Goal: Task Accomplishment & Management: Manage account settings

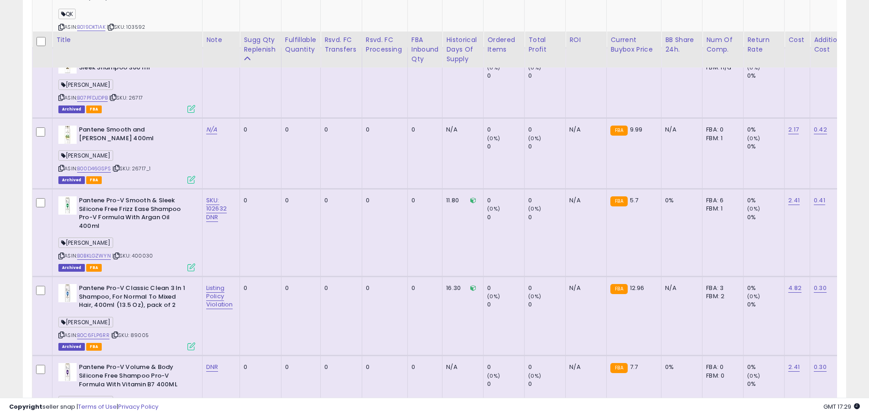
scroll to position [799, 0]
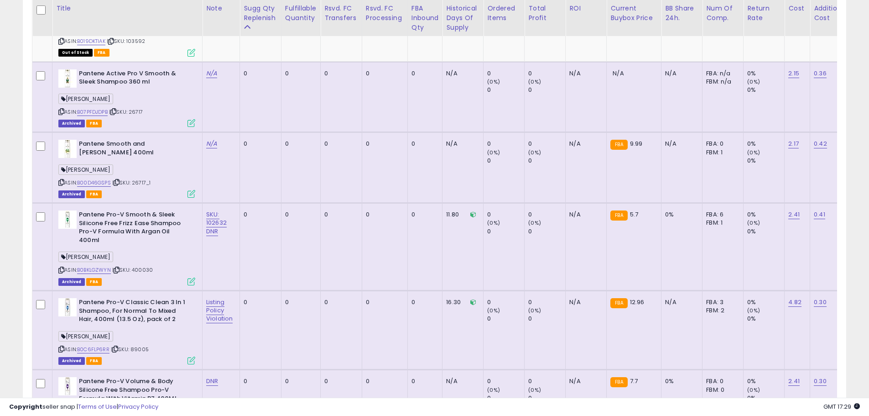
click at [141, 222] on b "Pantene Pro-V Smooth & Sleek Silicone Free Frizz Ease Shampoo Pro-V Formula Wit…" at bounding box center [134, 228] width 111 height 36
drag, startPoint x: 180, startPoint y: 216, endPoint x: 76, endPoint y: 216, distance: 104.0
click at [76, 216] on div "Pantene Pro-V Smooth & Sleek Silicone Free Frizz Ease Shampoo Pro-V Formula Wit…" at bounding box center [126, 228] width 137 height 36
copy div "Pantene Pro-V Smooth & Sleek"
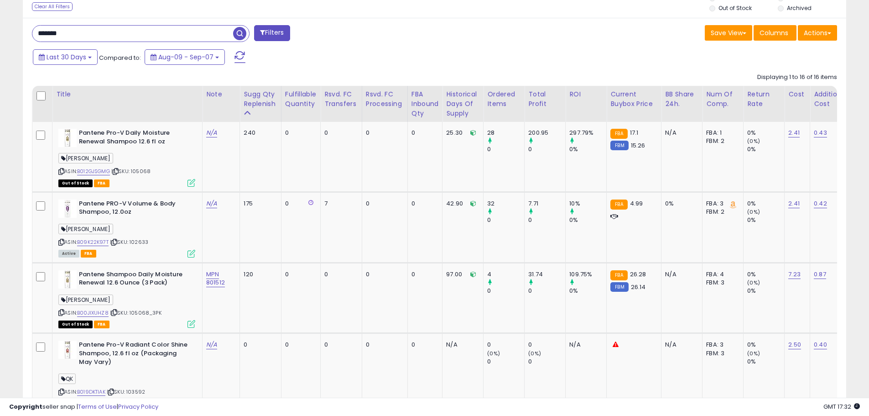
scroll to position [388, 0]
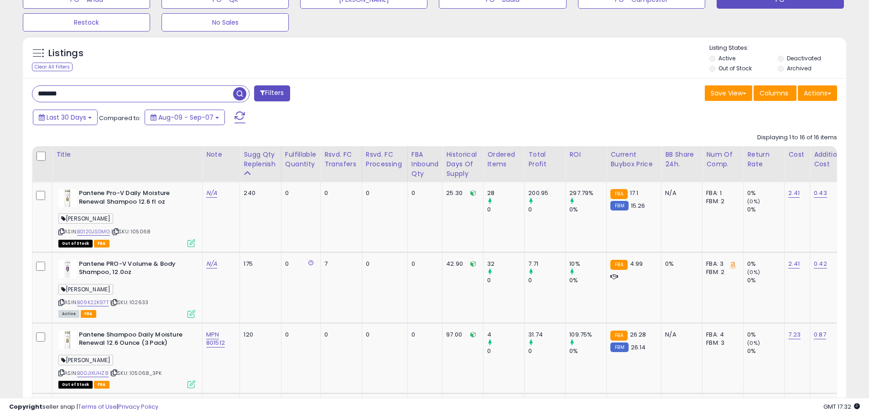
click at [78, 89] on input "*******" at bounding box center [132, 94] width 201 height 16
drag, startPoint x: 72, startPoint y: 91, endPoint x: 15, endPoint y: 89, distance: 57.1
paste input "***"
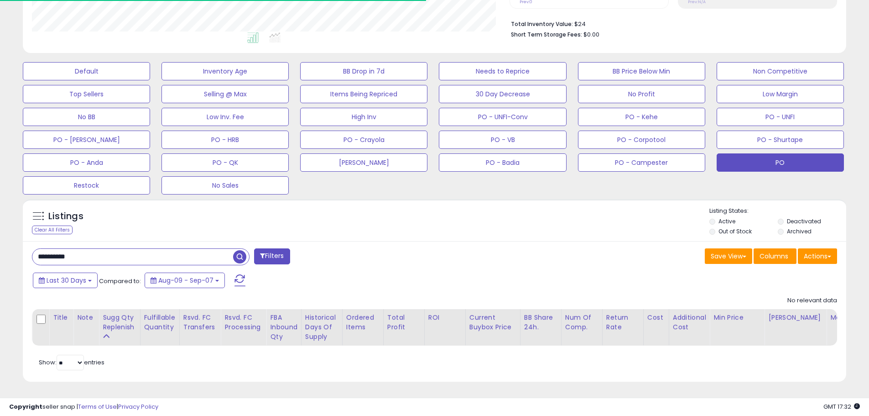
scroll to position [187, 478]
drag, startPoint x: 97, startPoint y: 251, endPoint x: -21, endPoint y: 256, distance: 117.3
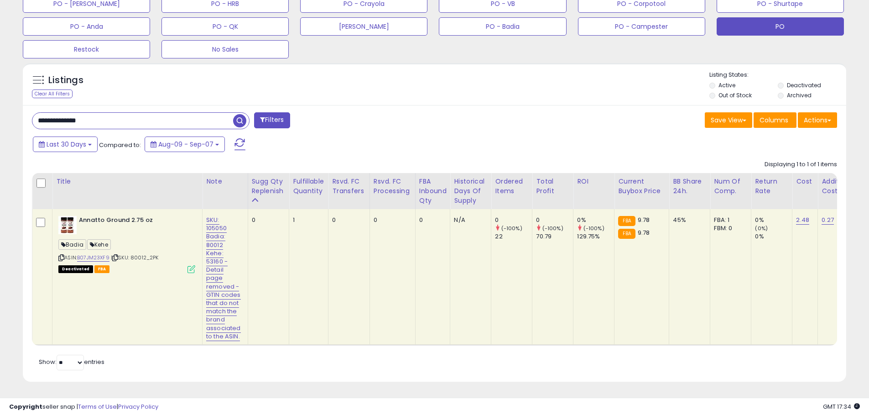
drag, startPoint x: 101, startPoint y: 115, endPoint x: 37, endPoint y: 118, distance: 64.8
click at [37, 118] on input "**********" at bounding box center [132, 121] width 201 height 16
drag, startPoint x: 147, startPoint y: 250, endPoint x: 134, endPoint y: 249, distance: 13.3
click at [134, 254] on span "| SKU: 80012_2PK" at bounding box center [135, 257] width 48 height 7
copy span "80012"
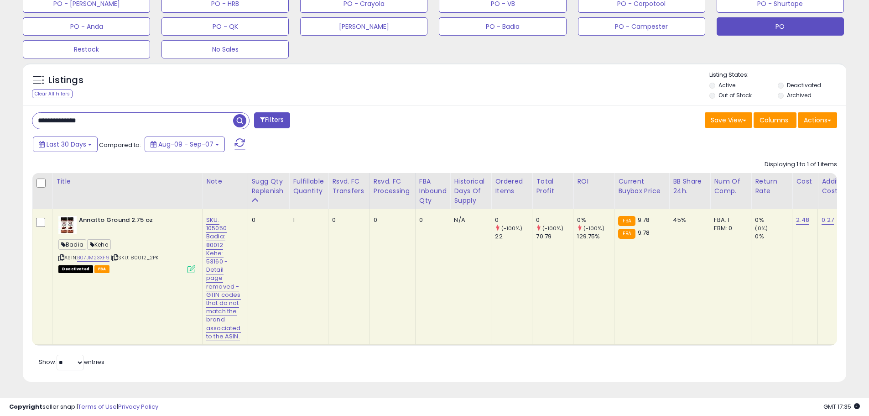
drag, startPoint x: -20, startPoint y: 114, endPoint x: -31, endPoint y: 114, distance: 11.4
paste input "text"
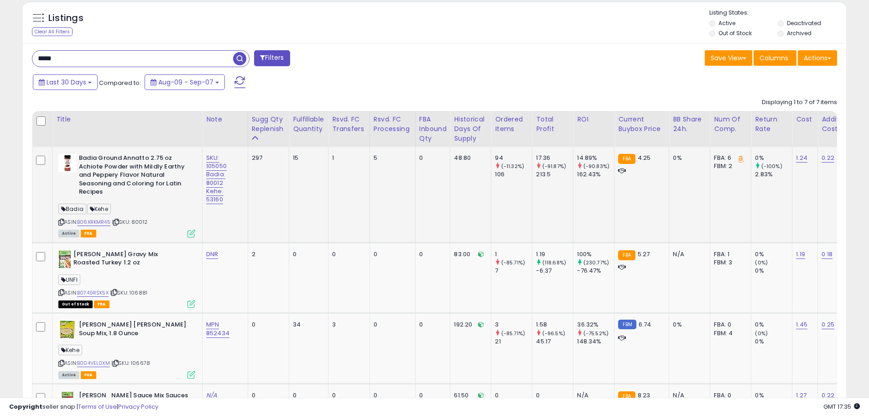
scroll to position [415, 0]
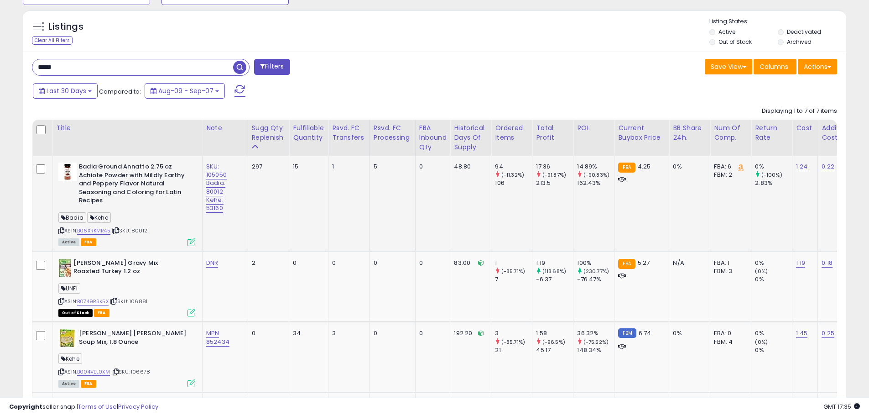
click at [151, 181] on b "Badia Ground Annatto 2.75 oz Achiote Powder with Mildly Earthy and Peppery Flav…" at bounding box center [134, 184] width 111 height 45
click at [143, 230] on span "| SKU: 80012" at bounding box center [130, 230] width 36 height 7
copy span "80012"
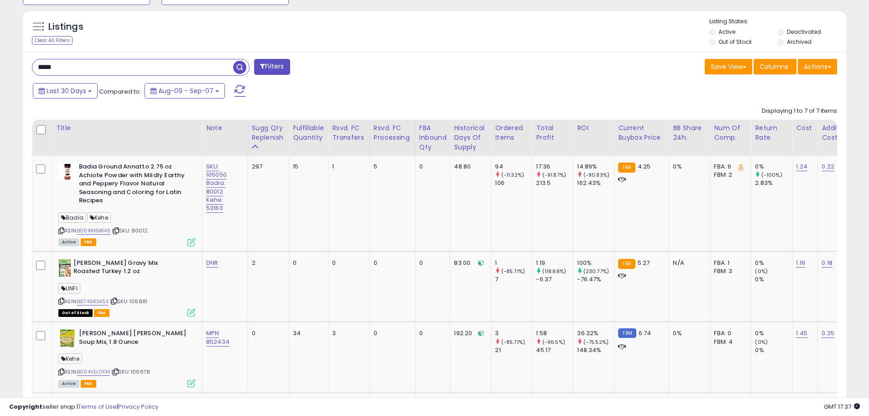
drag, startPoint x: 69, startPoint y: 66, endPoint x: -25, endPoint y: 66, distance: 93.5
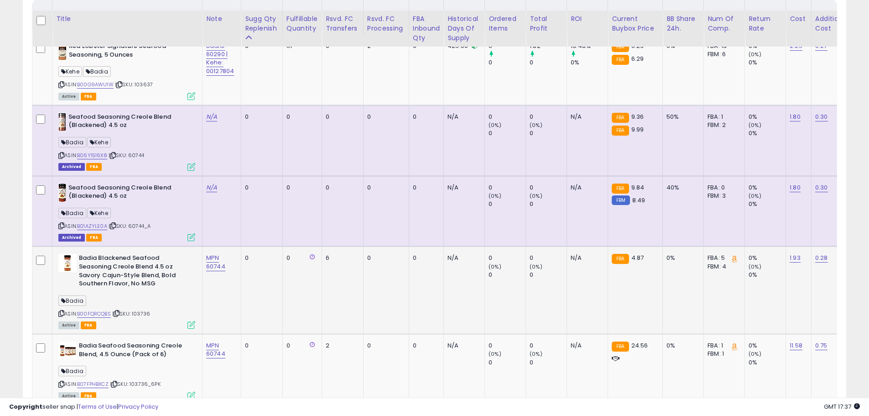
scroll to position [552, 0]
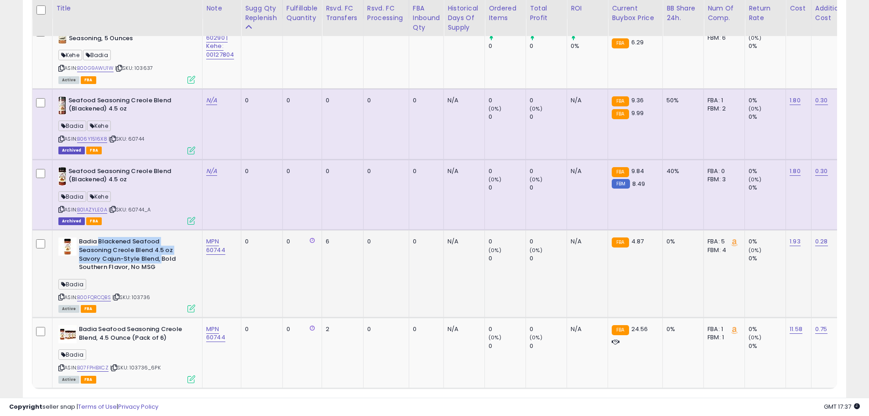
drag, startPoint x: 99, startPoint y: 245, endPoint x: 162, endPoint y: 263, distance: 65.1
click at [162, 263] on b "Badia Blackened Seafood Seasoning Creole Blend 4.5 oz Savory Cajun-Style Blend,…" at bounding box center [134, 255] width 111 height 36
click at [175, 269] on b "Badia Blackened Seafood Seasoning Creole Blend 4.5 oz Savory Cajun-Style Blend,…" at bounding box center [134, 255] width 111 height 36
click at [107, 296] on link "B00FQRCQBS" at bounding box center [94, 297] width 34 height 8
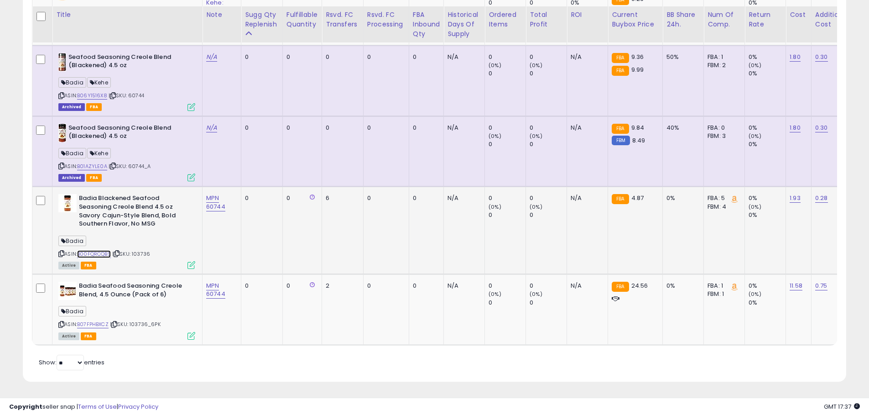
scroll to position [602, 0]
click at [102, 320] on link "B07FPHBXCZ" at bounding box center [92, 324] width 31 height 8
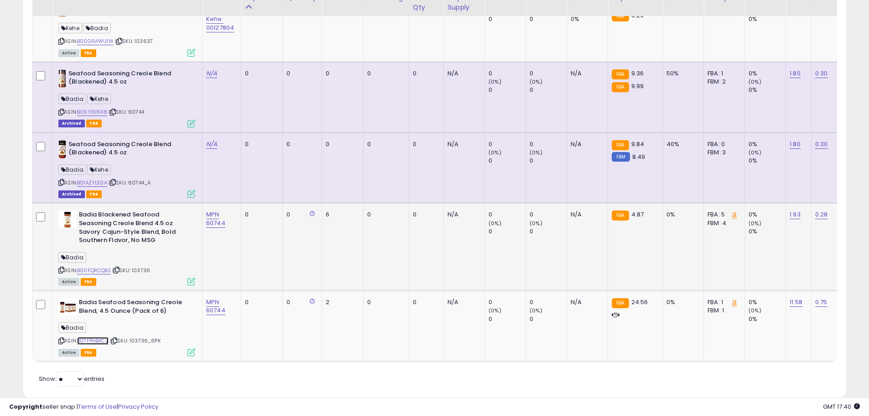
scroll to position [556, 0]
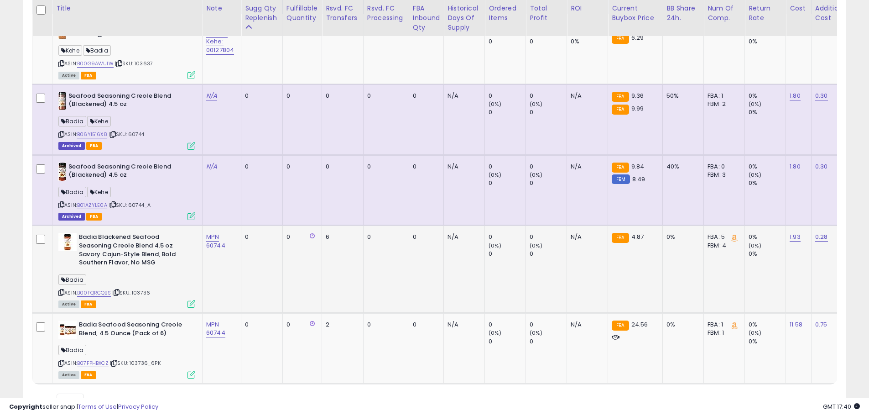
click at [143, 295] on span "| SKU: 103736" at bounding box center [131, 292] width 38 height 7
copy span "103736"
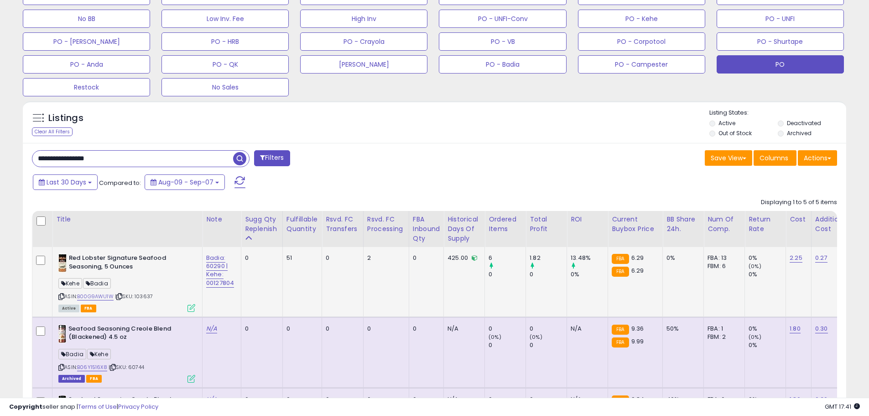
scroll to position [237, 0]
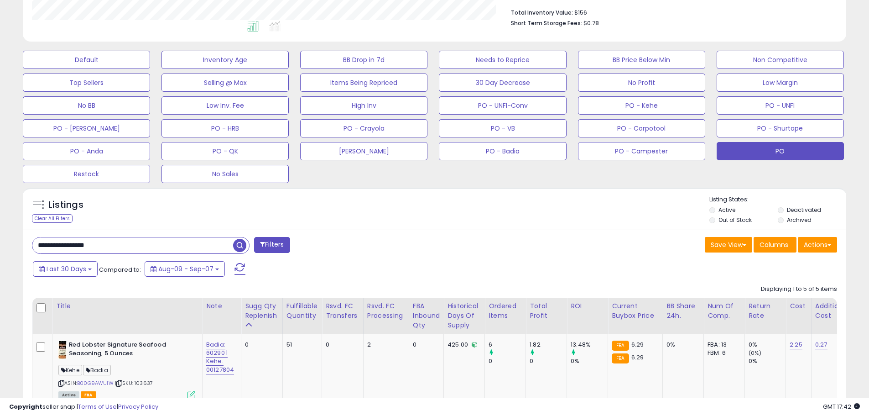
drag, startPoint x: 113, startPoint y: 246, endPoint x: 47, endPoint y: 244, distance: 66.2
click at [46, 245] on input "**********" at bounding box center [132, 245] width 201 height 16
click at [83, 243] on input "**********" at bounding box center [132, 245] width 201 height 16
click at [112, 243] on input "**********" at bounding box center [132, 245] width 201 height 16
drag, startPoint x: 117, startPoint y: 243, endPoint x: 14, endPoint y: 240, distance: 103.1
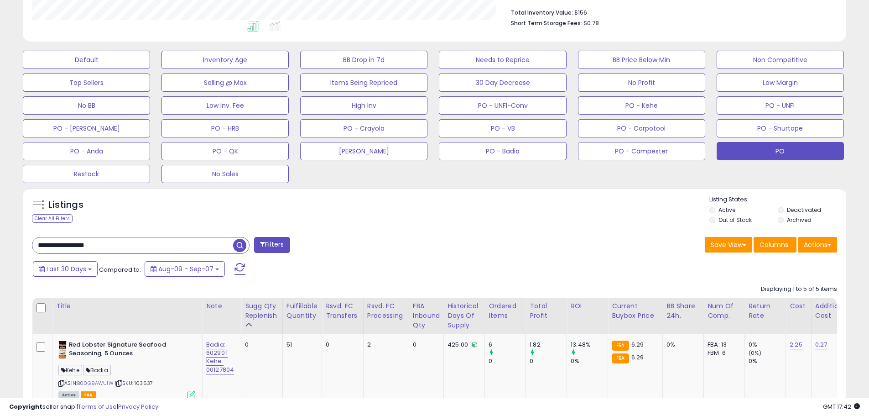
click at [14, 240] on div "**********" at bounding box center [435, 276] width 860 height 949
type input "**********"
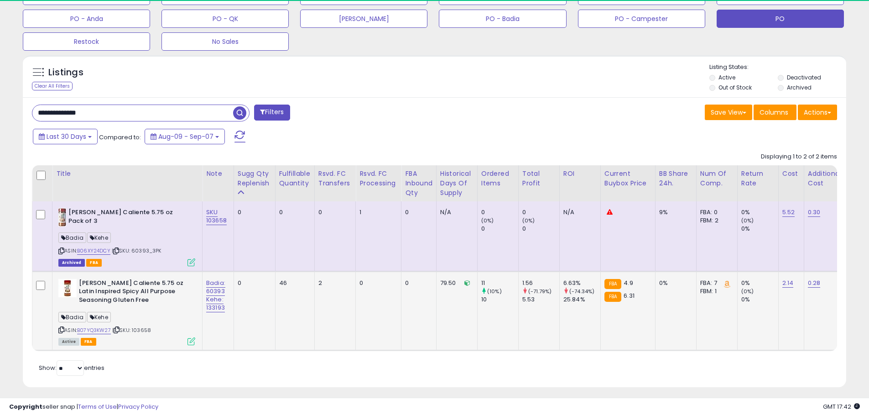
scroll to position [187, 478]
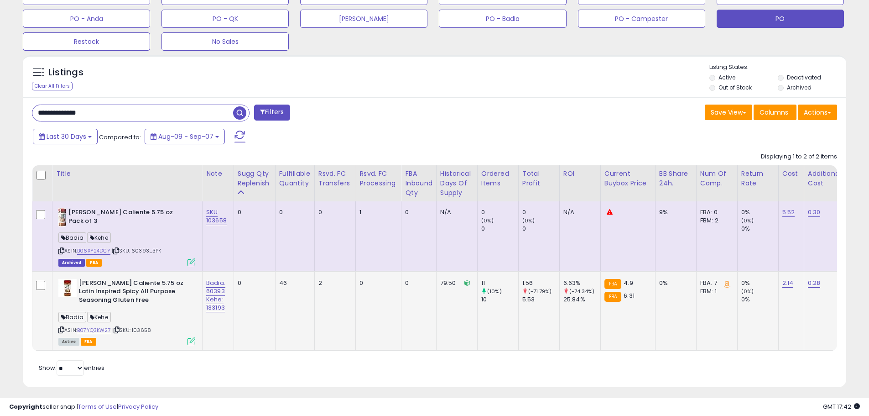
click at [158, 328] on div "ASIN: B07YQ3KW27 | SKU: 103658 Active FBA" at bounding box center [126, 311] width 137 height 65
click at [157, 329] on div "ASIN: B07YQ3KW27 | SKU: 103658 Active FBA" at bounding box center [126, 311] width 137 height 65
click at [148, 327] on span "| SKU: 103658" at bounding box center [131, 329] width 39 height 7
click at [148, 328] on span "| SKU: 103658" at bounding box center [131, 329] width 39 height 7
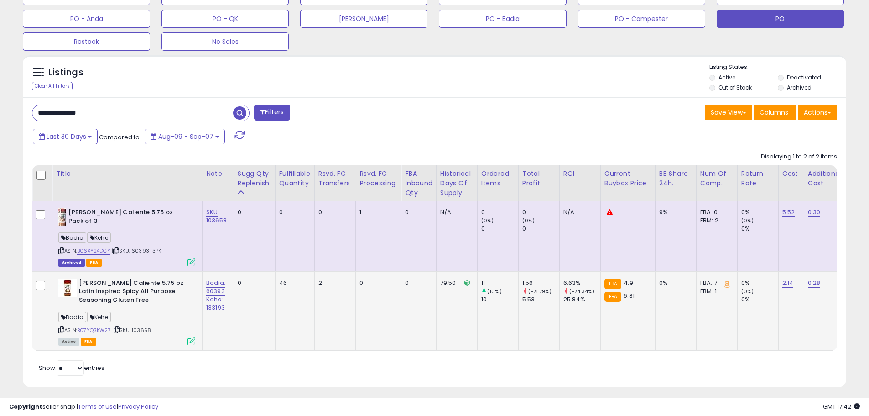
click at [149, 328] on span "| SKU: 103658" at bounding box center [131, 329] width 39 height 7
click at [150, 329] on span "| SKU: 103658" at bounding box center [131, 329] width 39 height 7
drag, startPoint x: 80, startPoint y: 281, endPoint x: 144, endPoint y: 286, distance: 64.1
click at [144, 286] on b "[PERSON_NAME] Caliente 5.75 oz Latin Inspired Spicy All Purpose Seasoning Glute…" at bounding box center [134, 293] width 111 height 28
copy b "[PERSON_NAME] Caliente"
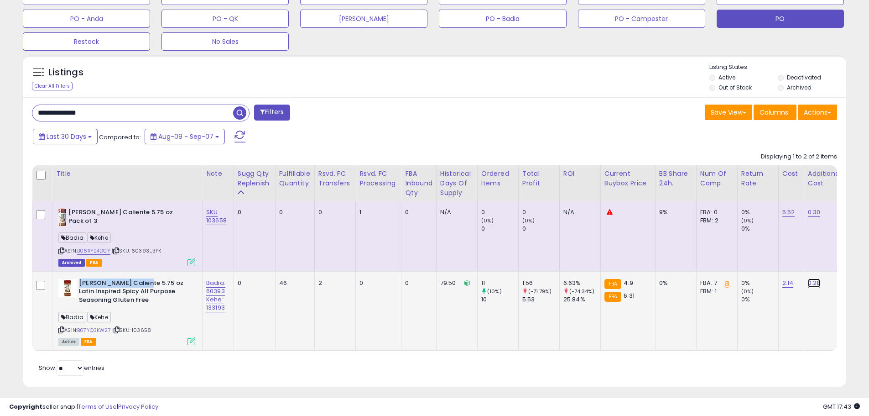
click at [815, 282] on link "0.28" at bounding box center [814, 282] width 13 height 9
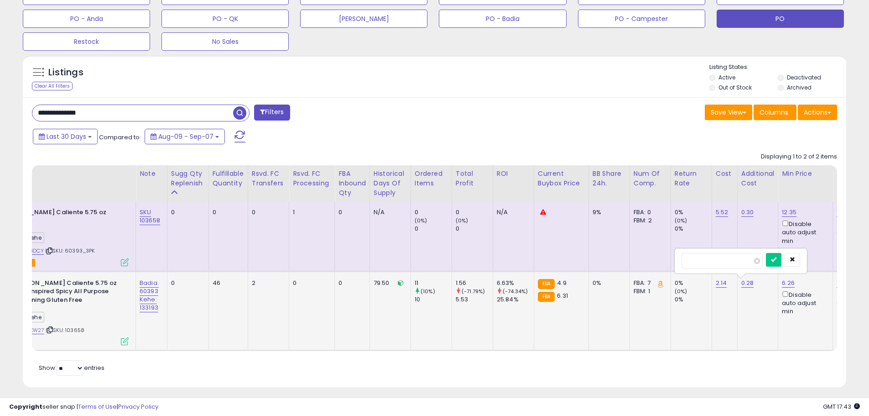
drag, startPoint x: 716, startPoint y: 260, endPoint x: 696, endPoint y: 261, distance: 19.7
click at [695, 261] on input "****" at bounding box center [722, 261] width 81 height 16
type input "****"
click at [782, 260] on button "submit" at bounding box center [774, 260] width 16 height 14
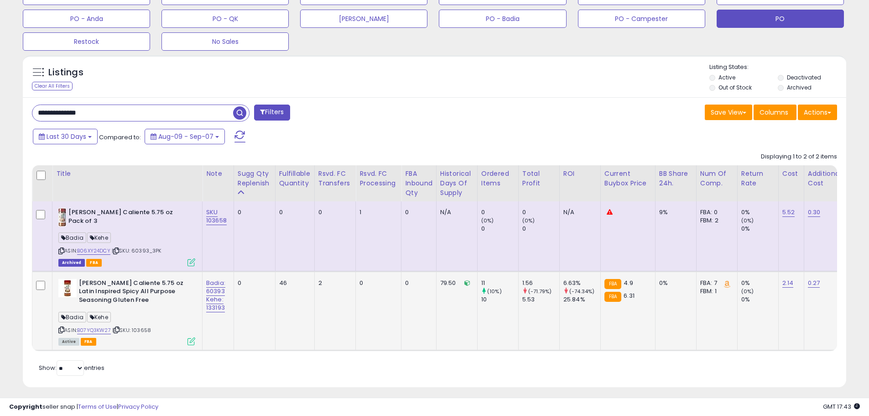
click at [144, 327] on span "| SKU: 103658" at bounding box center [131, 329] width 39 height 7
click at [144, 328] on span "| SKU: 103658" at bounding box center [131, 329] width 39 height 7
copy span "103658"
click at [241, 368] on div "Retrieving listings data.. Displaying 1 to 2 of 2 items Title Note" at bounding box center [434, 263] width 805 height 230
drag, startPoint x: 134, startPoint y: 329, endPoint x: 162, endPoint y: 334, distance: 28.3
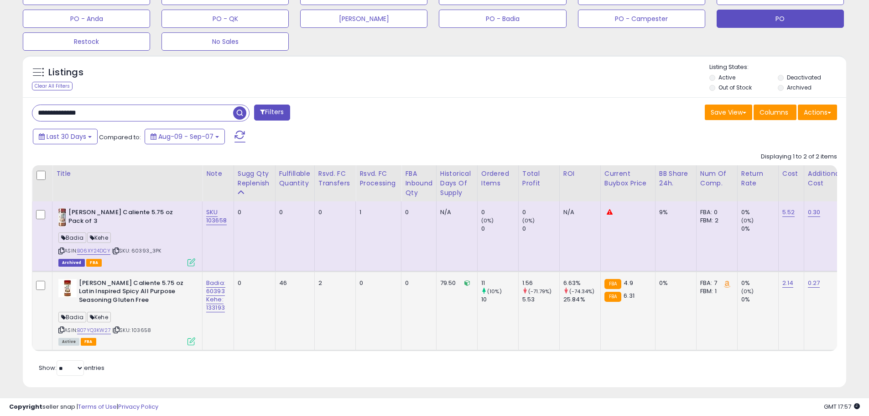
click at [162, 331] on div "ASIN: B07YQ3KW27 | SKU: 103658 Active FBA" at bounding box center [126, 311] width 137 height 65
click at [302, 378] on div "Retrieving listings data.. Displaying 1 to 2 of 2 items Title Note" at bounding box center [434, 263] width 805 height 230
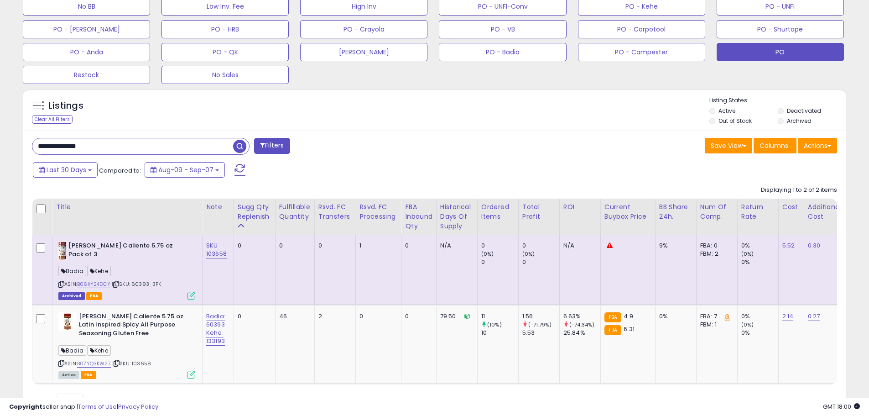
scroll to position [290, 0]
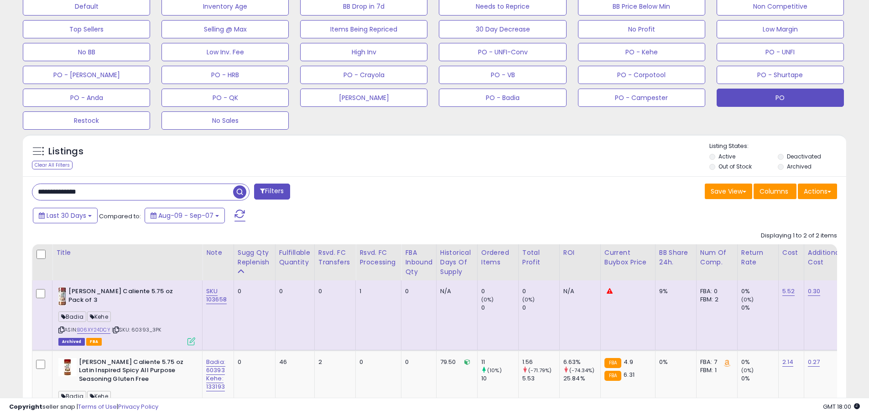
drag, startPoint x: 65, startPoint y: 190, endPoint x: -3, endPoint y: 188, distance: 68.0
type input "********"
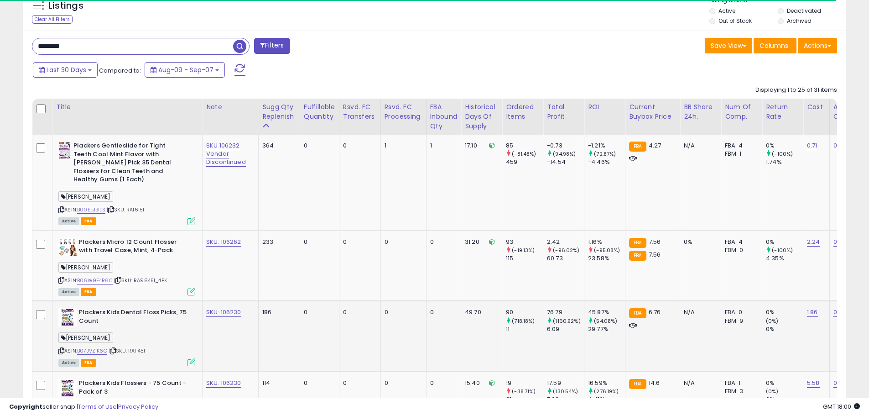
scroll to position [506, 0]
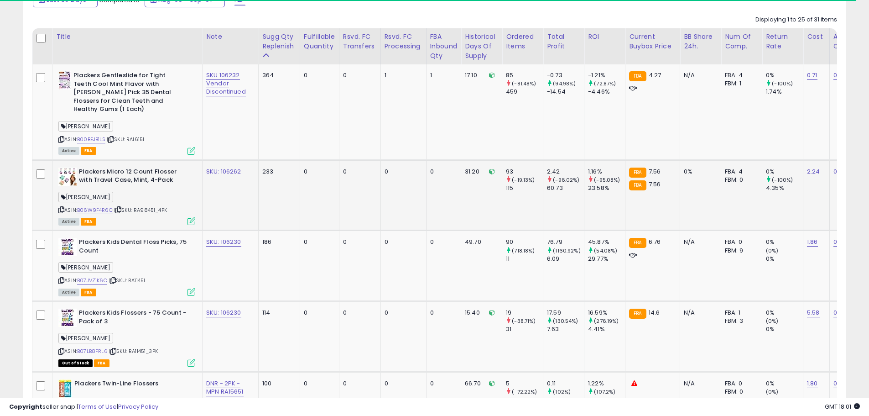
click at [164, 180] on div "ASIN: B06W9F4R6C | SKU: RA98451_4PK Active FBA" at bounding box center [126, 195] width 137 height 57
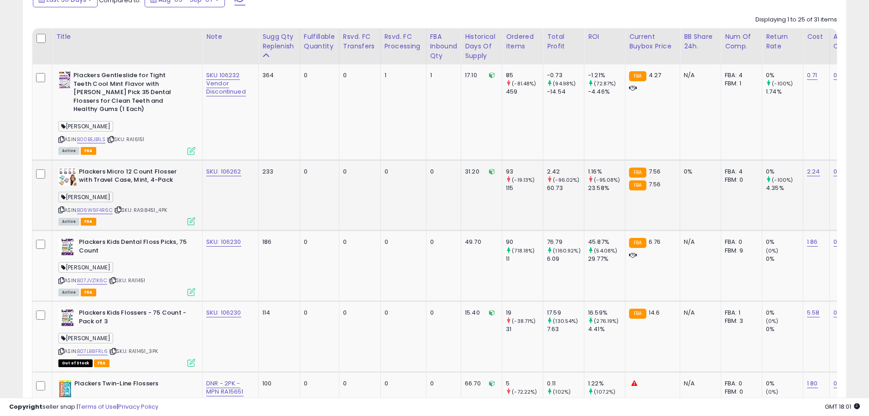
scroll to position [187, 478]
click at [150, 192] on div "[PERSON_NAME]" at bounding box center [126, 198] width 137 height 12
click at [157, 209] on div "ASIN: B06W9F4R6C | SKU: RA98451_4PK Active FBA" at bounding box center [126, 195] width 137 height 57
click at [165, 207] on div "ASIN: B06W9F4R6C | SKU: RA98451_4PK Active FBA" at bounding box center [126, 195] width 137 height 57
click at [170, 206] on div "ASIN: B06W9F4R6C | SKU: RA98451_4PK Active FBA" at bounding box center [126, 195] width 137 height 57
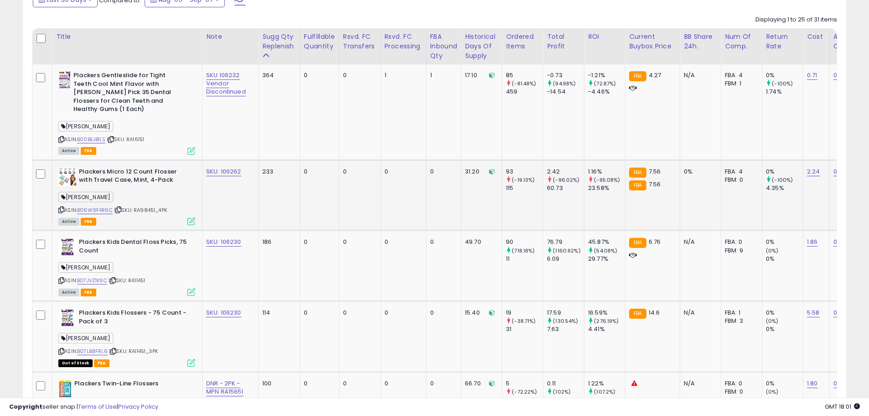
drag, startPoint x: 156, startPoint y: 203, endPoint x: 148, endPoint y: 208, distance: 8.9
click at [137, 203] on div "ASIN: B06W9F4R6C | SKU: RA98451_4PK Active FBA" at bounding box center [126, 195] width 137 height 57
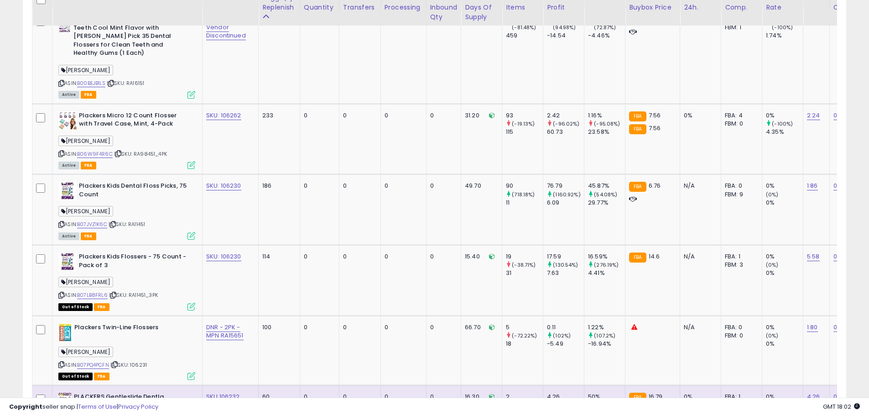
scroll to position [516, 0]
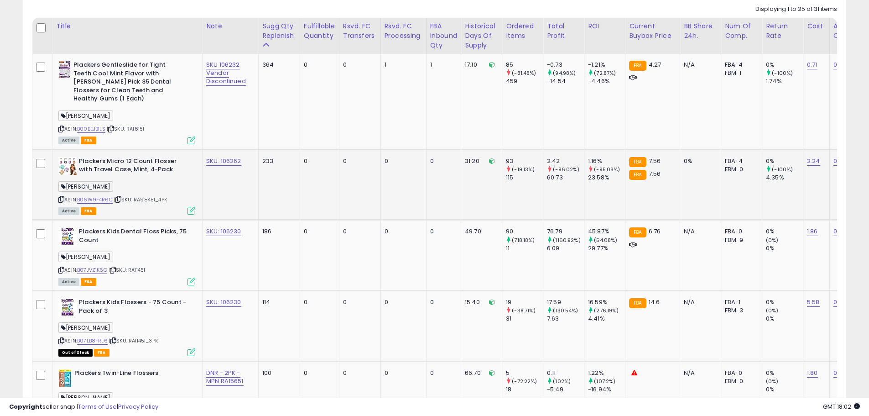
click at [150, 195] on div "ASIN: B06W9F4R6C | SKU: RA98451_4PK Active FBA" at bounding box center [126, 185] width 137 height 57
drag, startPoint x: 156, startPoint y: 191, endPoint x: 136, endPoint y: 191, distance: 20.5
click at [136, 196] on span "| SKU: RA98451_4PK" at bounding box center [140, 199] width 53 height 7
copy span "RA98451"
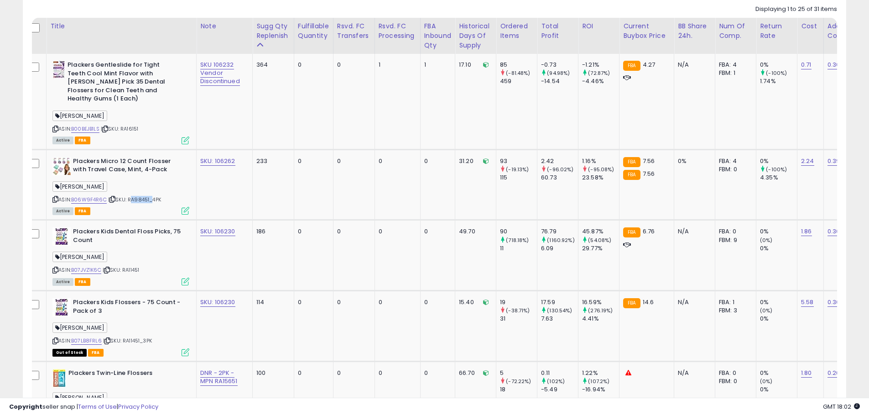
scroll to position [0, 0]
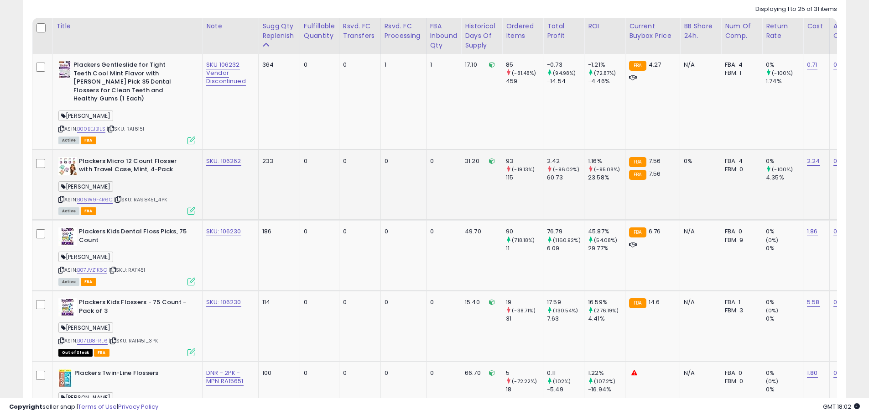
click at [240, 186] on td "SKU: 106262" at bounding box center [231, 184] width 56 height 71
drag, startPoint x: 170, startPoint y: 190, endPoint x: 137, endPoint y: 193, distance: 33.1
click at [137, 193] on div "ASIN: B06W9F4R6C | SKU: RA98451_4PK Active FBA" at bounding box center [126, 185] width 137 height 57
click at [145, 196] on span "| SKU: RA98451_4PK" at bounding box center [140, 199] width 53 height 7
drag, startPoint x: 82, startPoint y: 154, endPoint x: 174, endPoint y: 155, distance: 92.6
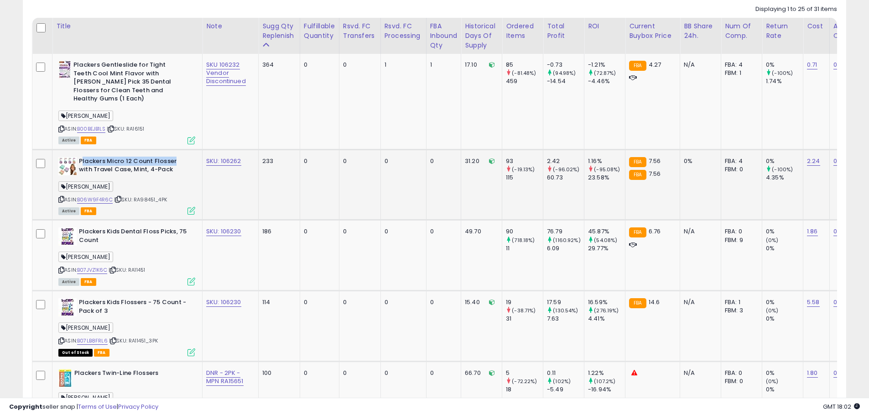
click at [174, 157] on b "Plackers Micro 12 Count Flosser with Travel Case, Mint, 4-Pack" at bounding box center [134, 166] width 111 height 19
click at [174, 158] on b "Plackers Micro 12 Count Flosser with Travel Case, Mint, 4-Pack" at bounding box center [134, 166] width 111 height 19
drag, startPoint x: 175, startPoint y: 152, endPoint x: 80, endPoint y: 153, distance: 94.4
click at [80, 157] on b "Plackers Micro 12 Count Flosser with Travel Case, Mint, 4-Pack" at bounding box center [134, 166] width 111 height 19
copy b "Plackers Micro 12 Count Flosser"
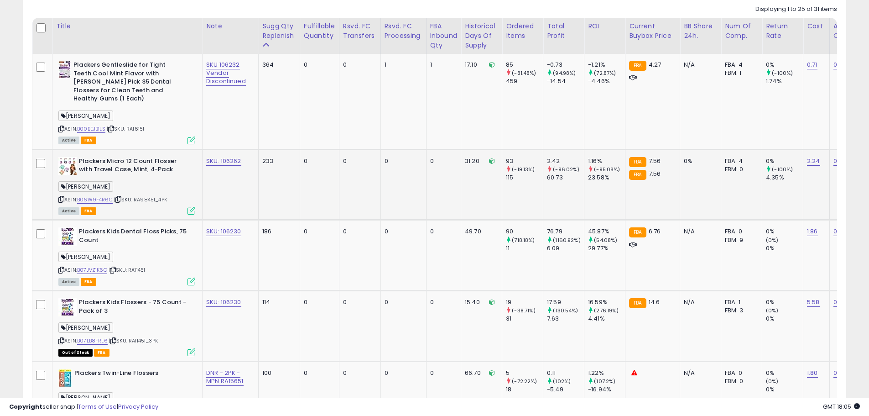
click at [147, 172] on div "ASIN: B06W9F4R6C | SKU: RA98451_4PK Active FBA" at bounding box center [126, 185] width 137 height 57
drag, startPoint x: 160, startPoint y: 161, endPoint x: 78, endPoint y: 151, distance: 82.7
click at [78, 157] on div "Plackers Micro 12 Count Flosser with Travel Case, Mint, 4-Pack" at bounding box center [126, 166] width 137 height 19
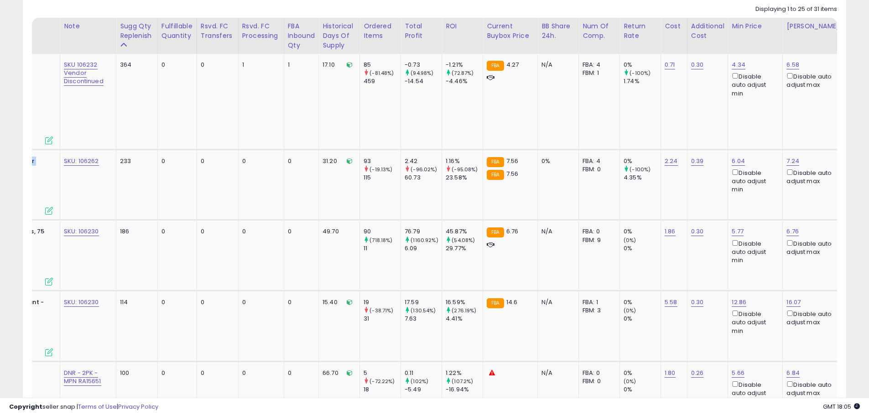
scroll to position [0, 160]
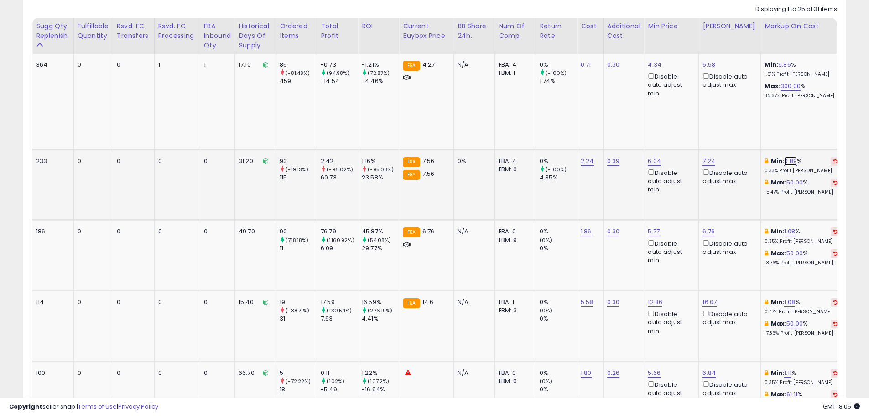
click at [790, 156] on link "0.89" at bounding box center [790, 160] width 13 height 9
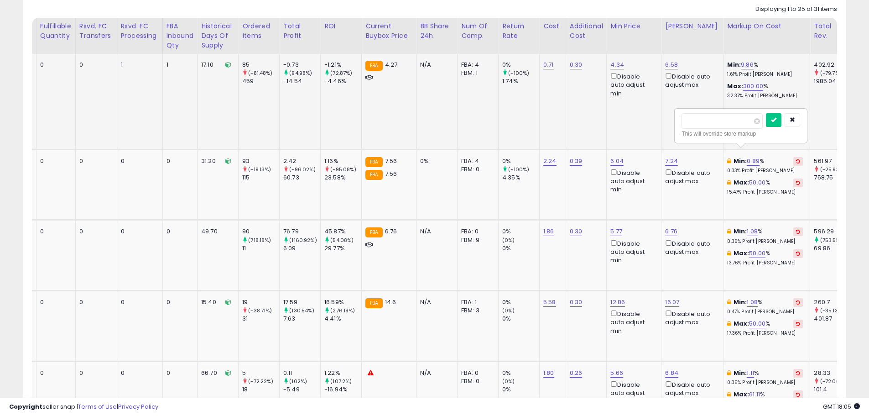
drag, startPoint x: 687, startPoint y: 118, endPoint x: 654, endPoint y: 118, distance: 32.9
type input "*"
click at [777, 122] on icon "submit" at bounding box center [773, 119] width 5 height 5
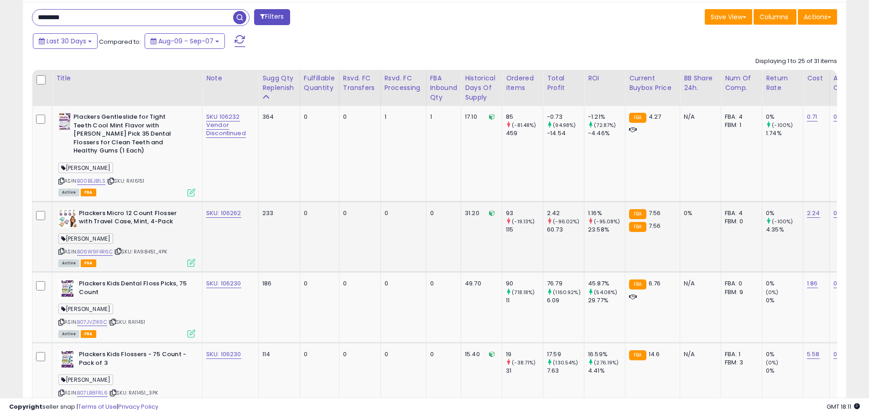
scroll to position [516, 0]
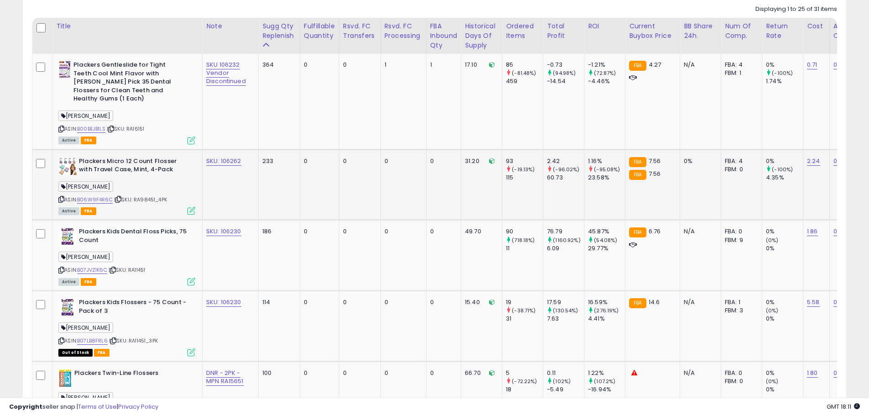
drag, startPoint x: 172, startPoint y: 191, endPoint x: 145, endPoint y: 192, distance: 27.4
click at [136, 191] on div "ASIN: B06W9F4R6C | SKU: RA98451_4PK Active FBA" at bounding box center [126, 185] width 137 height 57
copy span "RA98451_4PK"
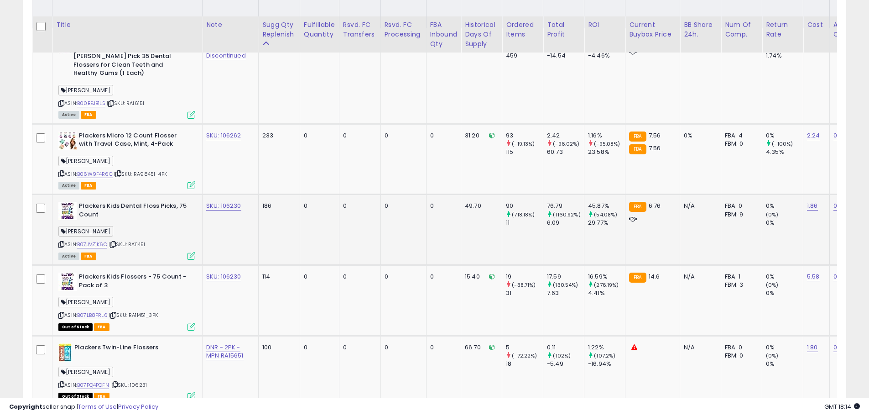
scroll to position [562, 0]
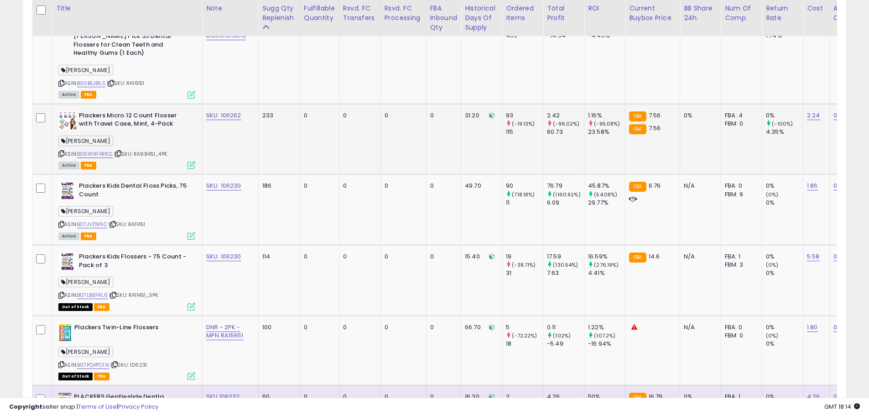
click at [172, 151] on div "ASIN: B06W9F4R6C | SKU: RA98451_4PK Active FBA" at bounding box center [126, 139] width 137 height 57
click at [165, 139] on div "[PERSON_NAME]" at bounding box center [126, 142] width 137 height 12
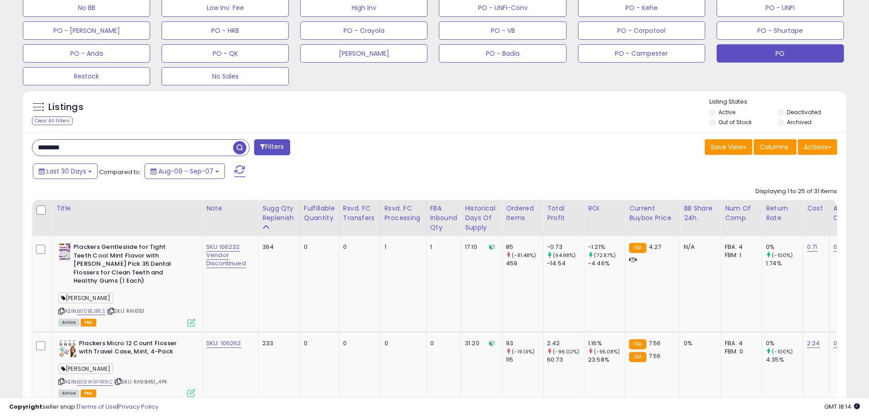
scroll to position [334, 0]
drag, startPoint x: 94, startPoint y: 149, endPoint x: 26, endPoint y: 149, distance: 67.5
click at [26, 148] on div "******** Filters" at bounding box center [230, 149] width 410 height 18
click at [65, 149] on input "text" at bounding box center [132, 148] width 201 height 16
type input "********"
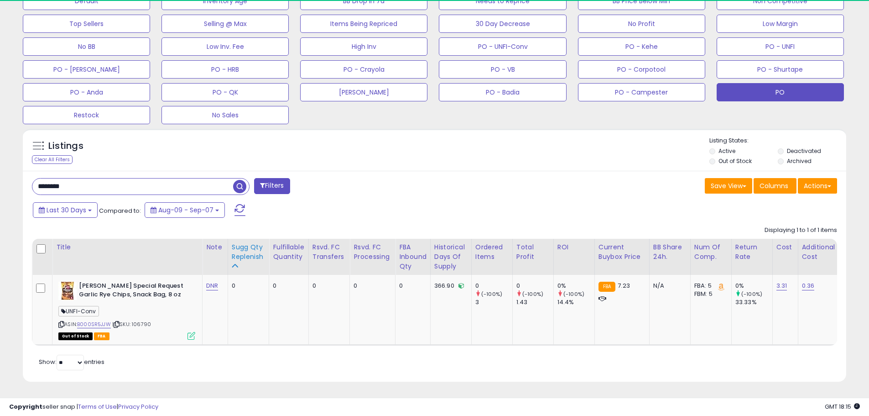
scroll to position [187, 478]
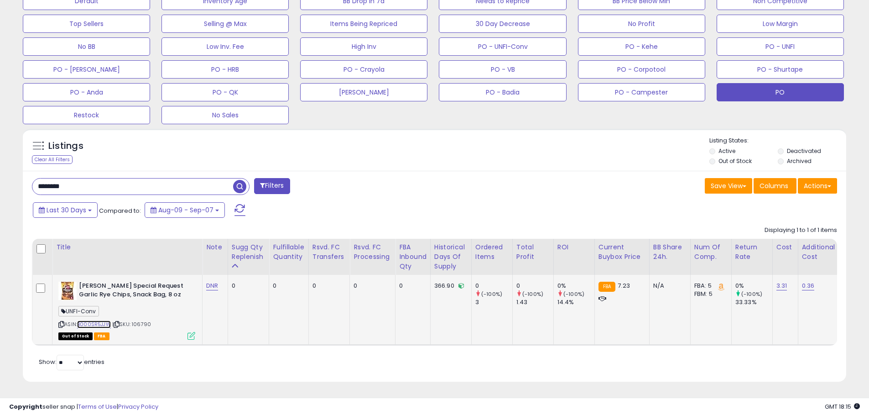
click at [108, 320] on link "B000SR5JJW" at bounding box center [94, 324] width 34 height 8
click at [146, 320] on span "| SKU: 106790" at bounding box center [131, 323] width 39 height 7
click at [211, 281] on link "DNR" at bounding box center [212, 285] width 12 height 9
drag, startPoint x: 146, startPoint y: 258, endPoint x: 117, endPoint y: 258, distance: 28.3
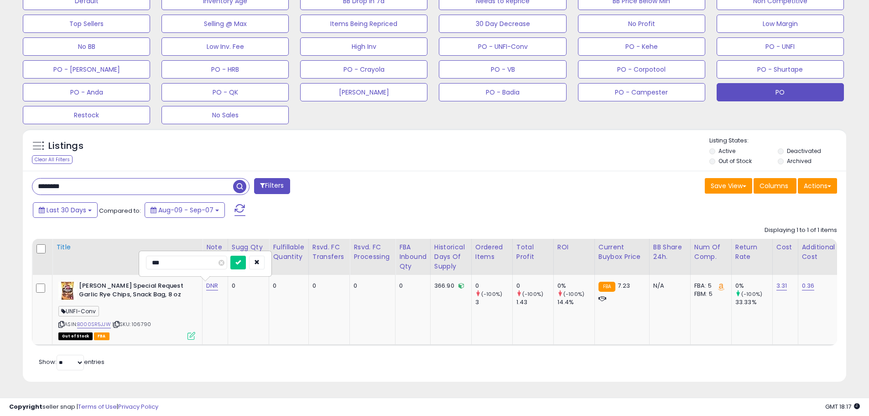
click at [117, 258] on table "Title Note" at bounding box center [758, 292] width 1452 height 107
drag, startPoint x: 255, startPoint y: 251, endPoint x: 243, endPoint y: 258, distance: 13.5
click at [246, 256] on button "submit" at bounding box center [238, 263] width 16 height 14
click at [141, 320] on span "| SKU: 106790" at bounding box center [131, 323] width 39 height 7
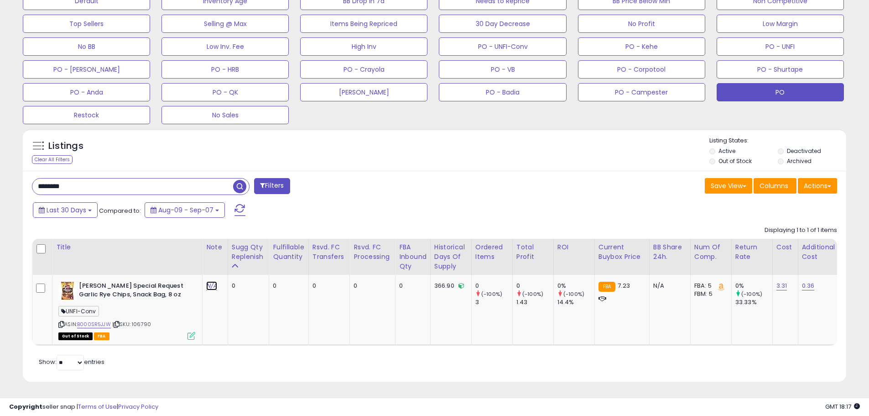
click at [213, 281] on link "N/A" at bounding box center [211, 285] width 11 height 9
type input "**********"
click at [240, 259] on icon "submit" at bounding box center [237, 261] width 5 height 5
drag, startPoint x: 90, startPoint y: 173, endPoint x: 3, endPoint y: 175, distance: 87.6
click at [5, 175] on div "**********" at bounding box center [435, 68] width 860 height 650
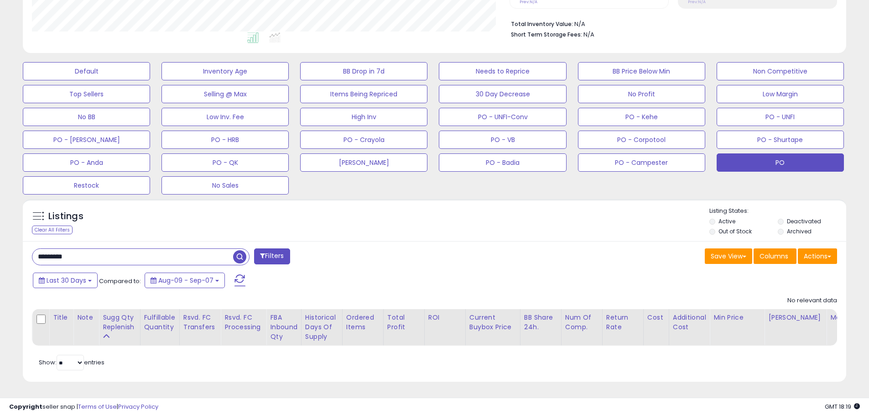
click at [52, 253] on input "*********" at bounding box center [132, 257] width 201 height 16
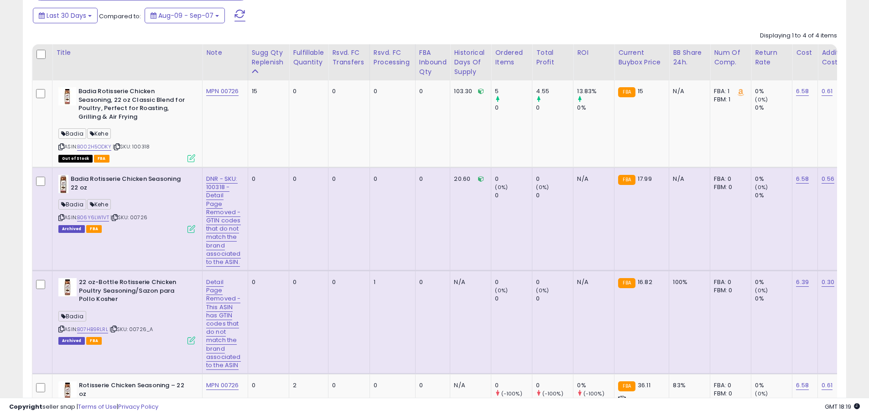
scroll to position [506, 0]
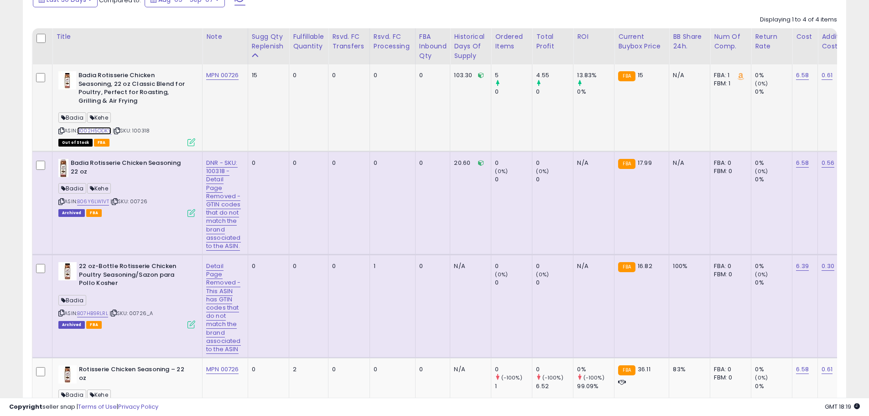
click at [104, 131] on link "B002H5ODKY" at bounding box center [94, 131] width 34 height 8
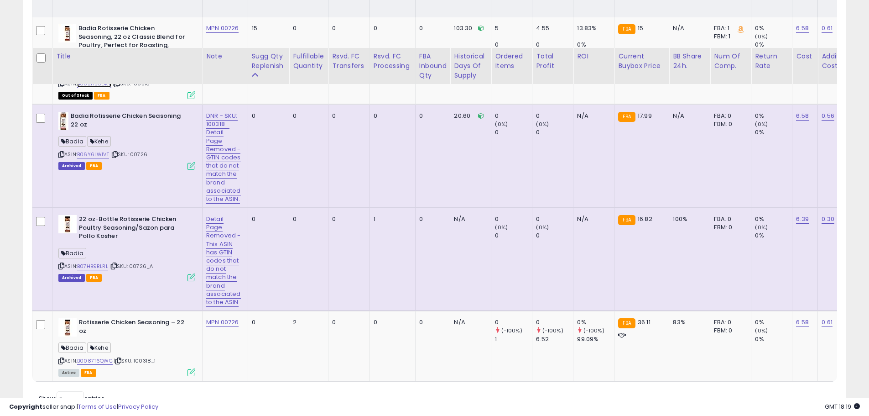
scroll to position [613, 0]
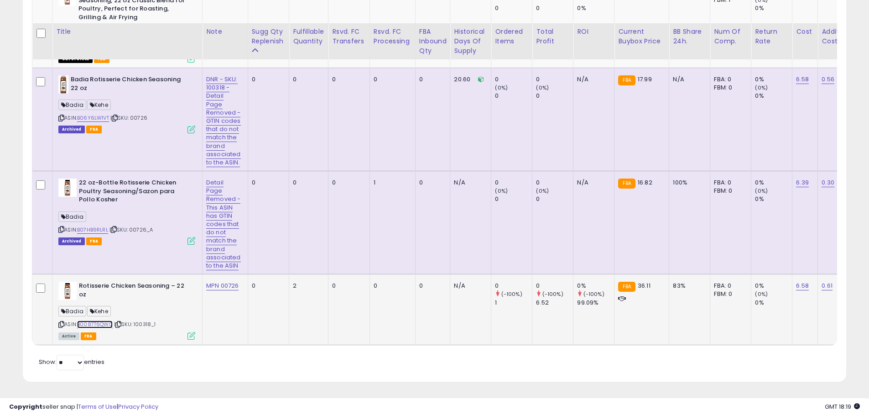
click at [107, 320] on link "B0087T6QWC" at bounding box center [95, 324] width 36 height 8
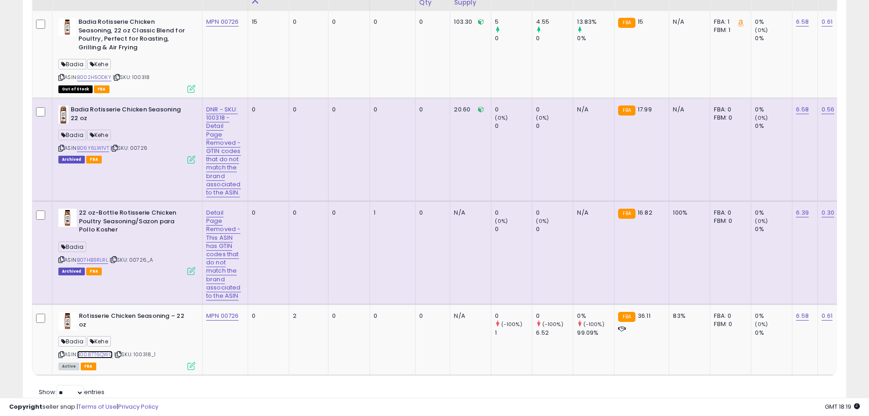
scroll to position [430, 0]
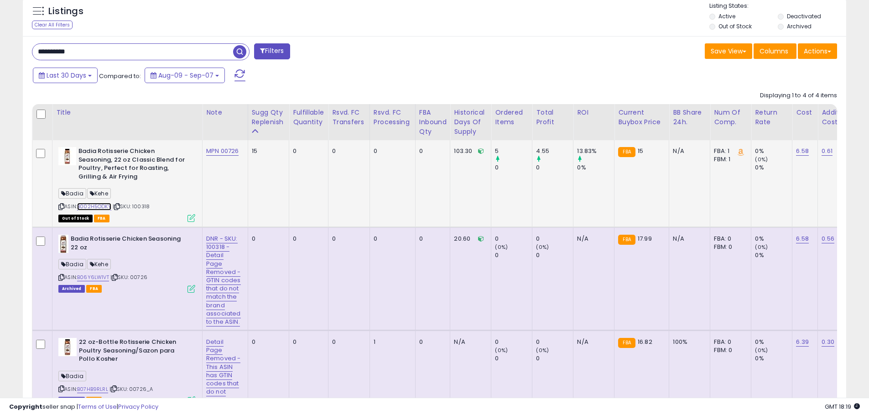
click at [107, 208] on link "B002H5ODKY" at bounding box center [94, 207] width 34 height 8
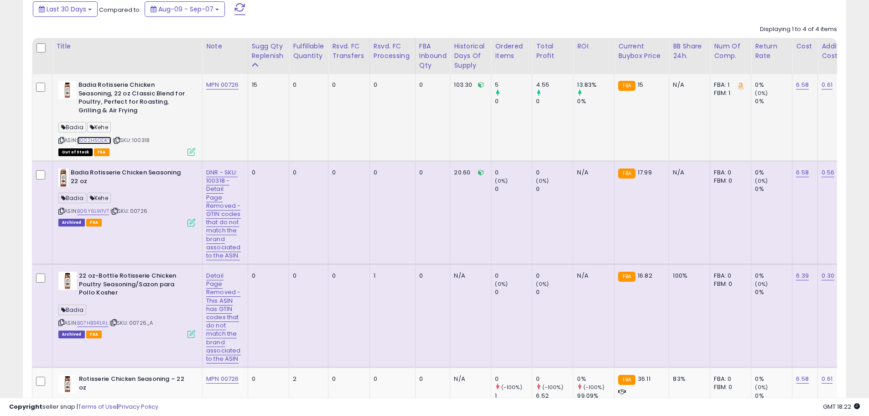
scroll to position [476, 0]
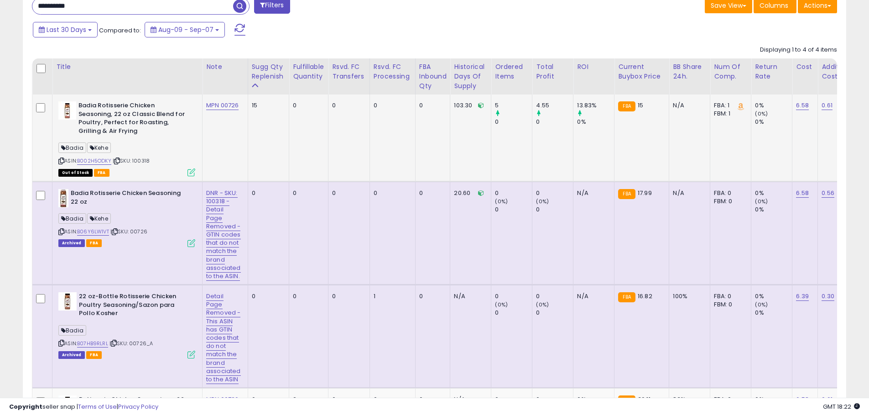
click at [147, 164] on div "ASIN: B002H5ODKY | SKU: 100318 Out of Stock FBA" at bounding box center [126, 138] width 137 height 74
click at [147, 163] on span "| SKU: 100318" at bounding box center [131, 160] width 37 height 7
click at [147, 162] on span "| SKU: 100318" at bounding box center [131, 160] width 37 height 7
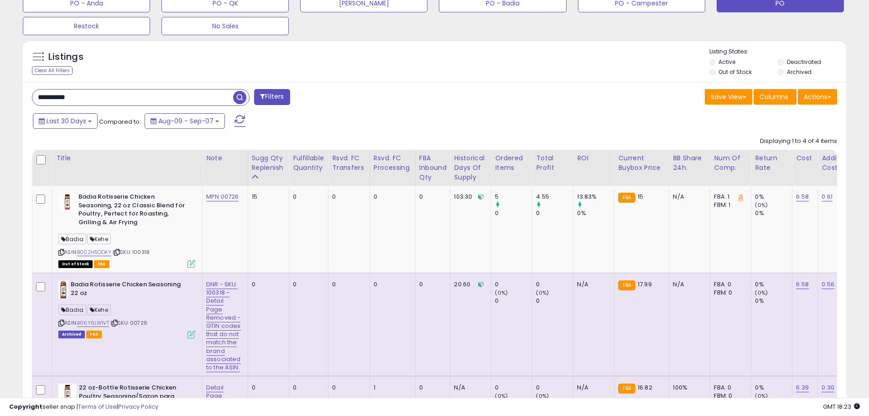
scroll to position [248, 0]
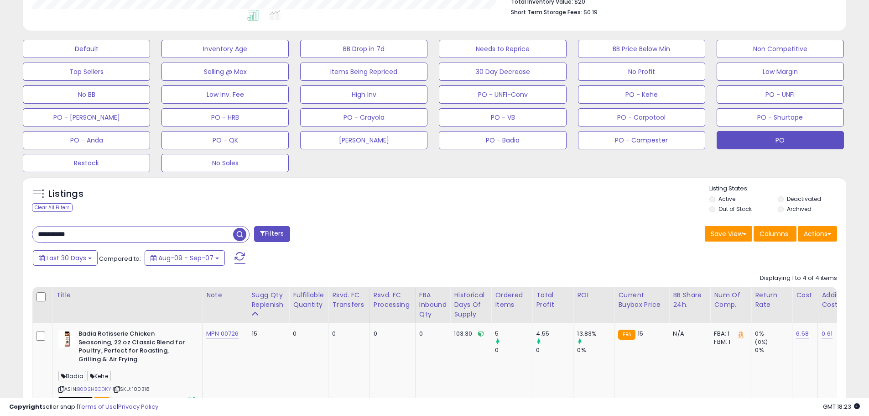
drag, startPoint x: 77, startPoint y: 241, endPoint x: 2, endPoint y: 230, distance: 75.6
click at [5, 230] on div "**********" at bounding box center [435, 263] width 860 height 944
type input "*****"
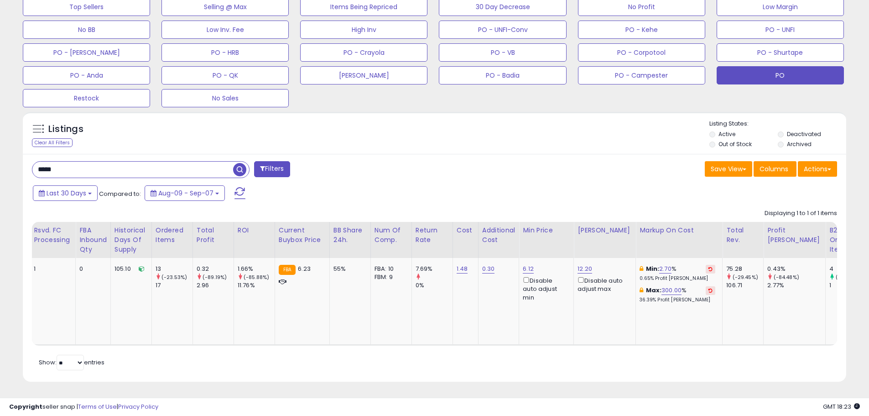
scroll to position [0, 329]
click at [664, 286] on link "300.00" at bounding box center [668, 290] width 20 height 9
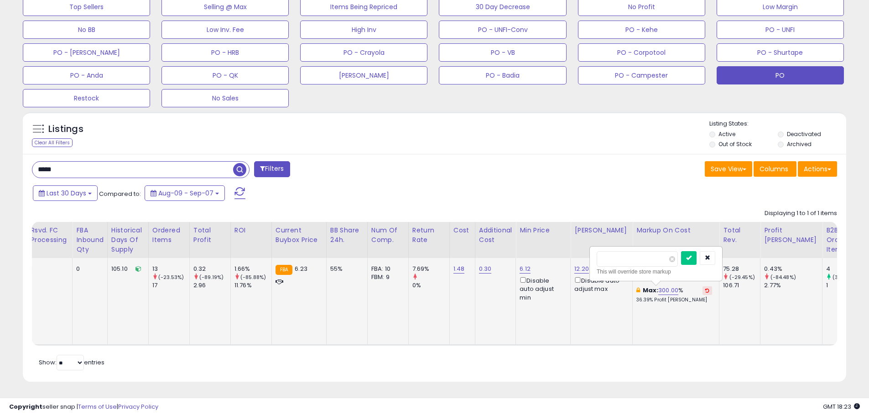
drag, startPoint x: 578, startPoint y: 255, endPoint x: 557, endPoint y: 257, distance: 20.7
click at [557, 258] on tr "Brillo Cameo Cleaner, Perfect on Aluminum, Stainless Steel, Copper, Brass & Por…" at bounding box center [432, 301] width 1458 height 87
type input "***"
click at [692, 255] on icon "submit" at bounding box center [688, 257] width 5 height 5
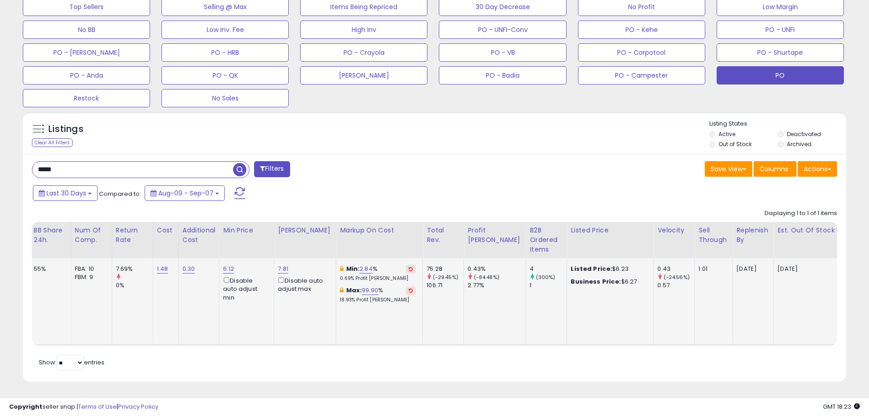
scroll to position [0, 74]
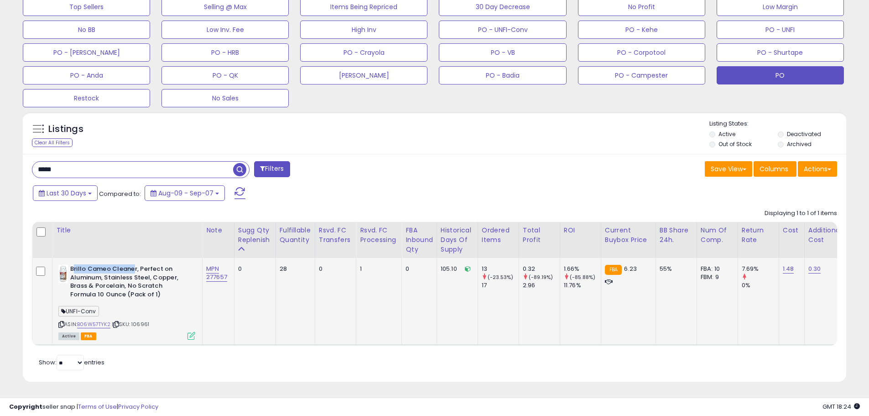
drag, startPoint x: 73, startPoint y: 262, endPoint x: 134, endPoint y: 261, distance: 61.6
click at [134, 265] on b "Brillo Cameo Cleaner, Perfect on Aluminum, Stainless Steel, Copper, Brass & Por…" at bounding box center [125, 283] width 111 height 36
click at [135, 268] on b "Brillo Cameo Cleaner, Perfect on Aluminum, Stainless Steel, Copper, Brass & Por…" at bounding box center [125, 283] width 111 height 36
drag, startPoint x: 135, startPoint y: 261, endPoint x: 67, endPoint y: 266, distance: 67.7
click at [67, 266] on div "Brillo Cameo Cleaner, Perfect on Aluminum, Stainless Steel, Copper, Brass & Por…" at bounding box center [126, 283] width 137 height 36
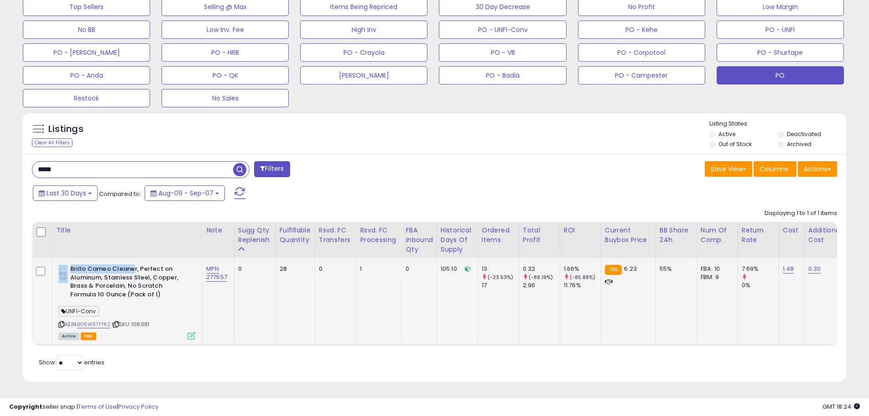
click at [116, 265] on b "Brillo Cameo Cleaner, Perfect on Aluminum, Stainless Steel, Copper, Brass & Por…" at bounding box center [125, 283] width 111 height 36
drag, startPoint x: 136, startPoint y: 262, endPoint x: 120, endPoint y: 287, distance: 30.0
click at [94, 270] on b "Brillo Cameo Cleaner, Perfect on Aluminum, Stainless Steel, Copper, Brass & Por…" at bounding box center [125, 283] width 111 height 36
click at [157, 318] on div "ASIN: B06W57TYK2 | SKU: 106961 Active FBA" at bounding box center [126, 302] width 137 height 74
click at [141, 320] on span "| SKU: 106961" at bounding box center [130, 323] width 37 height 7
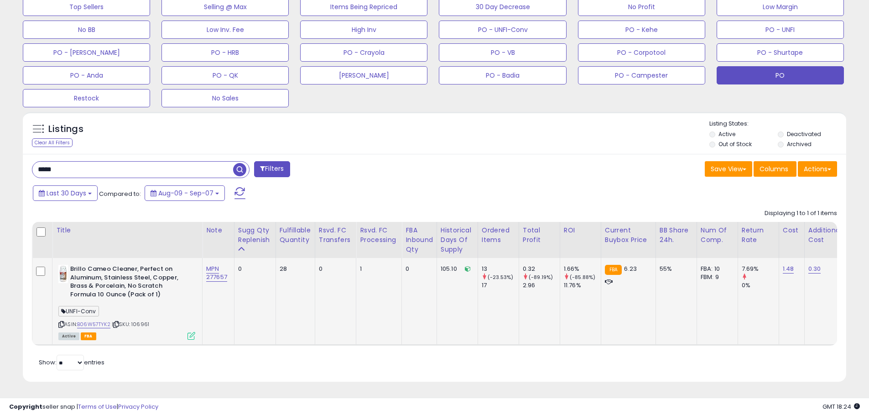
click at [141, 320] on span "| SKU: 106961" at bounding box center [130, 323] width 37 height 7
click at [504, 53] on button "PO - VB" at bounding box center [502, 52] width 127 height 18
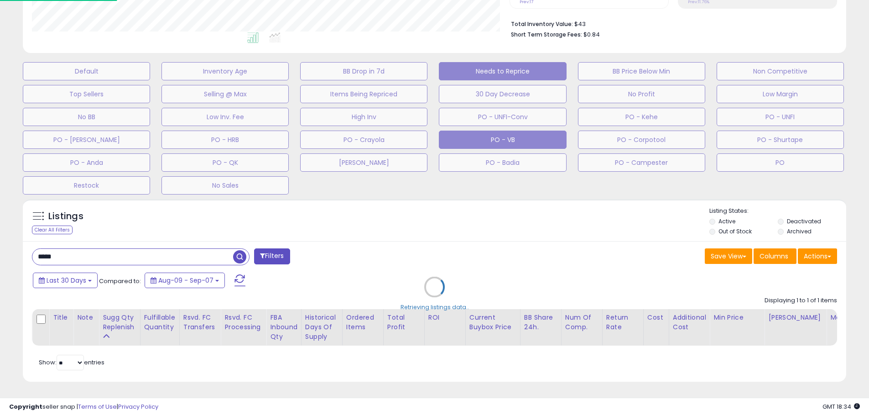
scroll to position [187, 482]
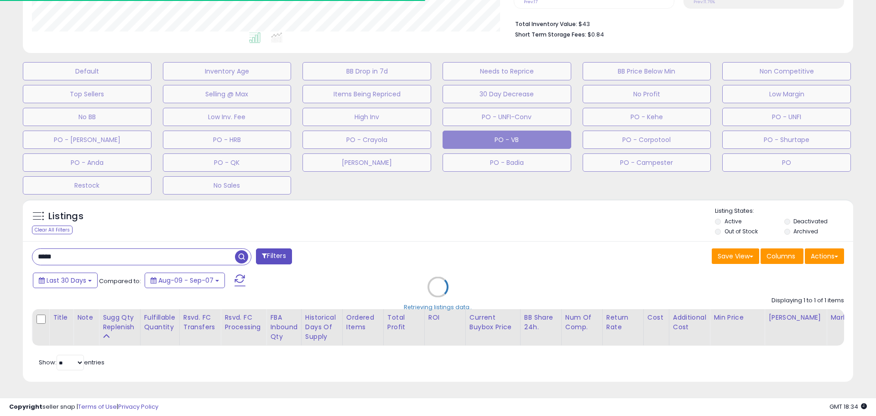
click at [72, 248] on div "Retrieving listings data.." at bounding box center [438, 293] width 844 height 198
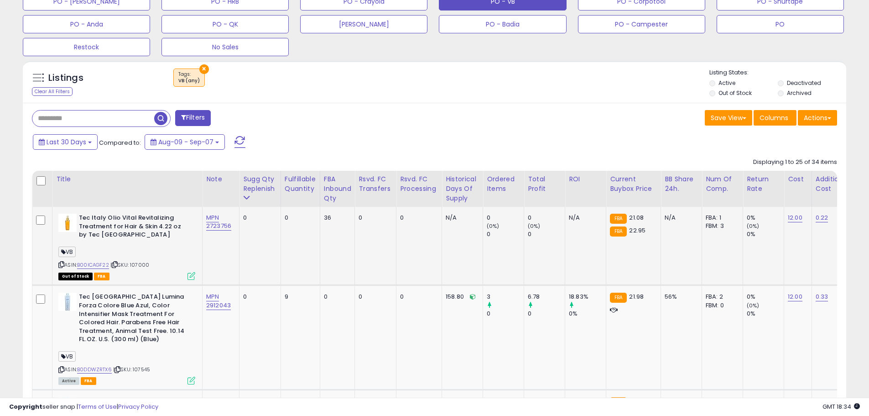
scroll to position [369, 0]
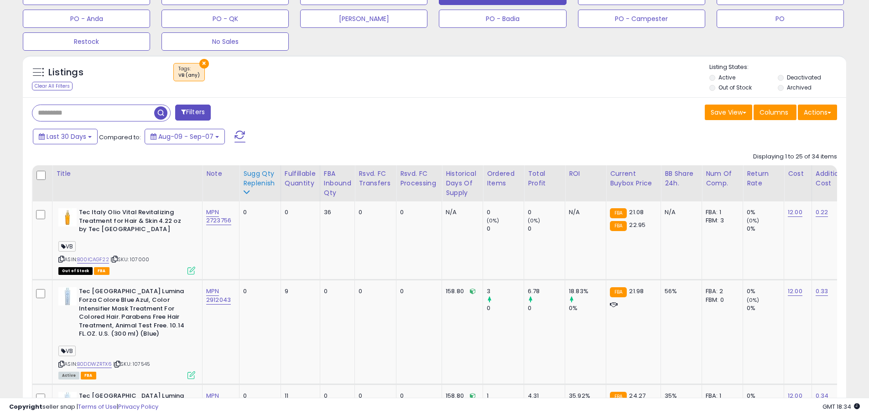
click at [255, 179] on div "Sugg Qty Replenish" at bounding box center [260, 178] width 34 height 19
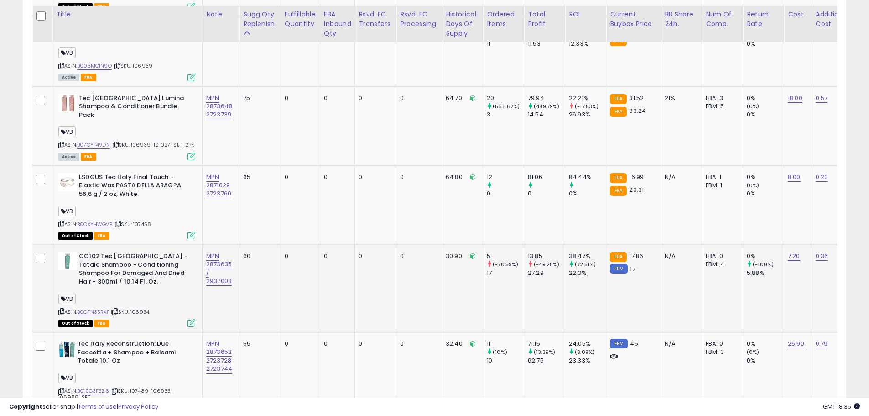
scroll to position [1145, 0]
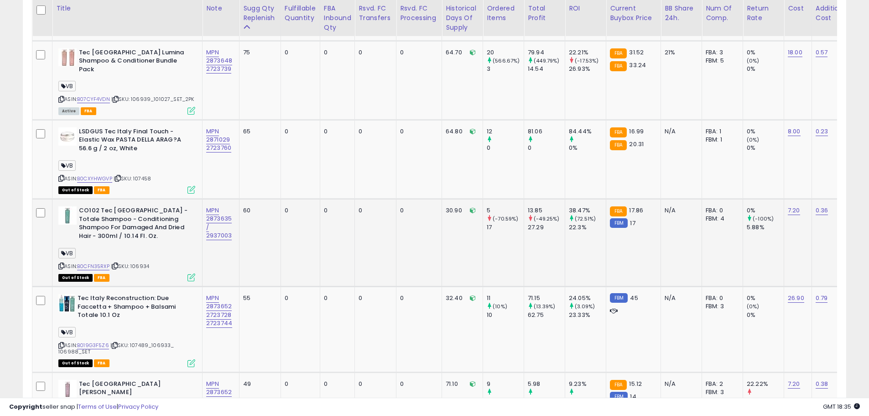
click at [148, 255] on div "ASIN: B0CFN35RXP | SKU: 106934 Out of Stock FBA" at bounding box center [126, 243] width 137 height 74
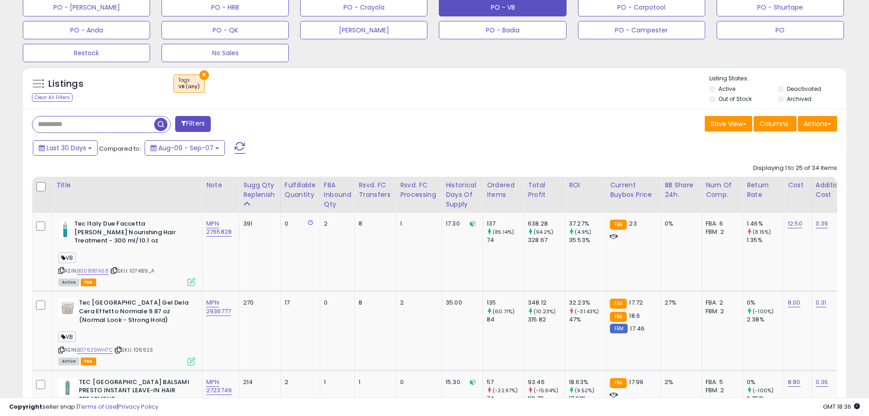
scroll to position [323, 0]
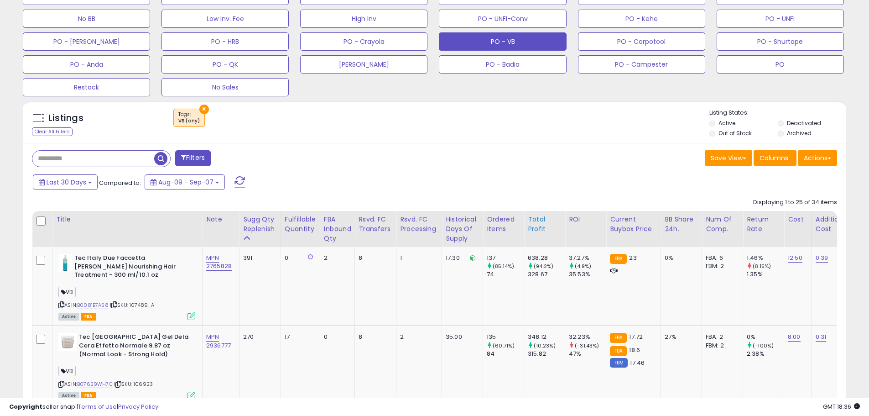
click at [537, 221] on div "Total Profit" at bounding box center [544, 223] width 33 height 19
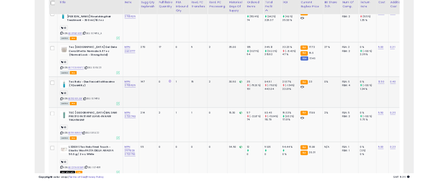
scroll to position [506, 0]
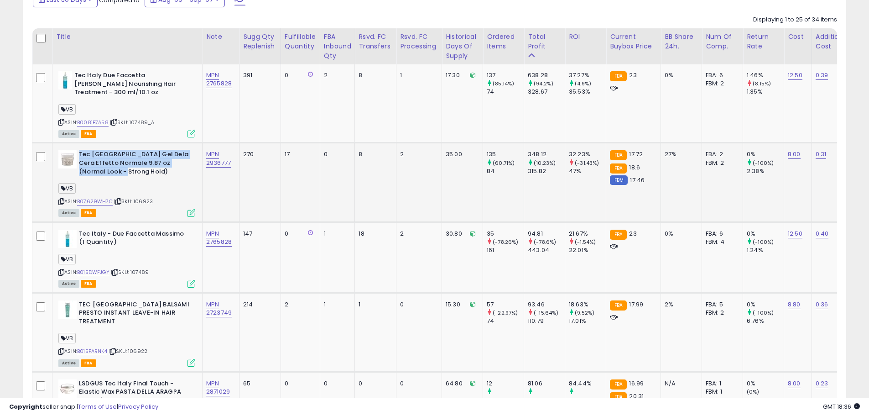
drag, startPoint x: 133, startPoint y: 175, endPoint x: 79, endPoint y: 156, distance: 57.6
click at [79, 156] on b "Tec [GEOGRAPHIC_DATA] Gel Dela Cera Effetto Normale 9.87 oz (Normal Look - Stro…" at bounding box center [134, 164] width 111 height 28
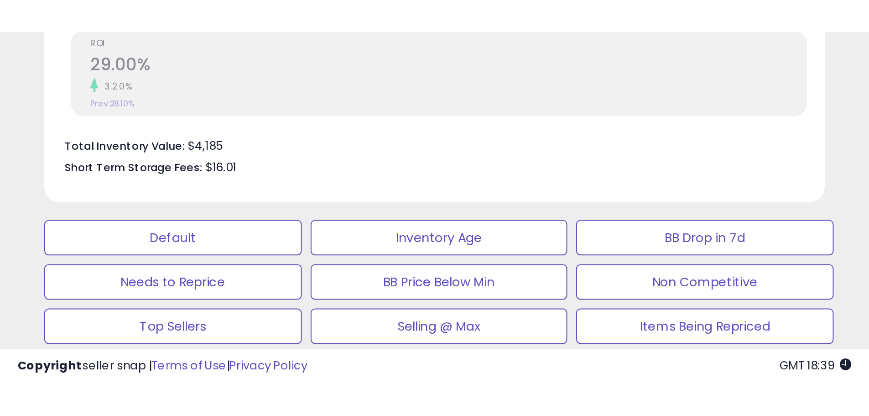
scroll to position [187, 478]
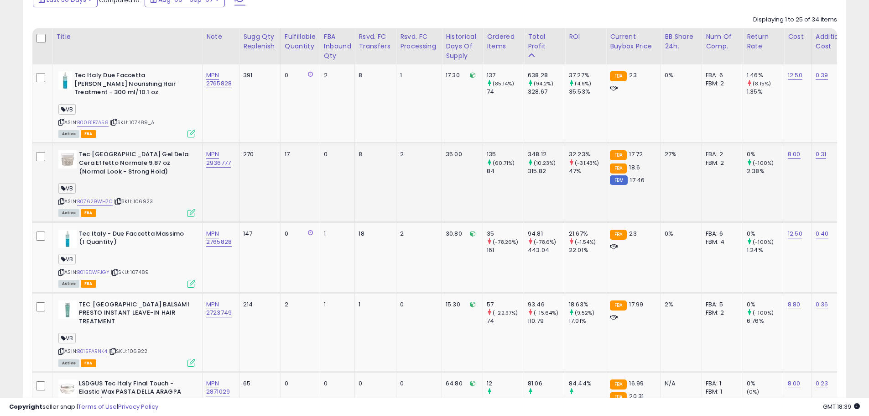
click at [146, 200] on span "| SKU: 106923" at bounding box center [133, 201] width 39 height 7
click at [146, 199] on span "| SKU: 106923" at bounding box center [133, 201] width 39 height 7
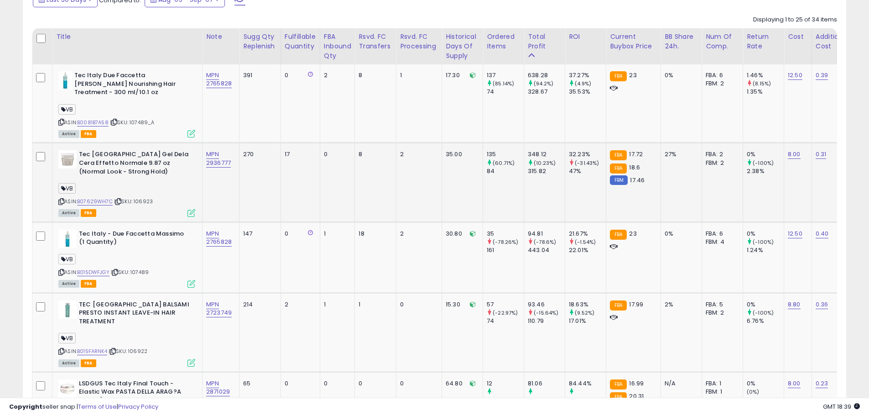
click at [146, 199] on span "| SKU: 106923" at bounding box center [133, 201] width 39 height 7
click at [100, 200] on link "B07629WH7C" at bounding box center [95, 202] width 36 height 8
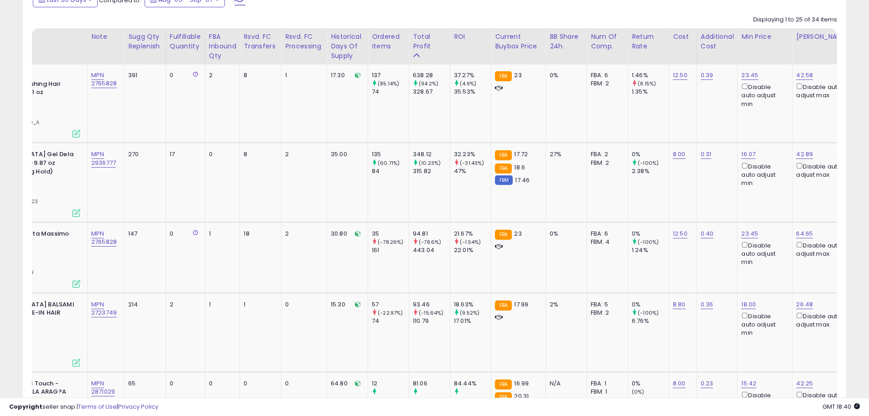
scroll to position [0, 117]
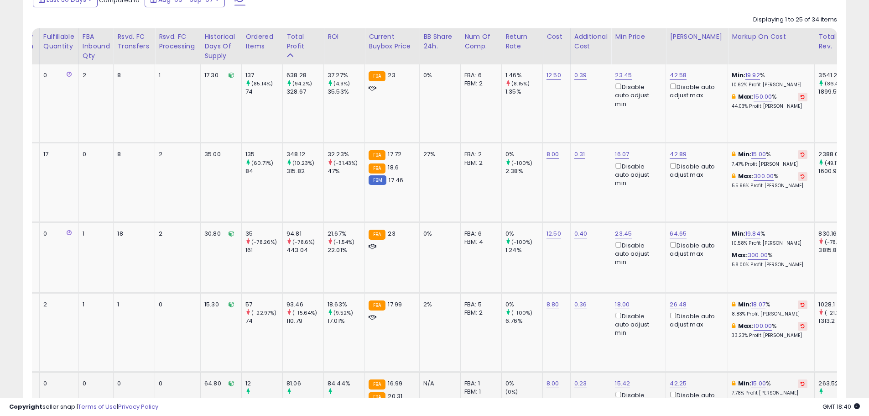
click at [579, 388] on td "0.23" at bounding box center [590, 410] width 41 height 79
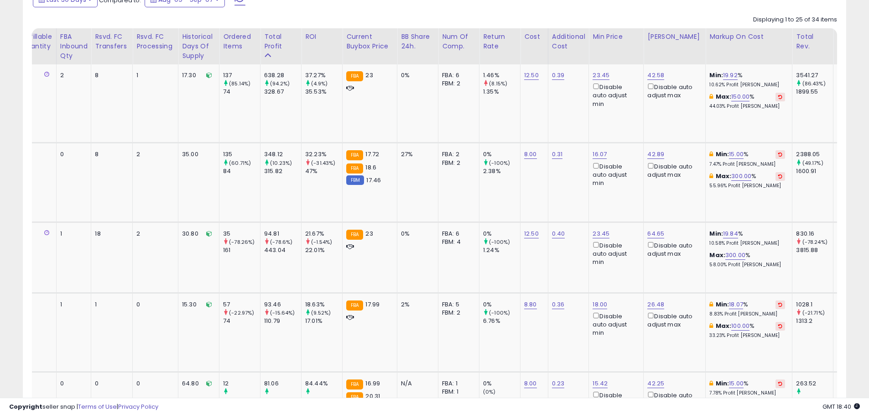
scroll to position [0, 274]
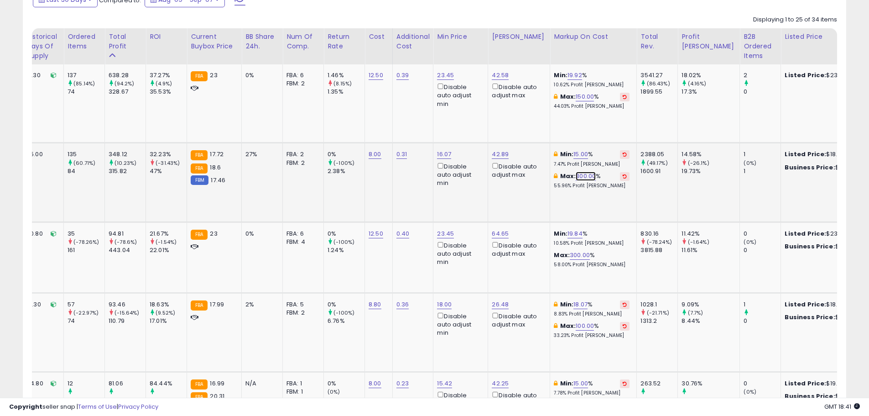
click at [576, 178] on link "300.00" at bounding box center [586, 176] width 20 height 9
drag, startPoint x: 546, startPoint y: 146, endPoint x: 500, endPoint y: 144, distance: 45.7
click at [500, 144] on tr "Tec Italy Gel Dela Cera Effetto Normale 9.87 oz (Normal Look - Strong Hold) VB …" at bounding box center [345, 182] width 1465 height 79
type input "***"
click at [614, 148] on button "submit" at bounding box center [606, 144] width 16 height 14
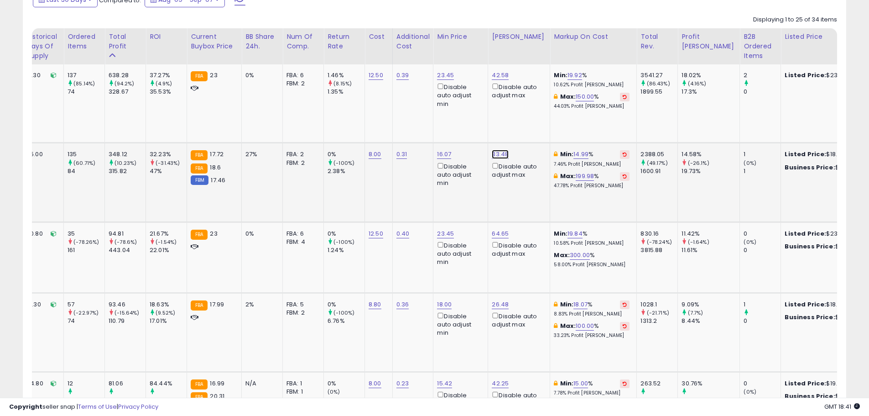
click at [501, 153] on link "33.48" at bounding box center [500, 154] width 17 height 9
drag, startPoint x: 477, startPoint y: 125, endPoint x: 416, endPoint y: 119, distance: 61.5
type input "**"
click at [530, 124] on icon "submit" at bounding box center [526, 121] width 5 height 5
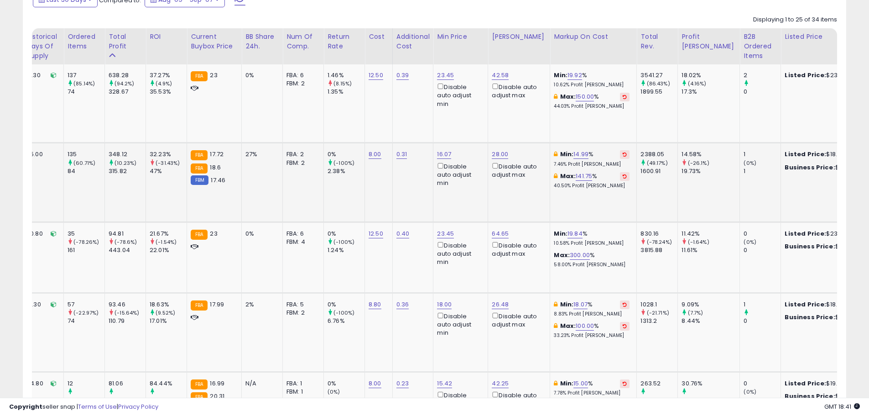
click at [585, 202] on td "Min: 14.99 % 7.46% Profit [PERSON_NAME]: 141.75 % 40.50% Profit [PERSON_NAME]" at bounding box center [593, 182] width 87 height 79
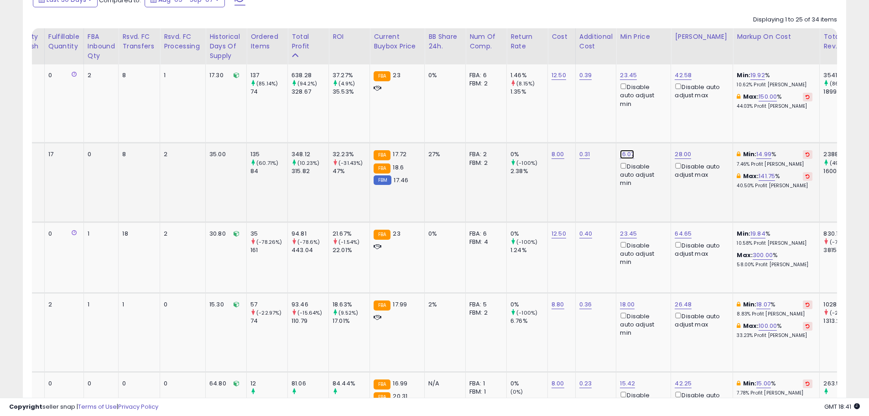
click at [626, 154] on link "16.07" at bounding box center [627, 154] width 14 height 9
drag, startPoint x: 588, startPoint y: 122, endPoint x: 553, endPoint y: 120, distance: 34.3
type input "**"
click at [657, 122] on icon "submit" at bounding box center [654, 121] width 5 height 5
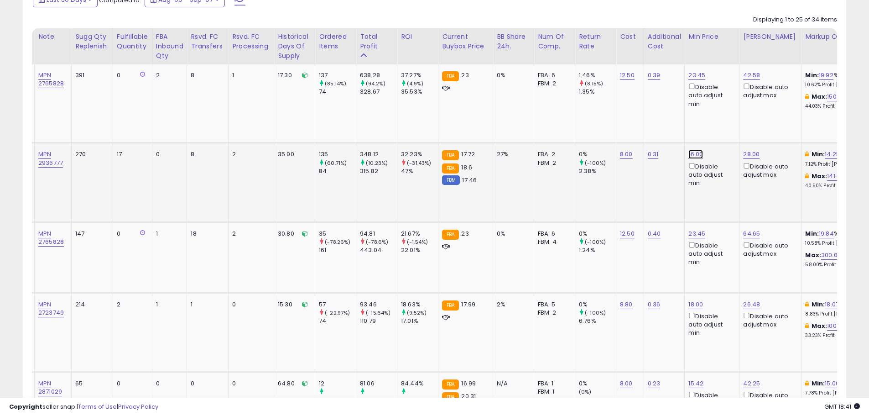
drag, startPoint x: 697, startPoint y: 153, endPoint x: 661, endPoint y: 144, distance: 37.2
click at [697, 153] on link "16.00" at bounding box center [695, 154] width 15 height 9
drag, startPoint x: 662, startPoint y: 124, endPoint x: 588, endPoint y: 121, distance: 74.0
type input "*****"
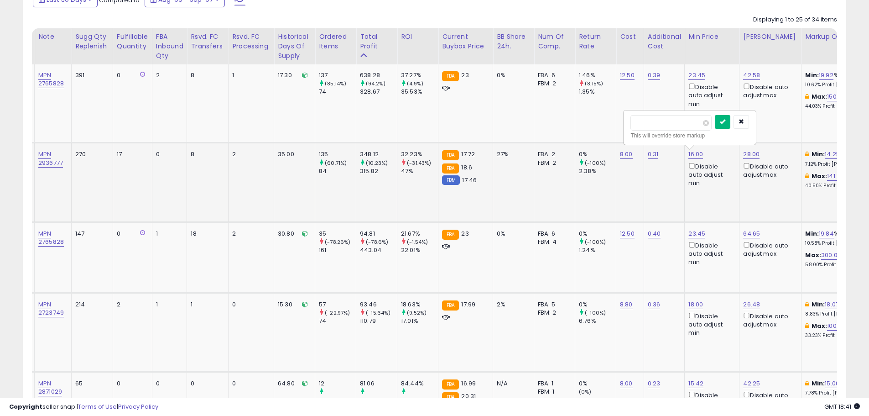
click at [725, 122] on icon "submit" at bounding box center [722, 121] width 5 height 5
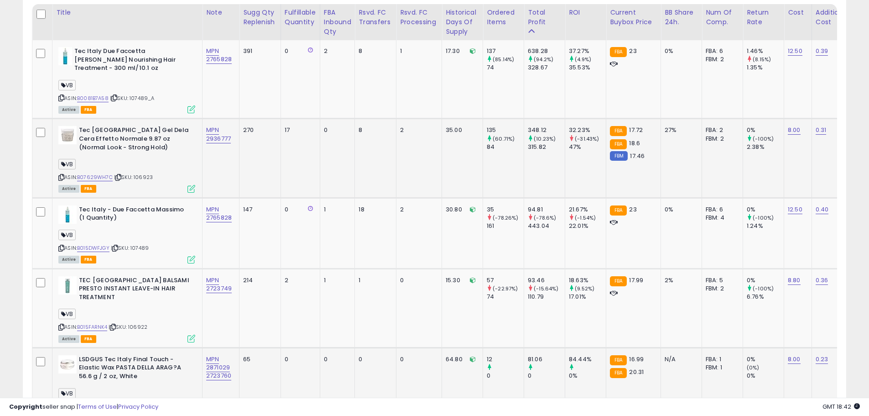
scroll to position [552, 0]
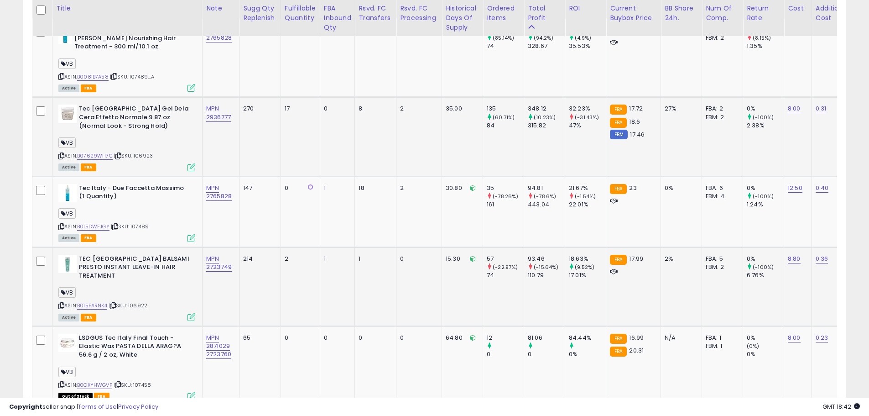
click at [153, 288] on div "VB" at bounding box center [126, 293] width 137 height 12
click at [147, 302] on span "| SKU: 106922" at bounding box center [128, 305] width 39 height 7
click at [144, 302] on span "| SKU: 106922" at bounding box center [128, 305] width 39 height 7
click at [96, 302] on link "B015FARNK4" at bounding box center [92, 306] width 30 height 8
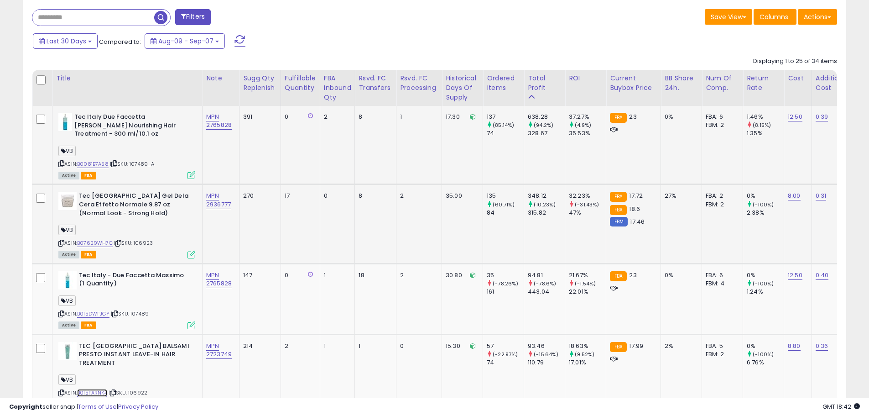
scroll to position [460, 0]
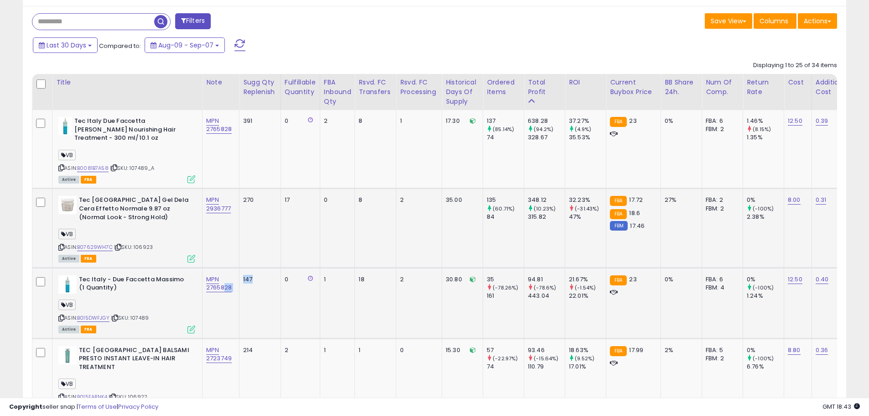
drag, startPoint x: 261, startPoint y: 284, endPoint x: 224, endPoint y: 284, distance: 37.9
click at [224, 284] on tr "Tec Italy - Due Faccetta Massimo (1 Quantity) VB ASIN: B015DWFJGY | SKU: 107489…" at bounding box center [764, 302] width 1465 height 71
click at [266, 300] on td "147" at bounding box center [261, 302] width 42 height 71
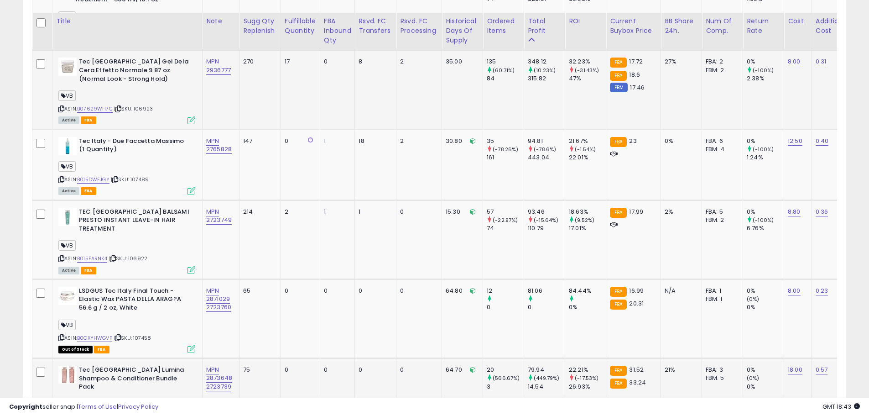
scroll to position [643, 0]
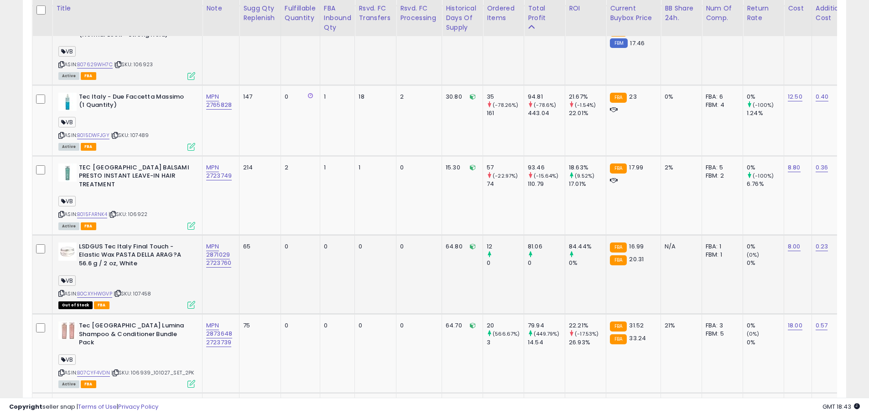
click at [145, 290] on span "| SKU: 107458" at bounding box center [132, 293] width 37 height 7
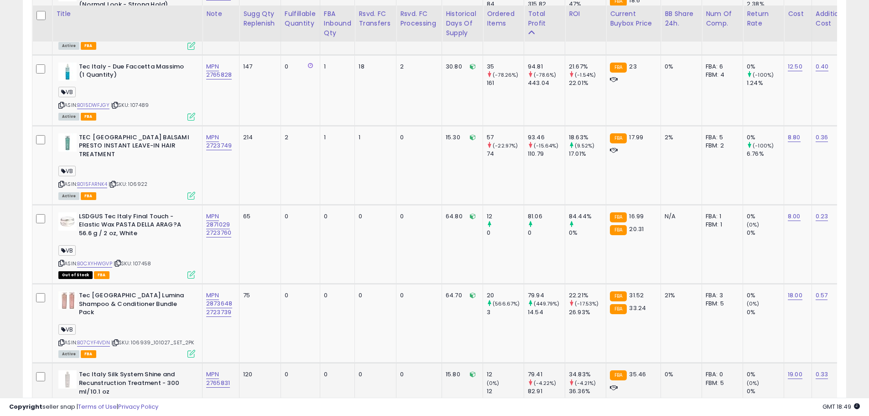
scroll to position [688, 0]
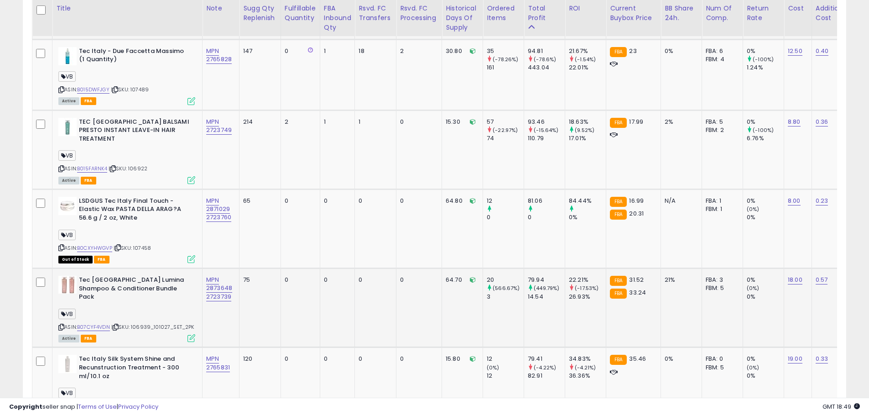
click at [144, 323] on span "| SKU: 106939_101027_SET_2PK" at bounding box center [152, 326] width 83 height 7
click at [142, 287] on div "ASIN: B07CYF4VDN | SKU: 106939_101027_SET_2PK Active FBA" at bounding box center [126, 308] width 137 height 65
click at [141, 287] on div "ASIN: B07CYF4VDN | SKU: 106939_101027_SET_2PK Active FBA" at bounding box center [126, 308] width 137 height 65
click at [156, 309] on div "VB" at bounding box center [126, 315] width 137 height 12
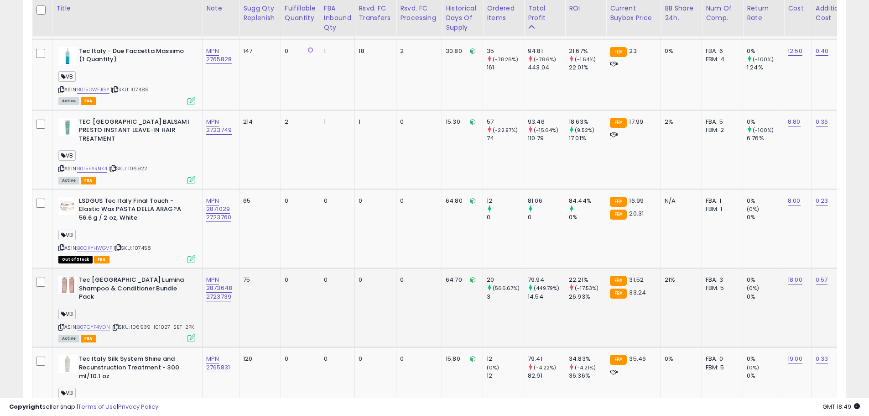
click at [161, 309] on div "VB" at bounding box center [126, 315] width 137 height 12
drag, startPoint x: 152, startPoint y: 310, endPoint x: 134, endPoint y: 312, distance: 18.3
click at [134, 323] on span "| SKU: 106939_101027_SET_2PK" at bounding box center [152, 326] width 83 height 7
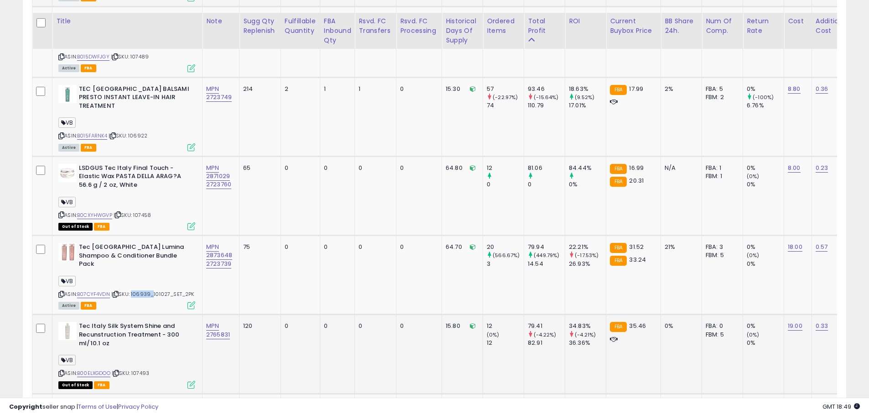
scroll to position [734, 0]
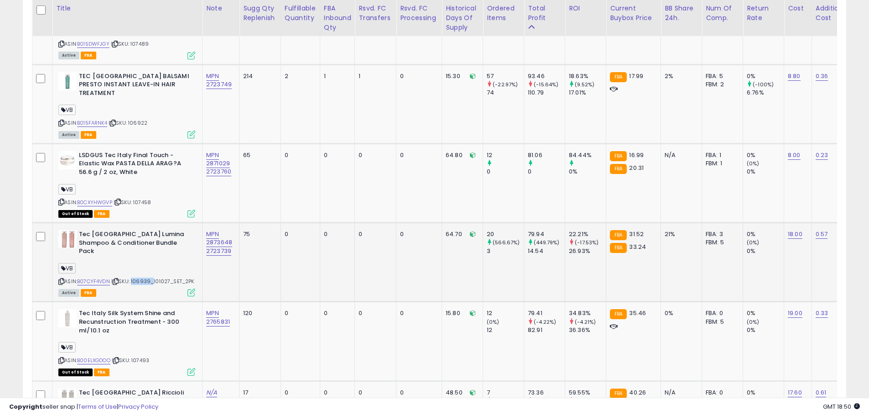
drag, startPoint x: 194, startPoint y: 263, endPoint x: 136, endPoint y: 261, distance: 58.9
click at [136, 277] on span "| SKU: 106939_101027_SET_2PK" at bounding box center [152, 280] width 83 height 7
click at [153, 277] on span "| SKU: 106939_101027_SET_2PK" at bounding box center [152, 280] width 83 height 7
drag, startPoint x: 151, startPoint y: 263, endPoint x: 135, endPoint y: 266, distance: 16.7
click at [135, 277] on span "| SKU: 106939_101027_SET_2PK" at bounding box center [152, 280] width 83 height 7
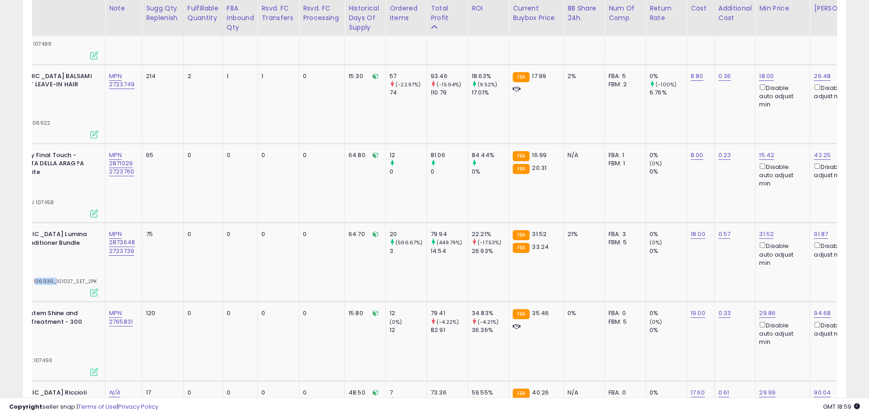
scroll to position [0, 0]
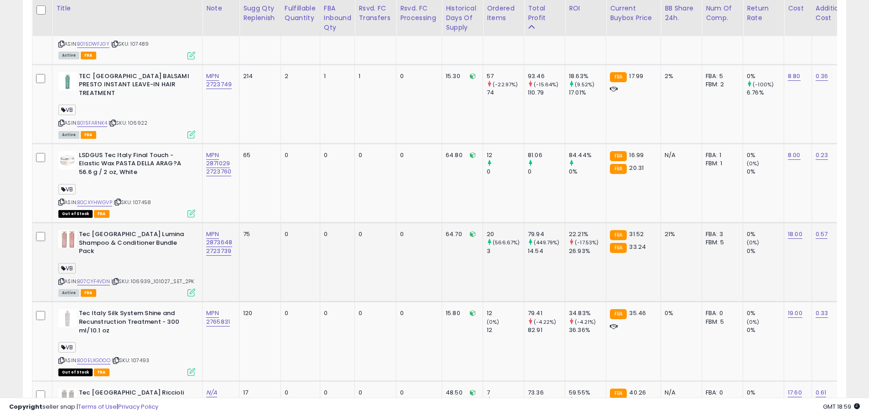
click at [171, 277] on span "| SKU: 106939_101027_SET_2PK" at bounding box center [152, 280] width 83 height 7
drag, startPoint x: 173, startPoint y: 265, endPoint x: 156, endPoint y: 267, distance: 18.0
click at [155, 277] on span "| SKU: 106939_101027_SET_2PK" at bounding box center [152, 280] width 83 height 7
click at [164, 270] on div "ASIN: B07CYF4VDN | SKU: 106939_101027_SET_2PK Active FBA" at bounding box center [126, 262] width 137 height 65
drag, startPoint x: 170, startPoint y: 264, endPoint x: 155, endPoint y: 266, distance: 15.7
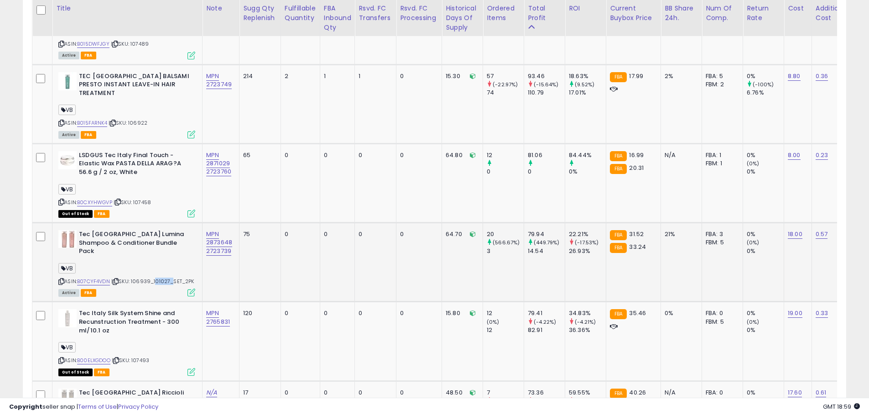
click at [155, 277] on span "| SKU: 106939_101027_SET_2PK" at bounding box center [152, 280] width 83 height 7
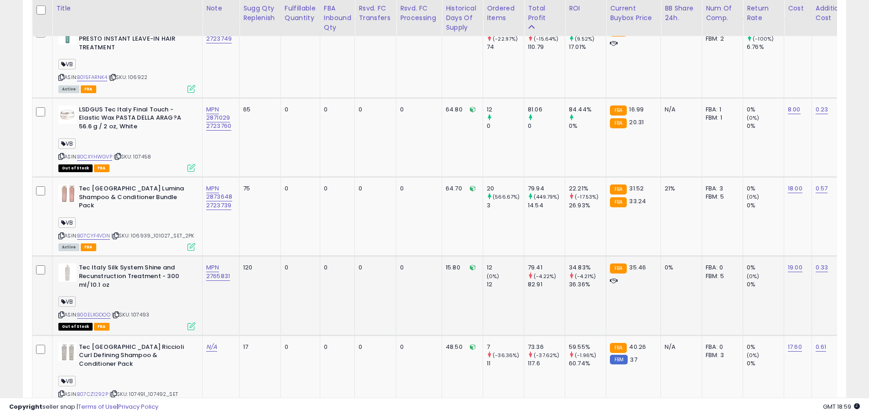
click at [142, 311] on span "| SKU: 107493" at bounding box center [130, 314] width 37 height 7
click at [144, 311] on span "| SKU: 107493" at bounding box center [130, 314] width 37 height 7
click at [97, 311] on link "B00ELXGDOO" at bounding box center [93, 315] width 33 height 8
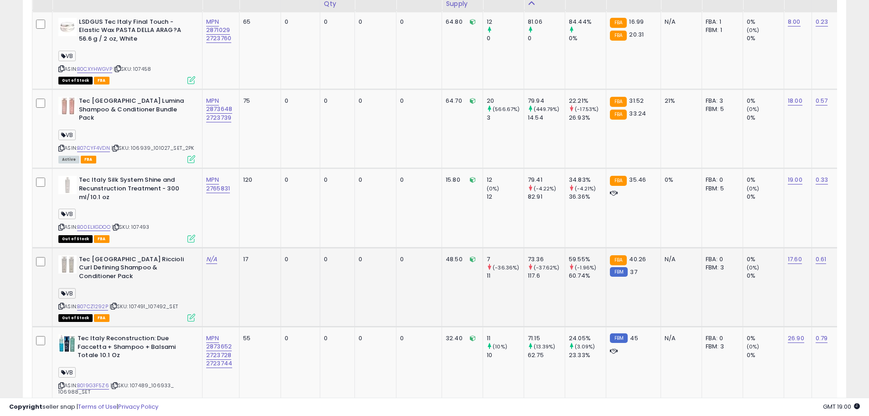
scroll to position [871, 0]
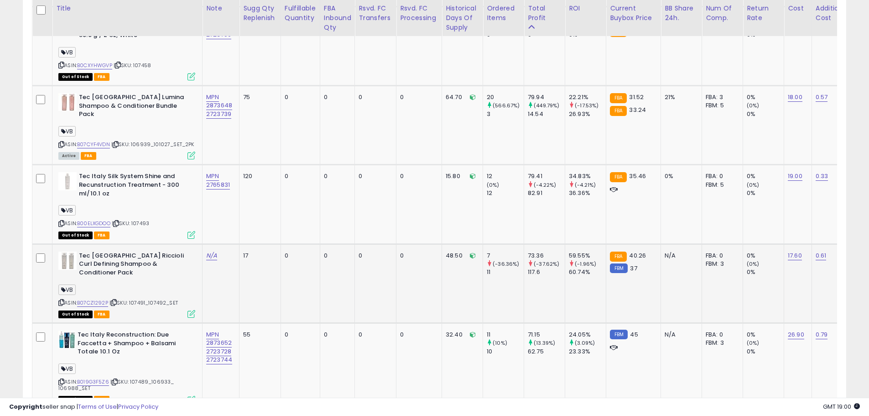
click at [152, 282] on div "ASIN: B07CZ1292P | SKU: 107491_107492_SET Out of Stock FBA" at bounding box center [126, 283] width 137 height 65
drag, startPoint x: 143, startPoint y: 285, endPoint x: 145, endPoint y: 280, distance: 5.2
click at [143, 310] on div "Out of Stock FBA" at bounding box center [126, 313] width 137 height 6
drag, startPoint x: 148, startPoint y: 277, endPoint x: 132, endPoint y: 278, distance: 16.0
click at [132, 299] on span "| SKU: 107491_107492_SET" at bounding box center [144, 302] width 68 height 7
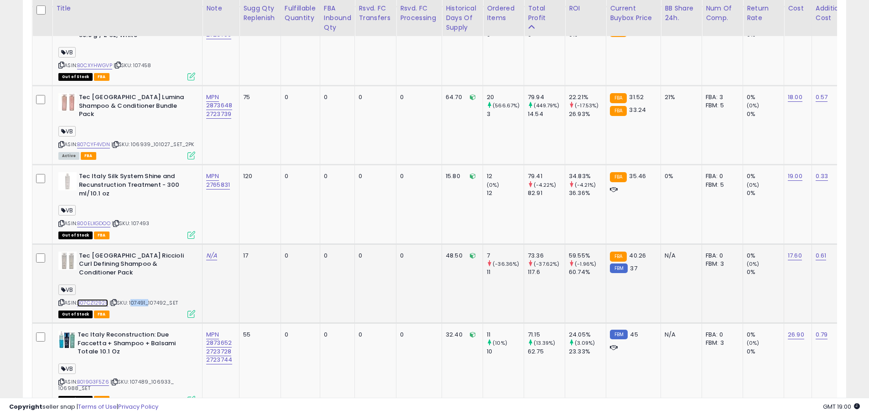
click at [101, 299] on link "B07CZ1292P" at bounding box center [92, 303] width 31 height 8
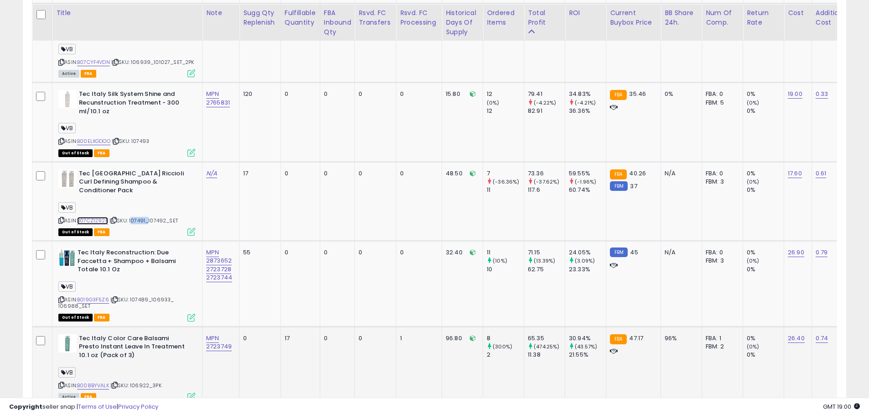
scroll to position [962, 0]
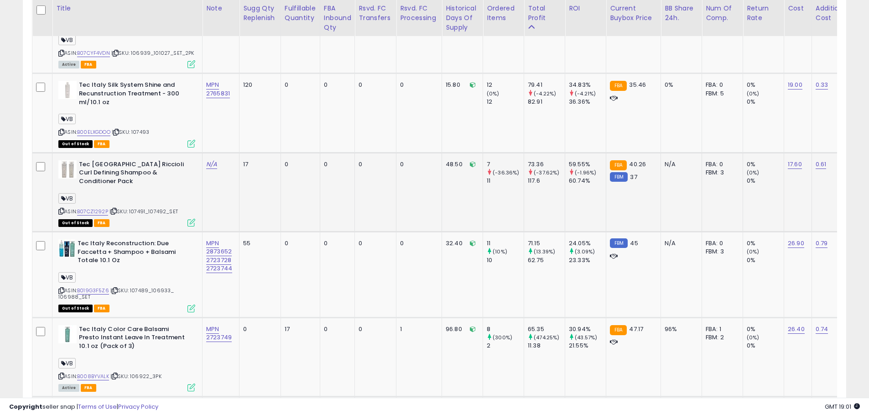
click at [163, 208] on span "| SKU: 107491_107492_SET" at bounding box center [144, 211] width 68 height 7
drag, startPoint x: 167, startPoint y: 188, endPoint x: 158, endPoint y: 193, distance: 10.3
click at [149, 208] on span "| SKU: 107491_107492_SET" at bounding box center [144, 211] width 68 height 7
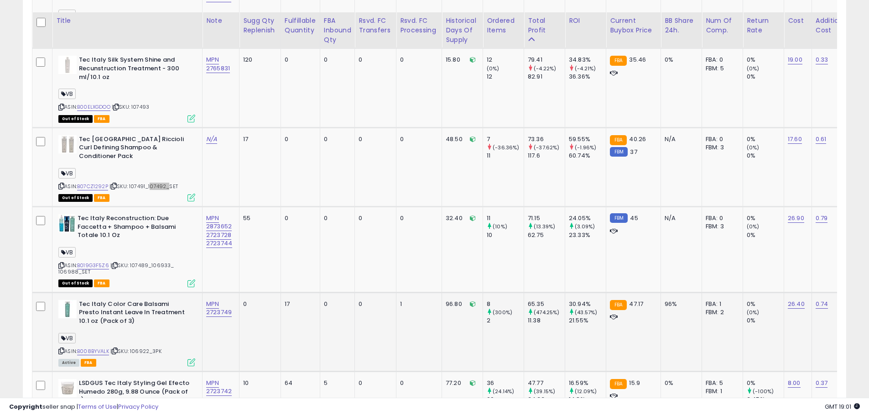
scroll to position [1008, 0]
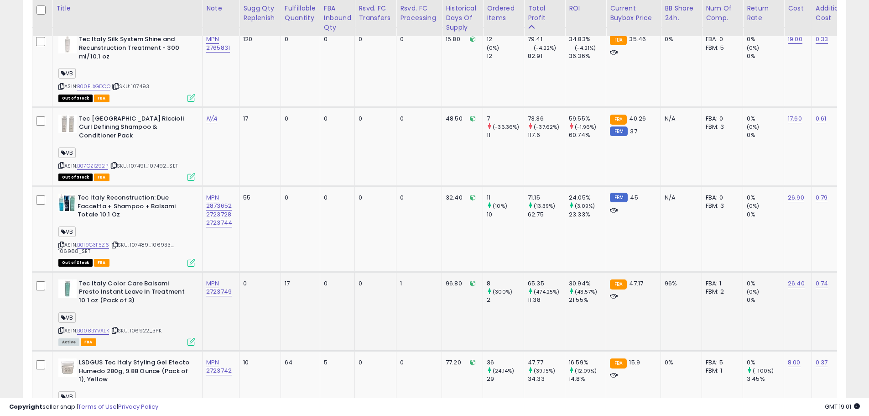
click at [164, 313] on div "VB" at bounding box center [126, 319] width 137 height 12
click at [159, 279] on b "Tec Italy Color Care Balsami Presto Instant Leave In Treatment 10.1 oz (Pack of…" at bounding box center [134, 293] width 111 height 28
click at [160, 279] on b "Tec Italy Color Care Balsami Presto Instant Leave In Treatment 10.1 oz (Pack of…" at bounding box center [134, 293] width 111 height 28
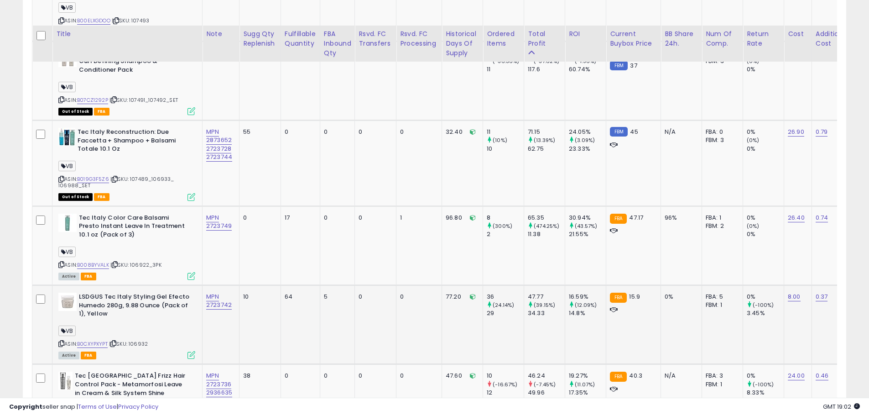
scroll to position [1053, 0]
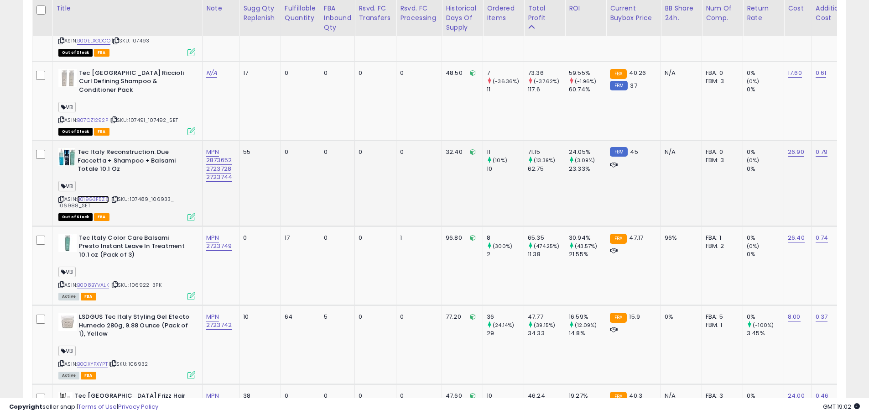
click at [97, 195] on link "B019G3F5Z6" at bounding box center [93, 199] width 32 height 8
click at [149, 177] on div "ASIN: B019G3F5Z6 | SKU: 107489_106933_ 106988_SET Out of Stock FBA" at bounding box center [126, 184] width 137 height 72
click at [146, 195] on span "| SKU: 107489_106933_ 106988_SET" at bounding box center [115, 202] width 115 height 14
click at [68, 148] on img at bounding box center [66, 157] width 17 height 18
click at [141, 195] on span "| SKU: 107489_106933_ 106988_SET" at bounding box center [115, 202] width 115 height 14
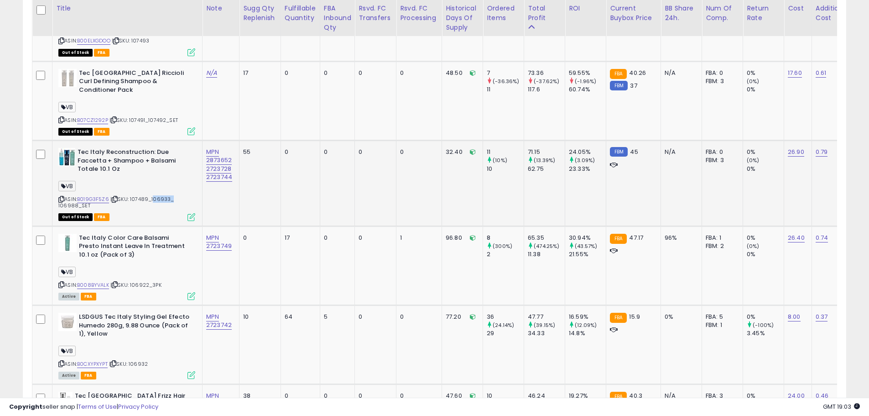
drag, startPoint x: 152, startPoint y: 175, endPoint x: 169, endPoint y: 174, distance: 16.9
click at [169, 195] on span "| SKU: 107489_106933_ 106988_SET" at bounding box center [115, 202] width 115 height 14
drag, startPoint x: 75, startPoint y: 180, endPoint x: 55, endPoint y: 180, distance: 20.1
click at [55, 180] on td "Tec Italy Reconstruction: Due Faccetta + Shampoo + Balsami Totale 10.1 Oz VB AS…" at bounding box center [127, 184] width 150 height 86
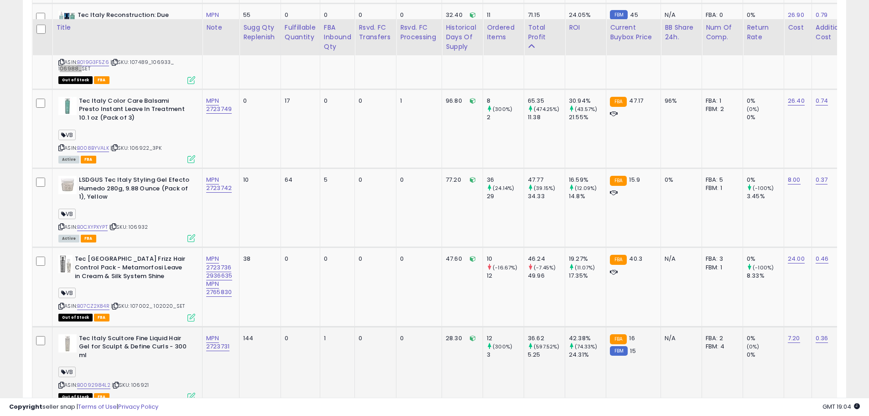
scroll to position [1236, 0]
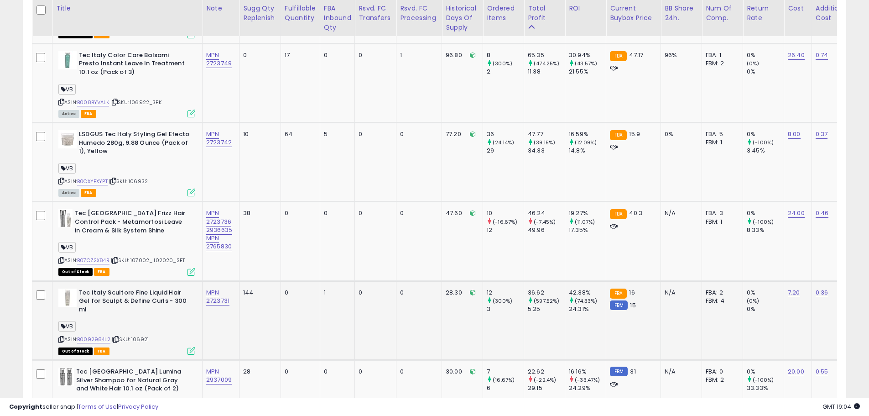
click at [152, 295] on div "ASIN: B0092984L2 | SKU: 106921 Out of Stock FBA" at bounding box center [126, 320] width 137 height 65
click at [99, 335] on link "B0092984L2" at bounding box center [93, 339] width 33 height 8
click at [102, 256] on link "B07CZ2X84R" at bounding box center [93, 260] width 32 height 8
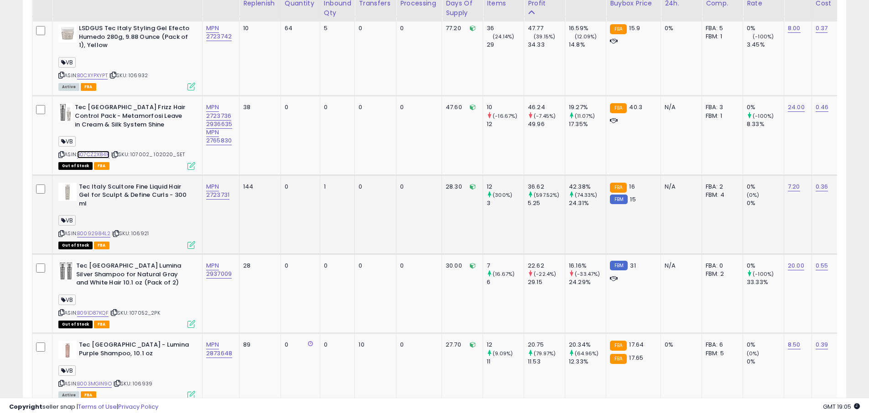
scroll to position [1327, 0]
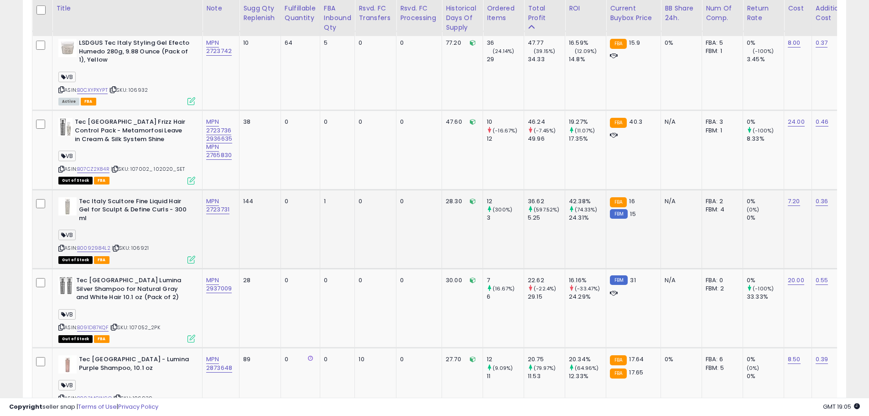
click at [147, 244] on span "| SKU: 106921" at bounding box center [130, 247] width 37 height 7
click at [141, 244] on span "| SKU: 106921" at bounding box center [130, 247] width 37 height 7
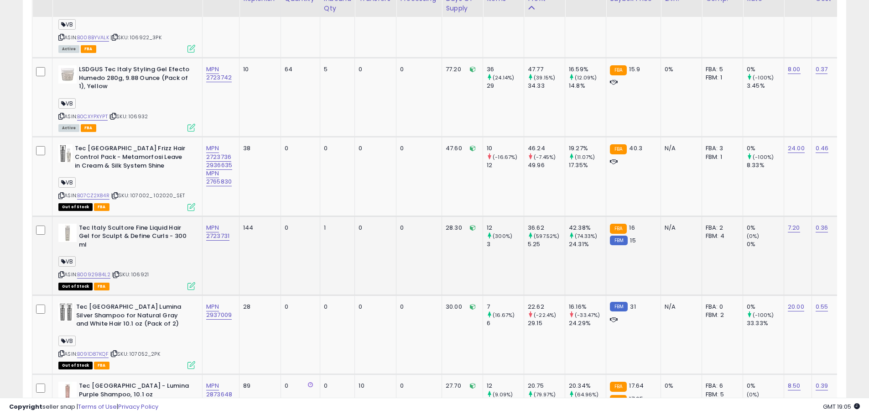
scroll to position [1282, 0]
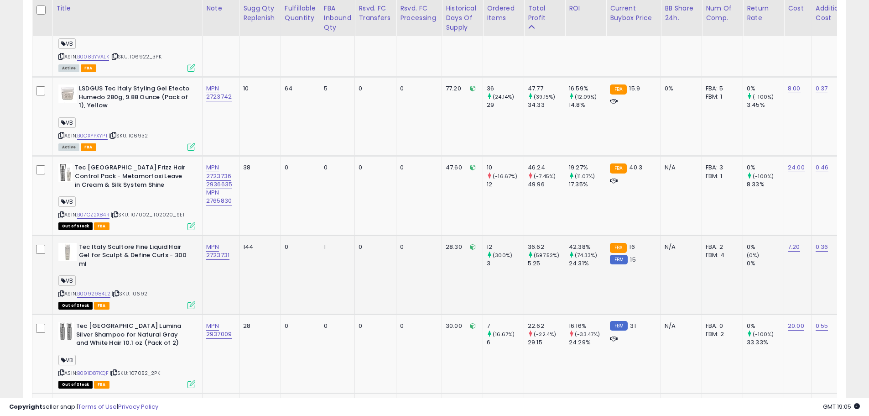
drag, startPoint x: 143, startPoint y: 268, endPoint x: 156, endPoint y: 247, distance: 24.4
click at [156, 247] on div "ASIN: B0092984L2 | SKU: 106921 Out of Stock FBA" at bounding box center [126, 275] width 137 height 65
click at [140, 272] on div "ASIN: B0092984L2 | SKU: 106921 Out of Stock FBA" at bounding box center [126, 275] width 137 height 65
click at [143, 290] on span "| SKU: 106921" at bounding box center [130, 293] width 37 height 7
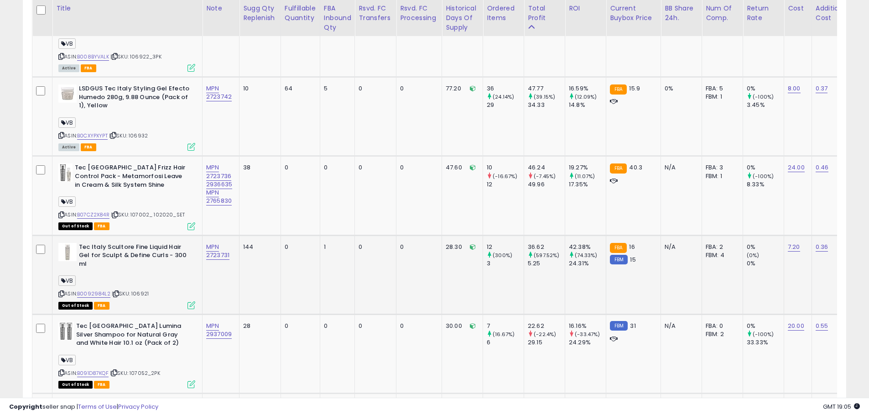
click at [143, 290] on span "| SKU: 106921" at bounding box center [130, 293] width 37 height 7
click at [106, 290] on link "B0092984L2" at bounding box center [93, 294] width 33 height 8
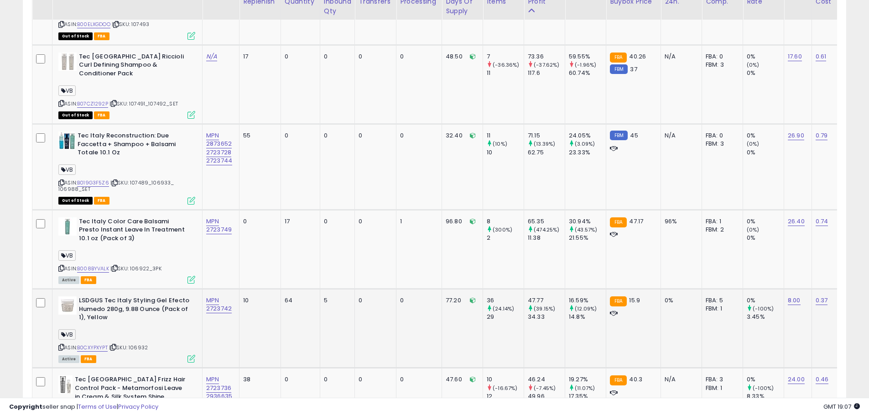
scroll to position [1053, 0]
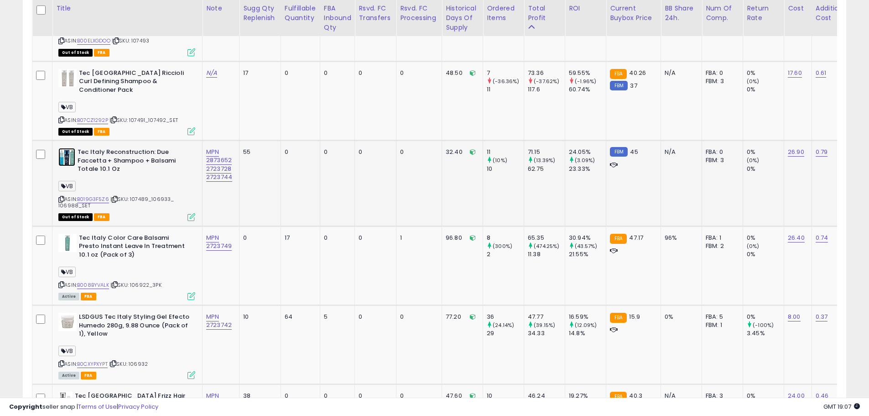
click at [70, 148] on img at bounding box center [66, 157] width 17 height 18
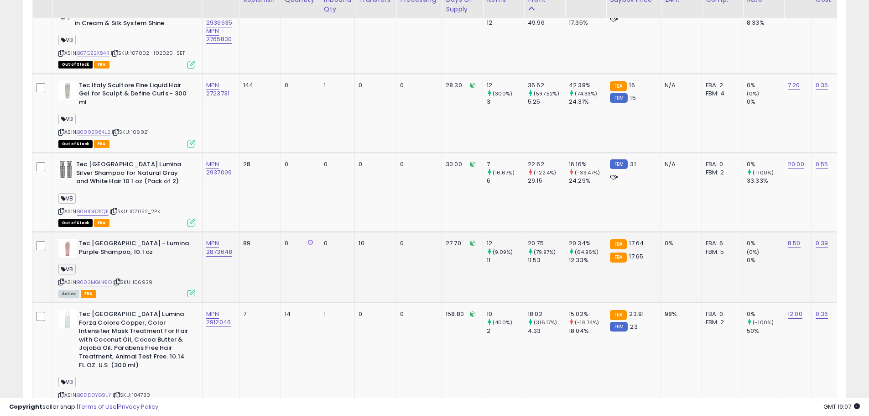
scroll to position [1464, 0]
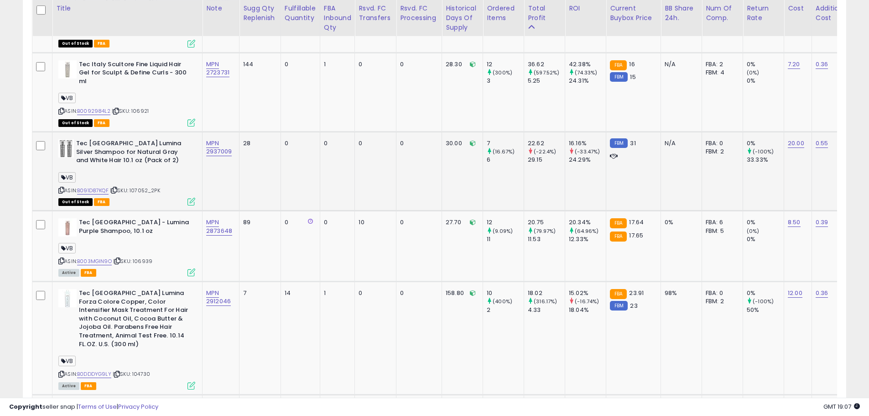
click at [149, 187] on span "| SKU: 107052_2PK" at bounding box center [135, 190] width 50 height 7
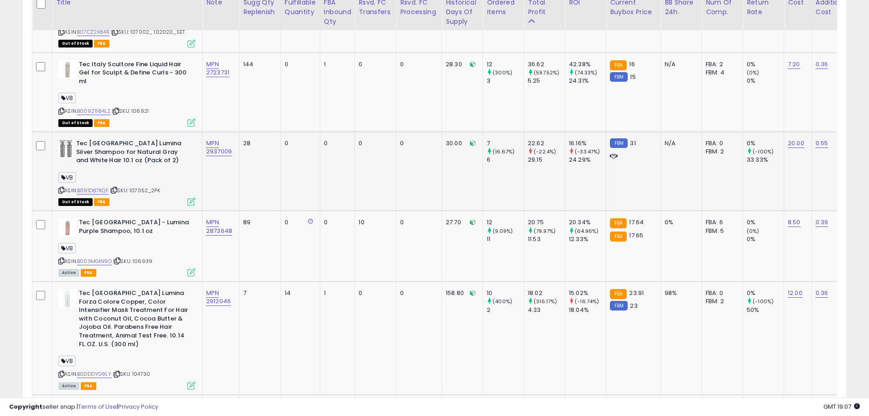
scroll to position [1418, 0]
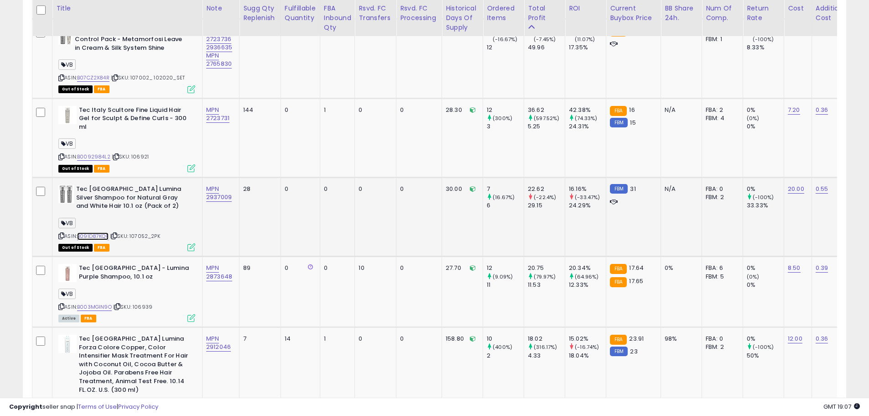
click at [103, 232] on link "B091D87KQF" at bounding box center [92, 236] width 31 height 8
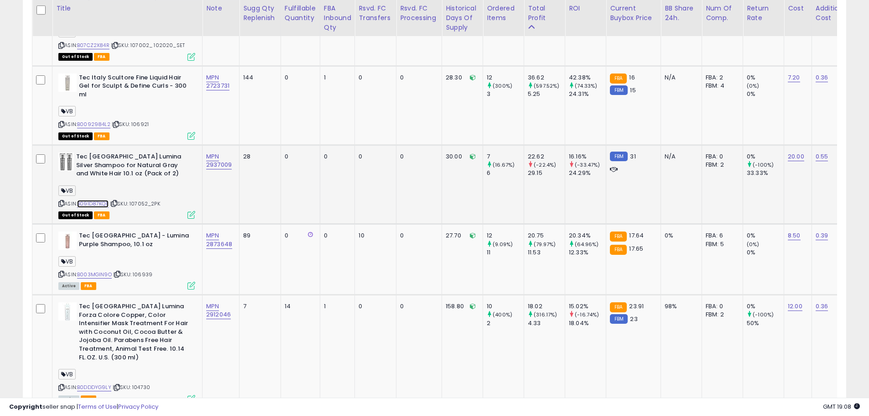
scroll to position [1464, 0]
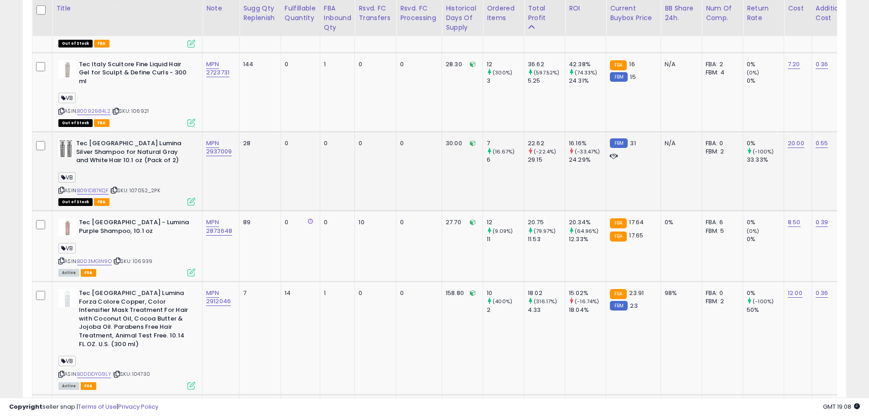
click at [144, 187] on span "| SKU: 107052_2PK" at bounding box center [135, 190] width 50 height 7
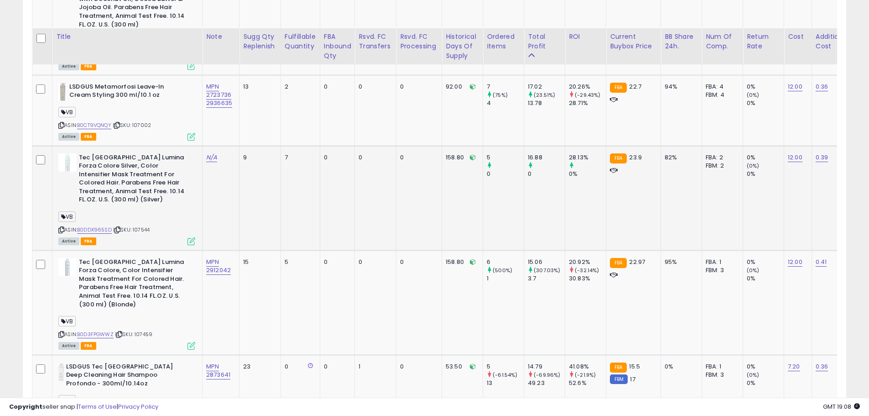
scroll to position [1875, 0]
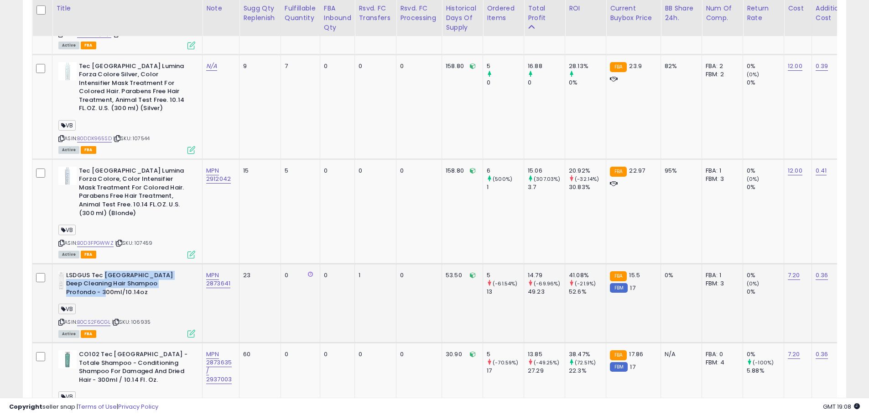
drag, startPoint x: 103, startPoint y: 231, endPoint x: 150, endPoint y: 252, distance: 51.5
click at [150, 271] on b "LSDGUS Tec [GEOGRAPHIC_DATA] Deep Cleaning Hair Shampoo Profondo - 300ml/10.14oz" at bounding box center [121, 285] width 111 height 28
click at [150, 271] on div "ASIN: B0CS2F6CGL | SKU: 106935 Active FBA" at bounding box center [126, 303] width 137 height 65
click at [136, 271] on b "LSDGUS Tec [GEOGRAPHIC_DATA] Deep Cleaning Hair Shampoo Profondo - 300ml/10.14oz" at bounding box center [121, 285] width 111 height 28
click at [133, 271] on b "LSDGUS Tec [GEOGRAPHIC_DATA] Deep Cleaning Hair Shampoo Profondo - 300ml/10.14oz" at bounding box center [121, 285] width 111 height 28
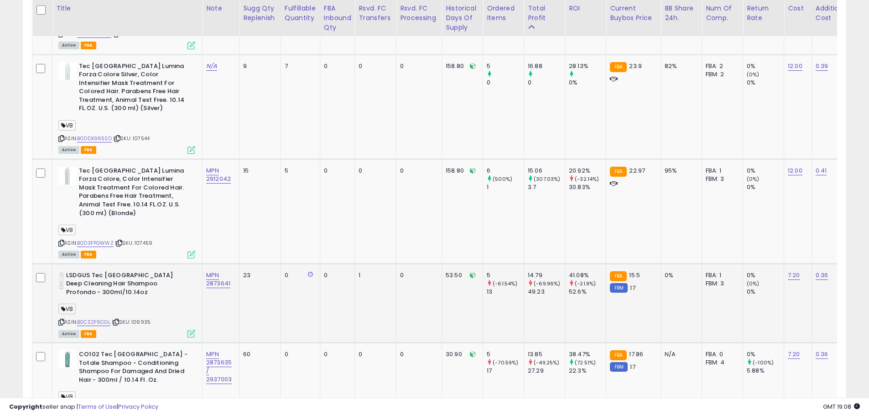
click at [138, 318] on span "| SKU: 106935" at bounding box center [131, 321] width 39 height 7
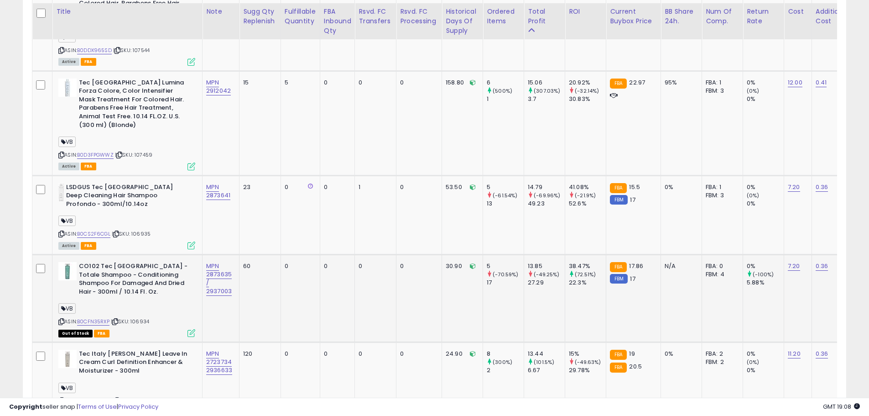
scroll to position [1966, 0]
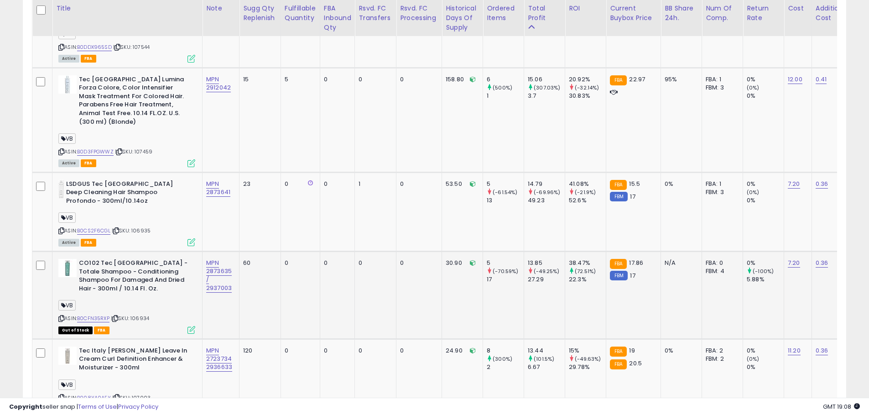
click at [144, 314] on span "| SKU: 106934" at bounding box center [130, 317] width 38 height 7
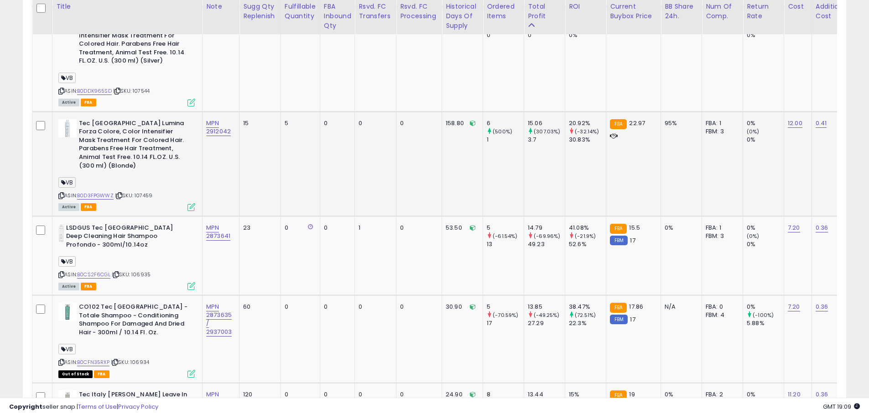
scroll to position [1920, 0]
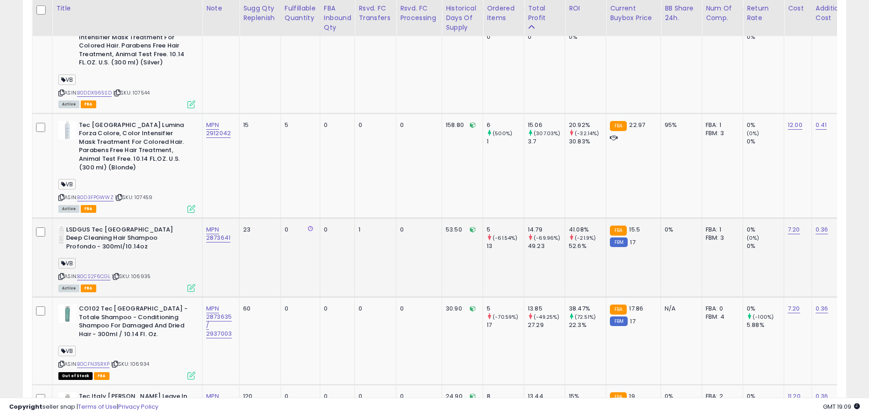
drag, startPoint x: 162, startPoint y: 227, endPoint x: 146, endPoint y: 235, distance: 18.4
click at [162, 258] on div "VB" at bounding box center [126, 264] width 137 height 12
click at [105, 272] on link "B0CS2F6CGL" at bounding box center [93, 276] width 33 height 8
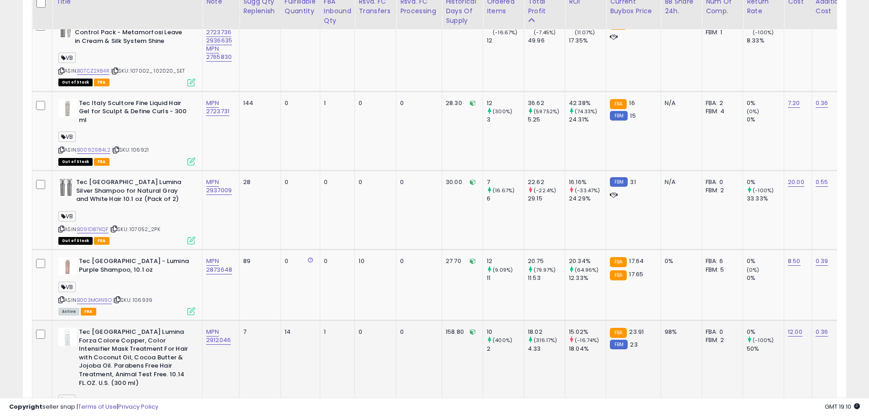
scroll to position [1418, 0]
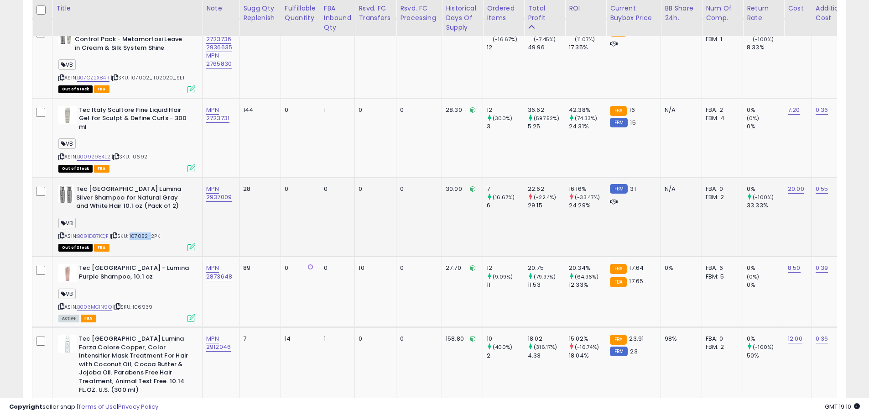
drag, startPoint x: 151, startPoint y: 211, endPoint x: 131, endPoint y: 211, distance: 19.2
click at [131, 232] on span "| SKU: 107052_2PK" at bounding box center [135, 235] width 50 height 7
click at [797, 184] on link "20.00" at bounding box center [796, 188] width 16 height 9
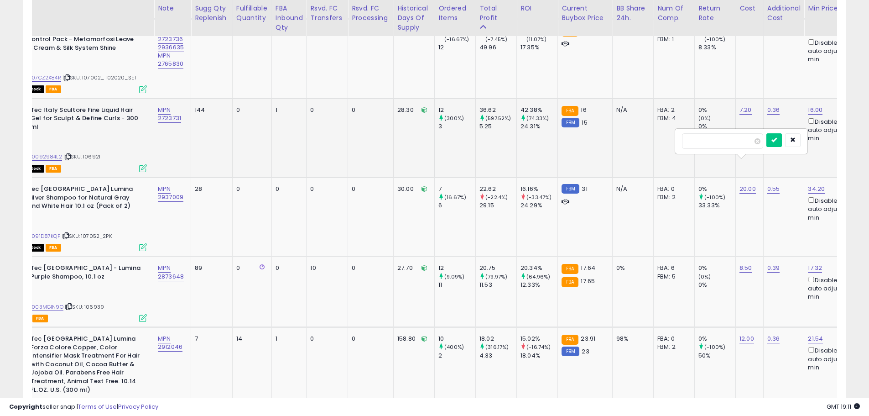
drag, startPoint x: 727, startPoint y: 141, endPoint x: 669, endPoint y: 140, distance: 58.0
click at [669, 140] on tbody "Tec Italy Due Faccetta [PERSON_NAME] Nourishing Hair Treatment - 300 ml/10.1 oz…" at bounding box center [716, 190] width 1465 height 2076
type input "**"
click at [777, 142] on icon "submit" at bounding box center [774, 139] width 5 height 5
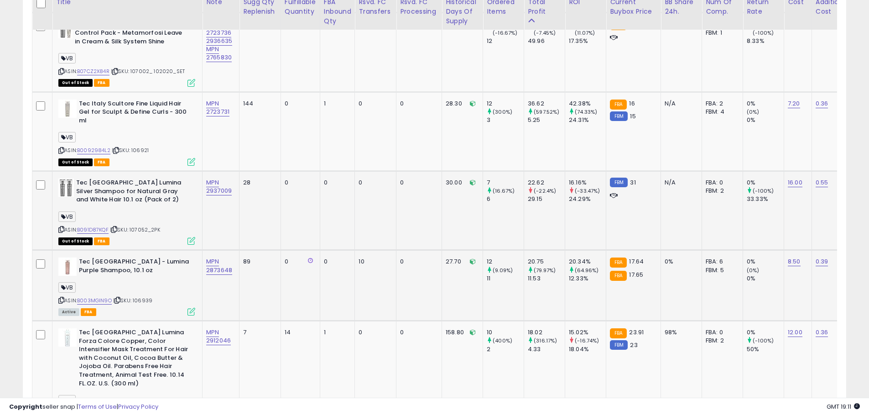
scroll to position [1464, 0]
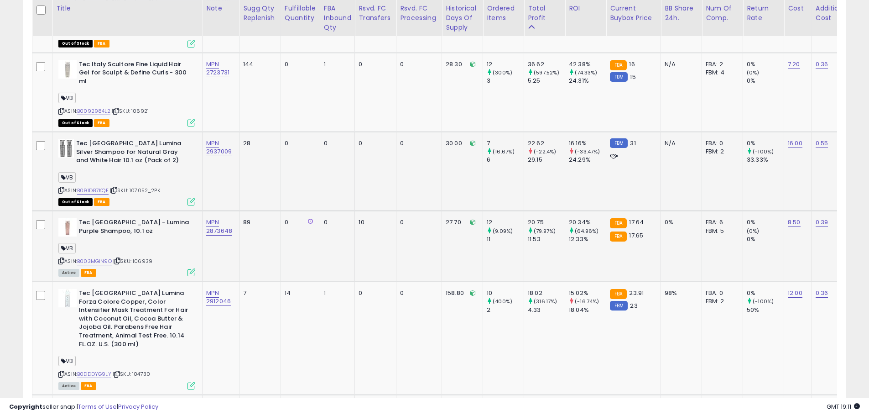
click at [149, 243] on div "ASIN: B003MGIN9O | SKU: 106939 Active FBA" at bounding box center [126, 246] width 137 height 57
click at [138, 257] on span "| SKU: 106939" at bounding box center [132, 260] width 39 height 7
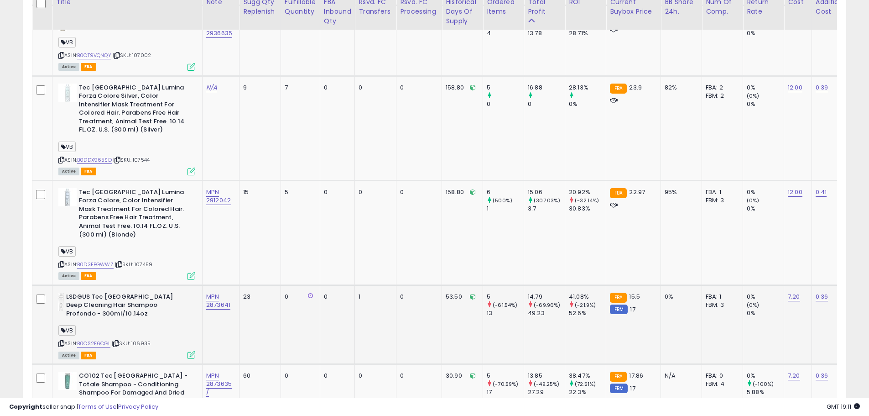
scroll to position [1875, 0]
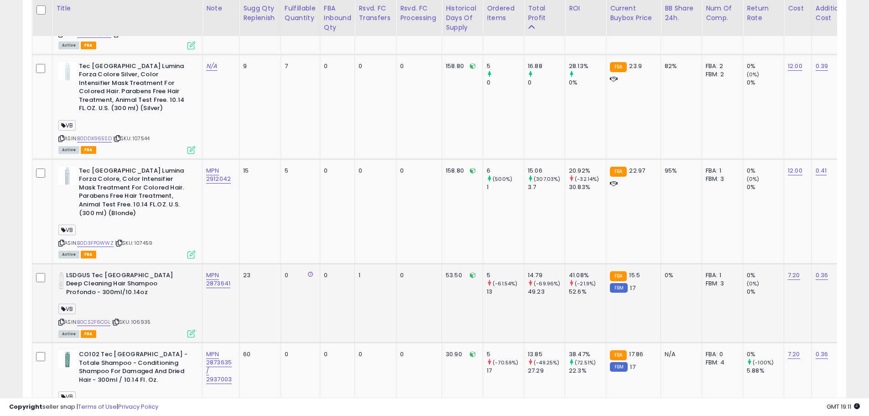
click at [146, 318] on span "| SKU: 106935" at bounding box center [131, 321] width 39 height 7
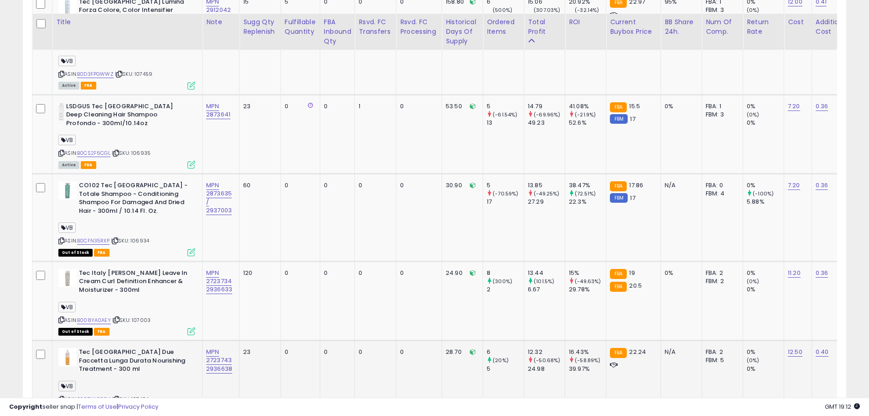
scroll to position [2057, 0]
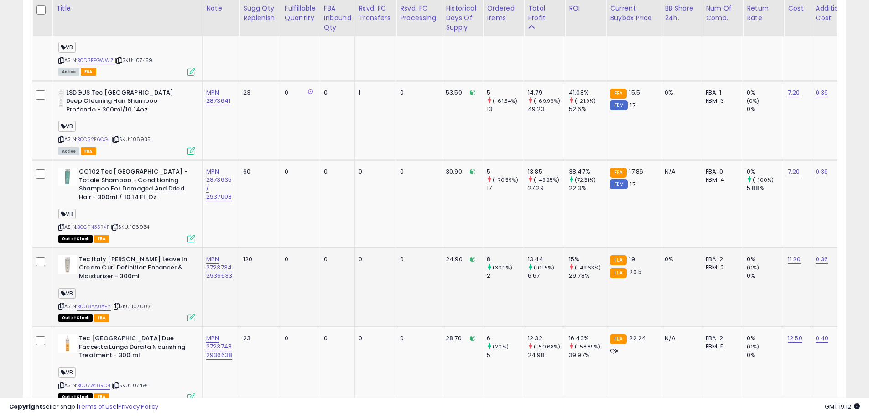
click at [156, 261] on div "ASIN: B008YA0AEY | SKU: 107003 Out of Stock FBA" at bounding box center [126, 287] width 137 height 65
click at [160, 89] on div "ASIN: B0CS2F6CGL | SKU: 106935 Active FBA" at bounding box center [126, 121] width 137 height 65
click at [141, 136] on span "| SKU: 106935" at bounding box center [131, 139] width 39 height 7
click at [137, 136] on span "| SKU: 106935" at bounding box center [131, 139] width 39 height 7
click at [104, 136] on link "B0CS2F6CGL" at bounding box center [93, 140] width 33 height 8
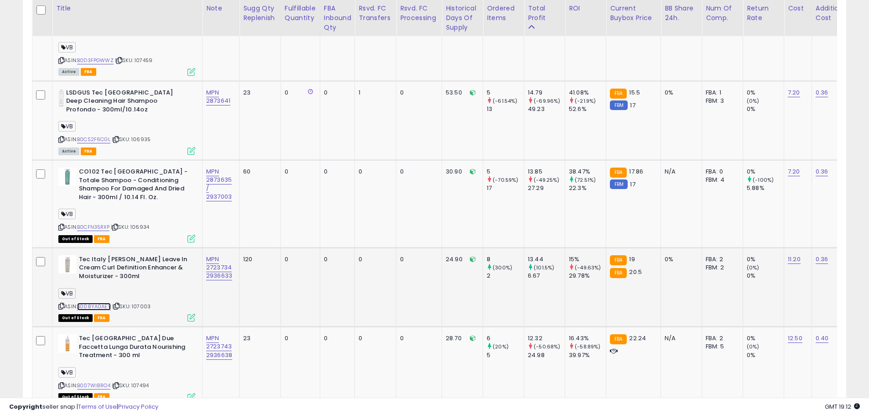
click at [107, 302] on link "B008YA0AEY" at bounding box center [94, 306] width 34 height 8
click at [105, 223] on link "B0CFN35RXP" at bounding box center [93, 227] width 32 height 8
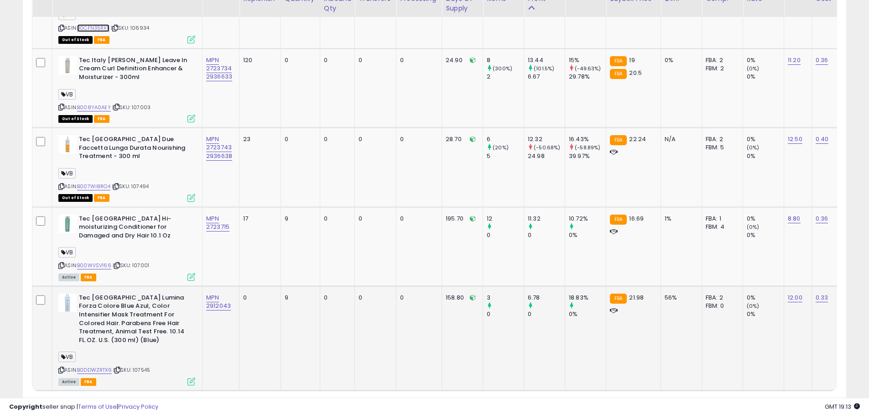
scroll to position [2275, 0]
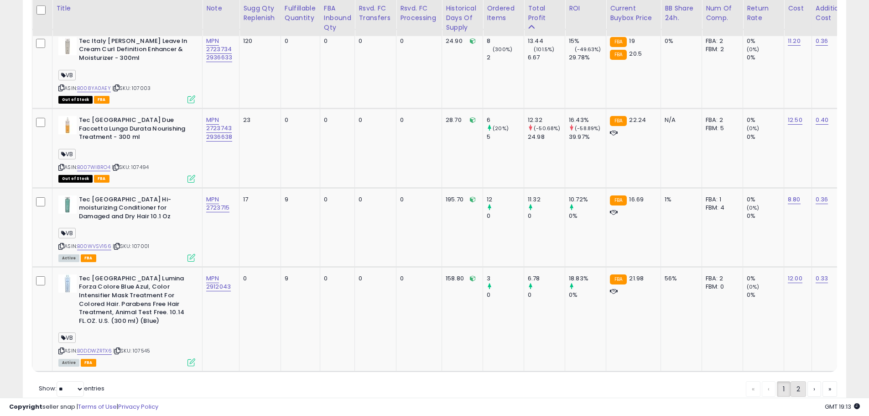
click at [791, 381] on link "2" at bounding box center [799, 389] width 16 height 16
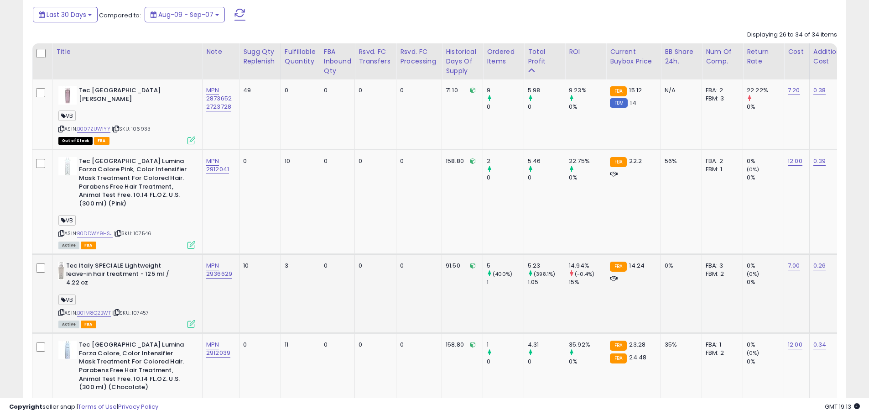
scroll to position [469, 0]
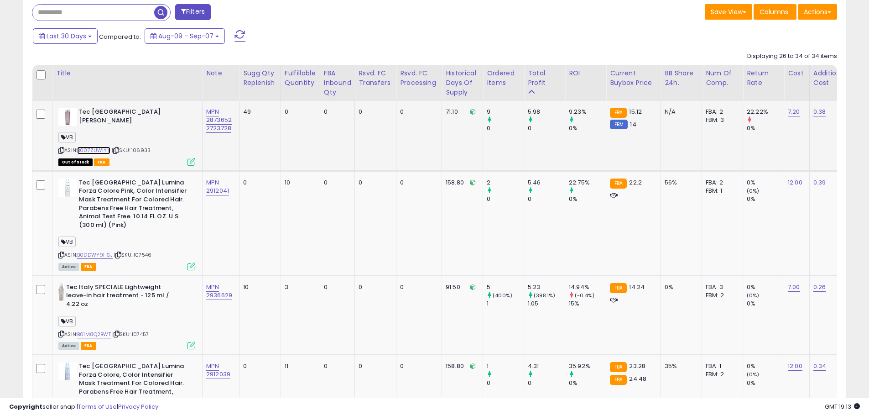
click at [105, 149] on link "B007ZUWIYY" at bounding box center [93, 150] width 33 height 8
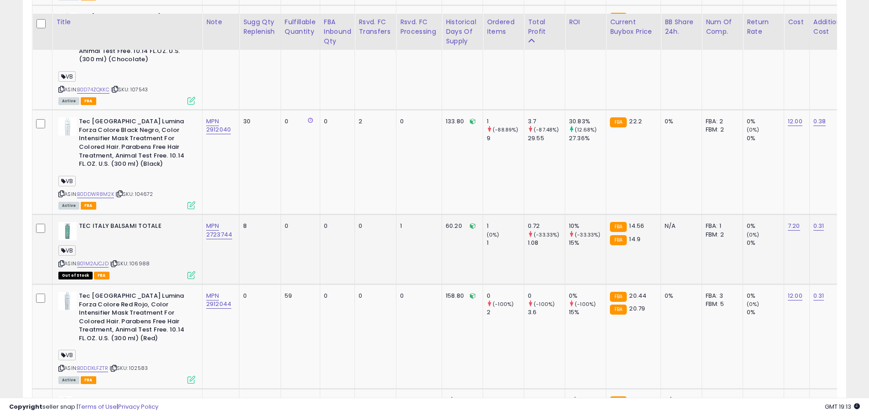
scroll to position [834, 0]
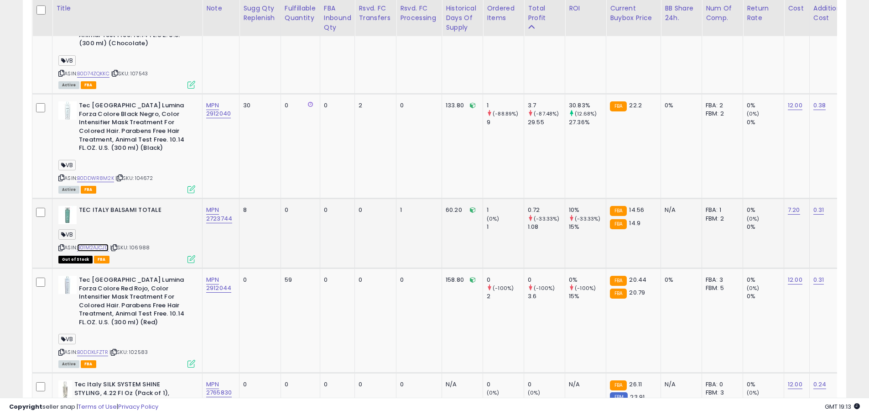
click at [103, 244] on link "B01M2AJCJD" at bounding box center [92, 248] width 31 height 8
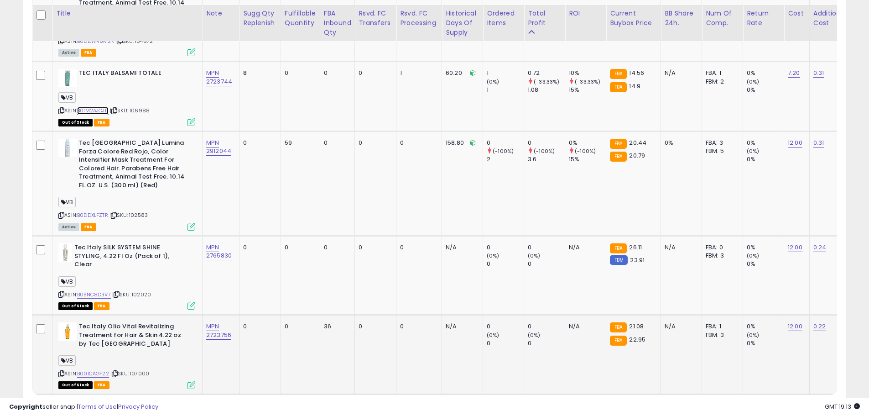
scroll to position [1010, 0]
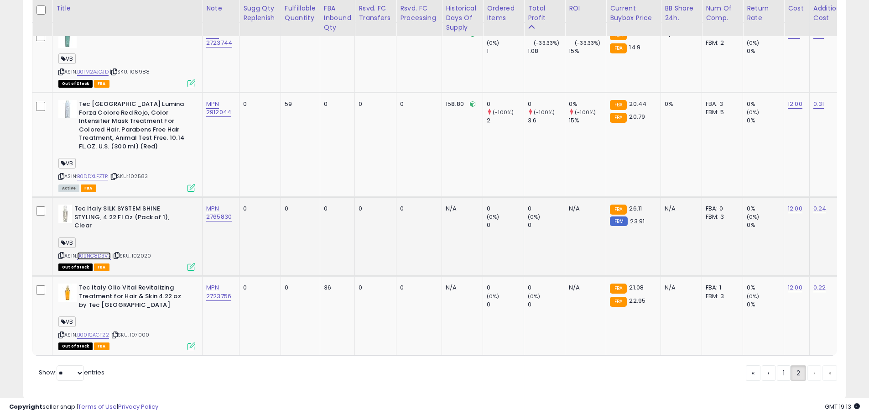
click at [104, 252] on link "B0BNC8D3V7" at bounding box center [94, 256] width 34 height 8
click at [779, 365] on link "1" at bounding box center [784, 373] width 14 height 16
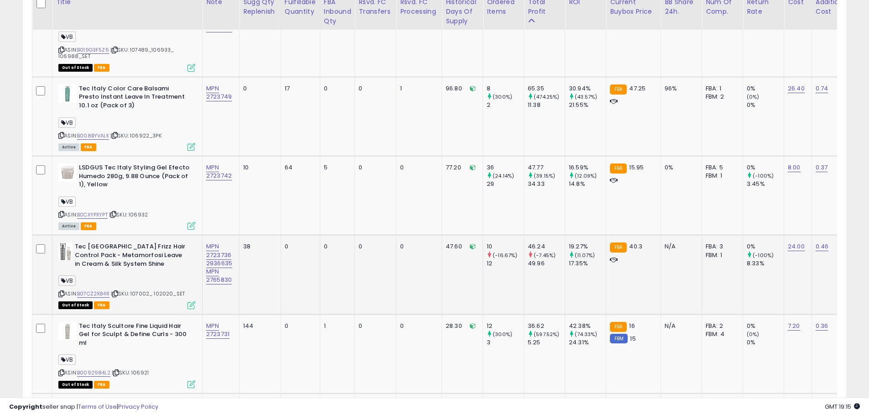
scroll to position [1180, 0]
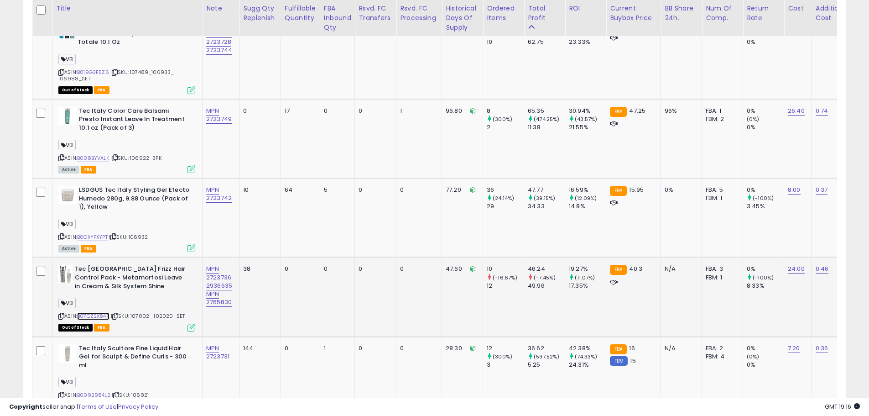
click at [100, 312] on link "B07CZ2X84R" at bounding box center [93, 316] width 32 height 8
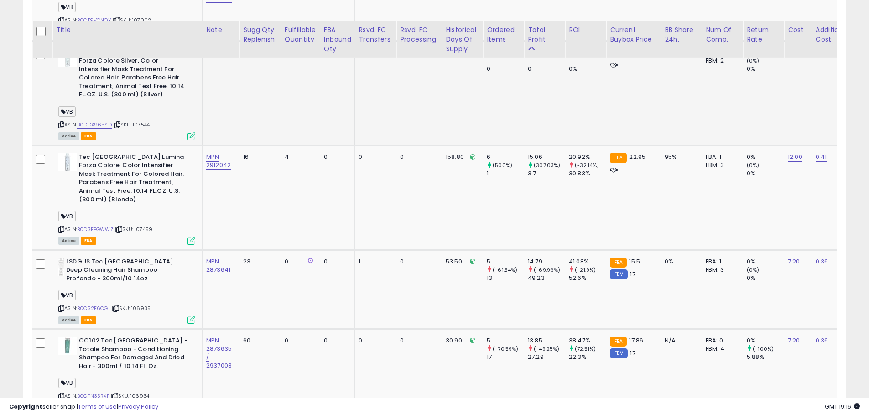
scroll to position [1910, 0]
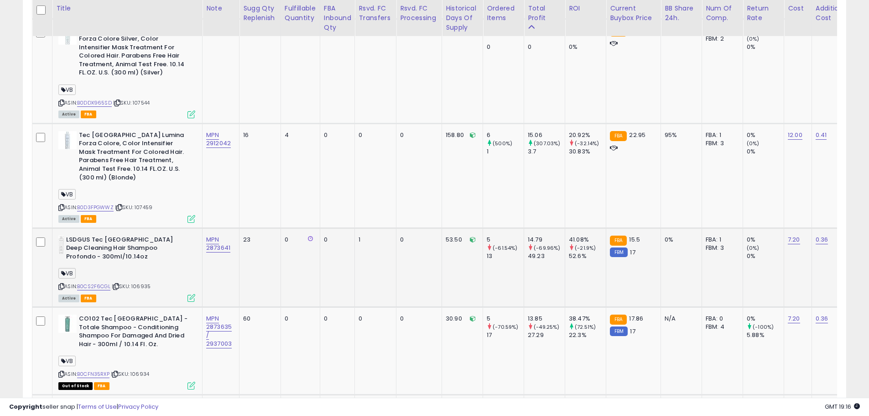
click at [147, 282] on span "| SKU: 106935" at bounding box center [131, 285] width 39 height 7
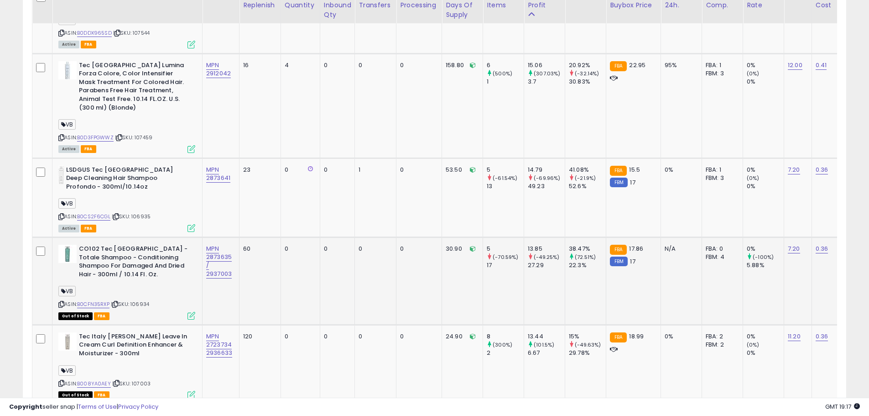
scroll to position [2002, 0]
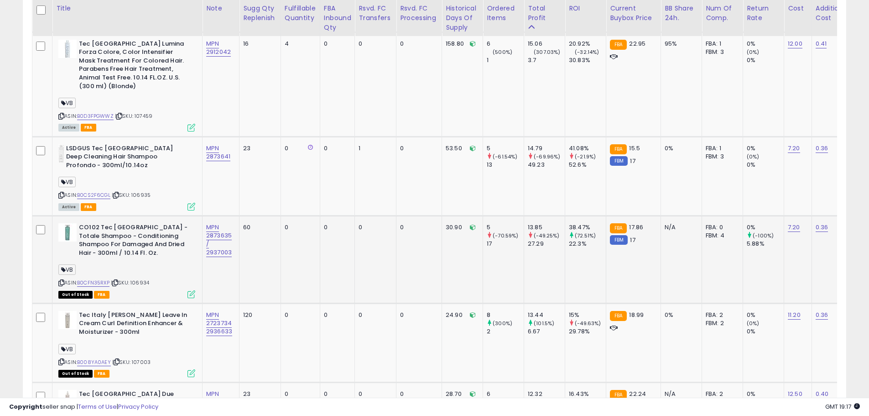
click at [142, 279] on span "| SKU: 106934" at bounding box center [130, 282] width 38 height 7
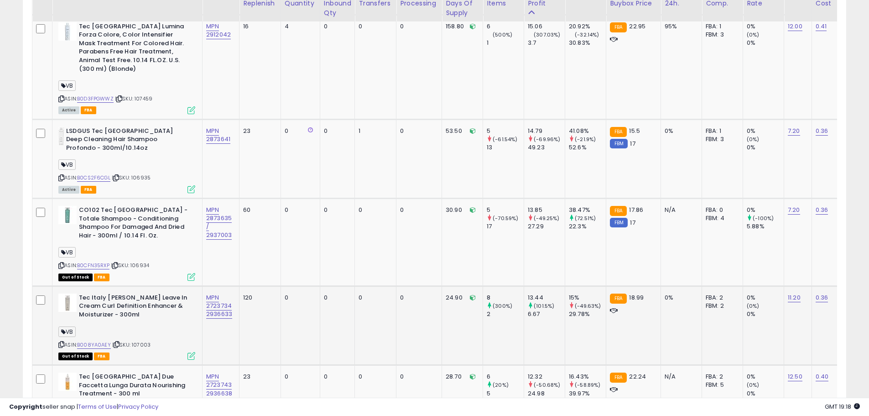
scroll to position [2047, 0]
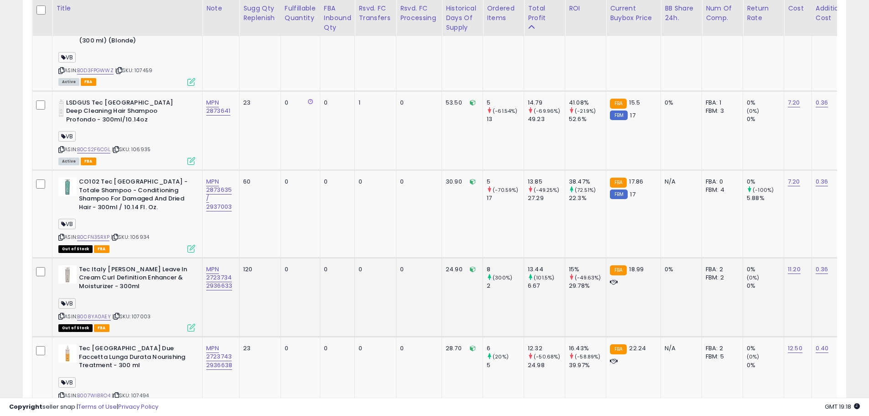
click at [153, 298] on div "VB" at bounding box center [126, 304] width 137 height 12
click at [161, 298] on div "VB" at bounding box center [126, 304] width 137 height 12
click at [175, 298] on div "VB" at bounding box center [126, 304] width 137 height 12
click at [160, 269] on div "ASIN: B008YA0AEY | SKU: 107003 Out of Stock FBA" at bounding box center [126, 297] width 137 height 65
click at [163, 269] on div "ASIN: B008YA0AEY | SKU: 107003 Out of Stock FBA" at bounding box center [126, 297] width 137 height 65
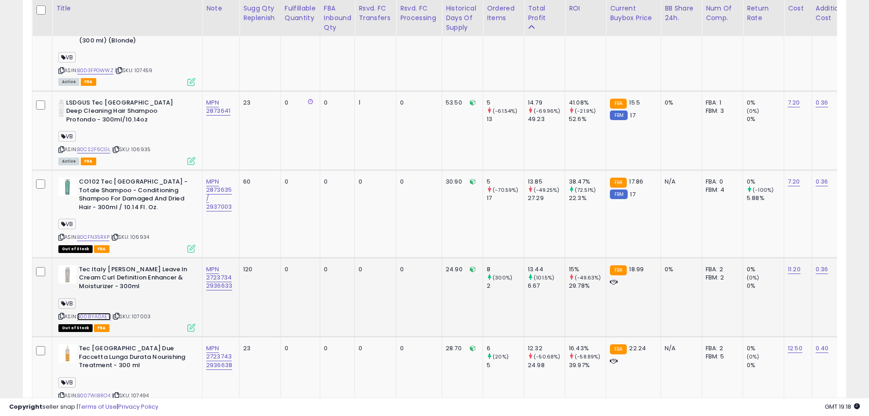
click at [103, 313] on link "B008YA0AEY" at bounding box center [94, 317] width 34 height 8
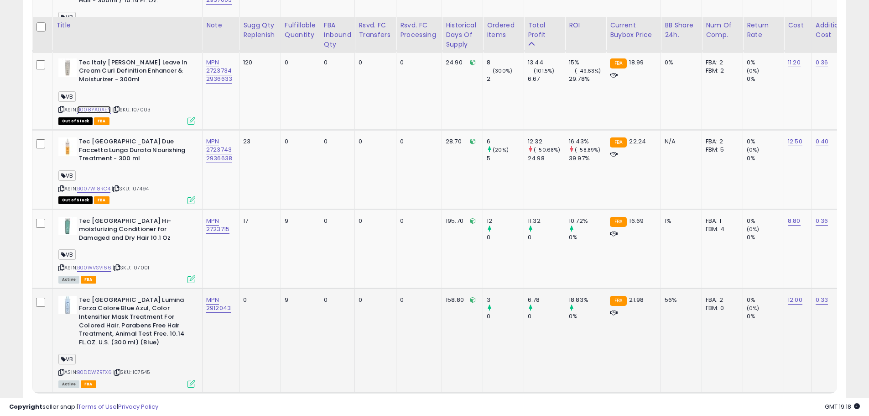
scroll to position [2275, 0]
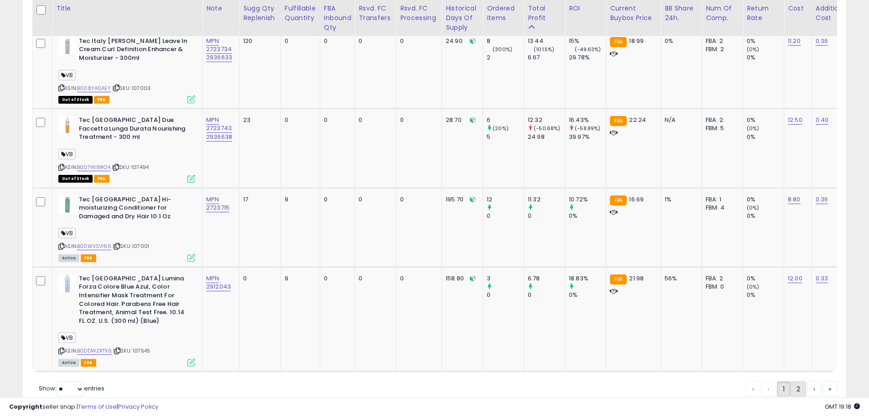
click at [801, 381] on link "2" at bounding box center [799, 389] width 16 height 16
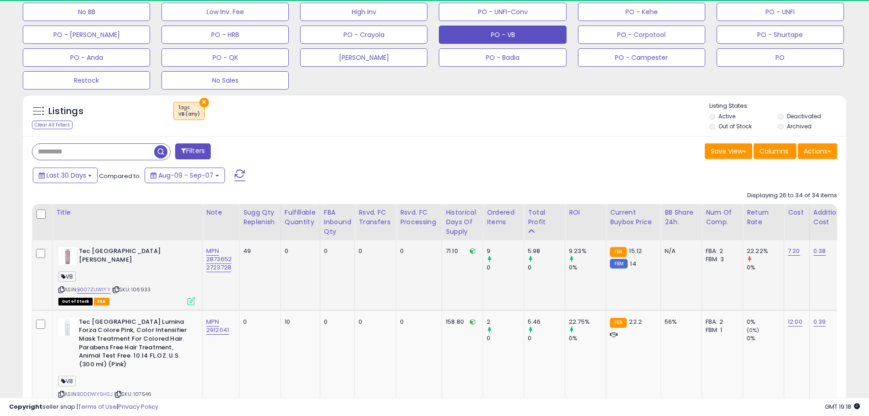
scroll to position [333, 0]
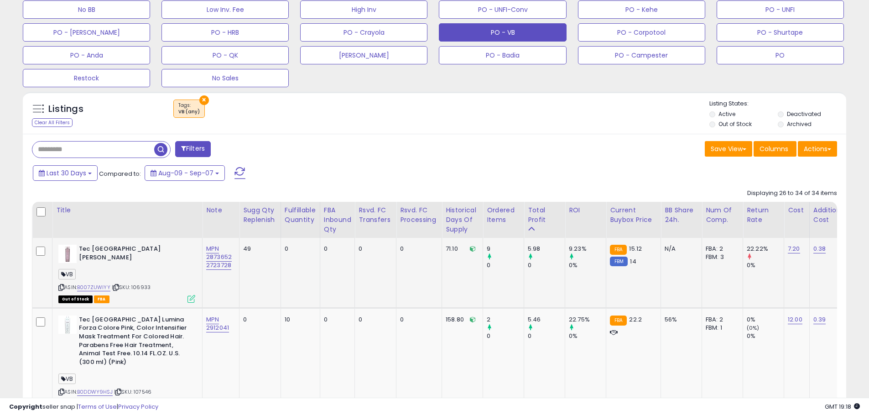
drag, startPoint x: 151, startPoint y: 286, endPoint x: 133, endPoint y: 288, distance: 18.4
click at [133, 288] on div "ASIN: B007ZUWIYY | SKU: 106933 Out of Stock FBA" at bounding box center [126, 273] width 137 height 57
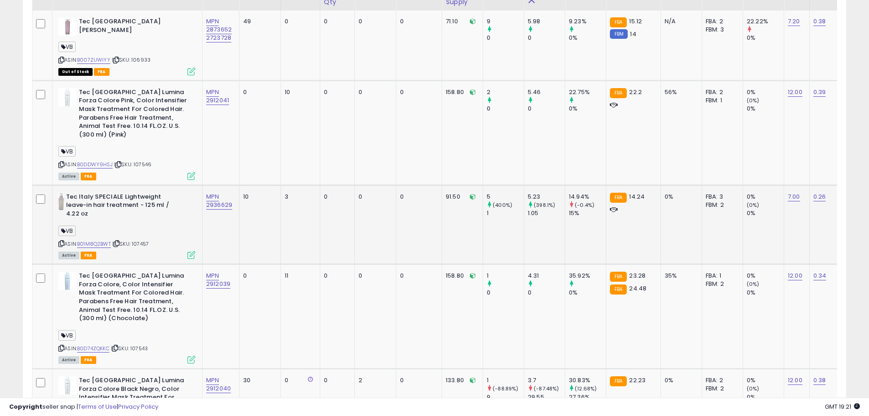
scroll to position [606, 0]
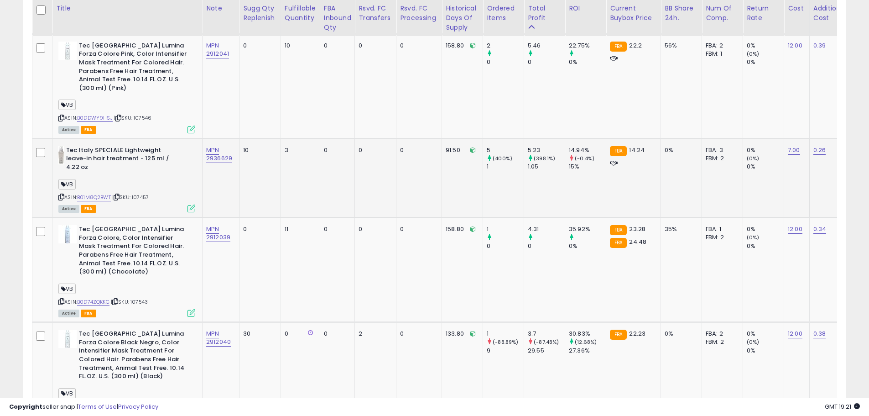
click at [149, 193] on span "| SKU: 107457" at bounding box center [130, 196] width 37 height 7
click at [302, 157] on td "3" at bounding box center [300, 177] width 39 height 79
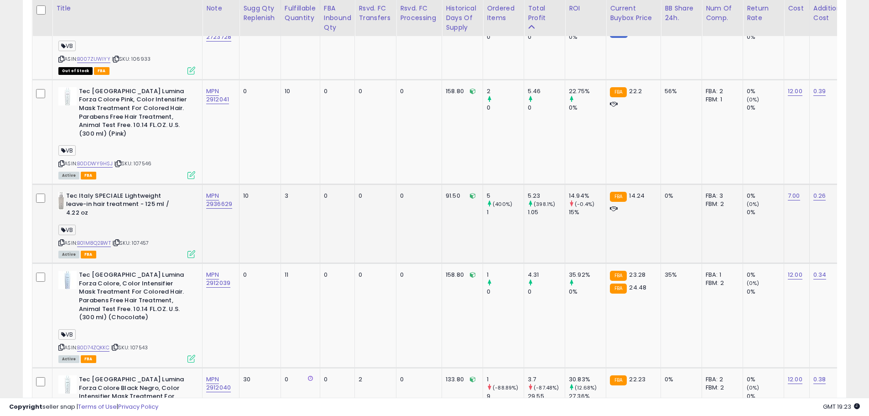
click at [149, 239] on span "| SKU: 107457" at bounding box center [130, 242] width 37 height 7
click at [147, 239] on span "| SKU: 107457" at bounding box center [130, 242] width 37 height 7
click at [162, 225] on div "VB" at bounding box center [126, 231] width 137 height 12
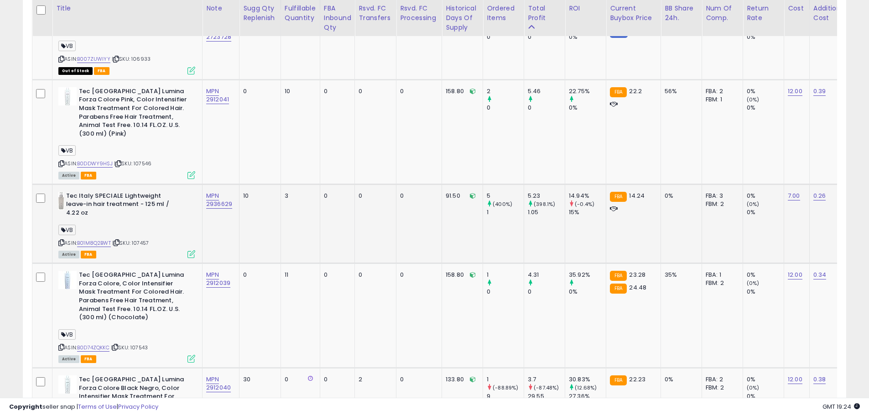
click at [145, 239] on div "ASIN: B01M8Q2BWT | SKU: 107457 Active FBA" at bounding box center [126, 224] width 137 height 65
click at [100, 239] on link "B01M8Q2BWT" at bounding box center [94, 243] width 34 height 8
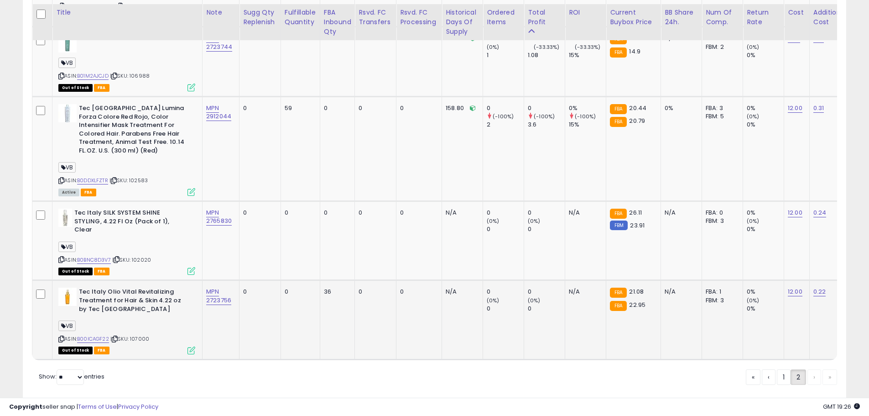
scroll to position [1010, 0]
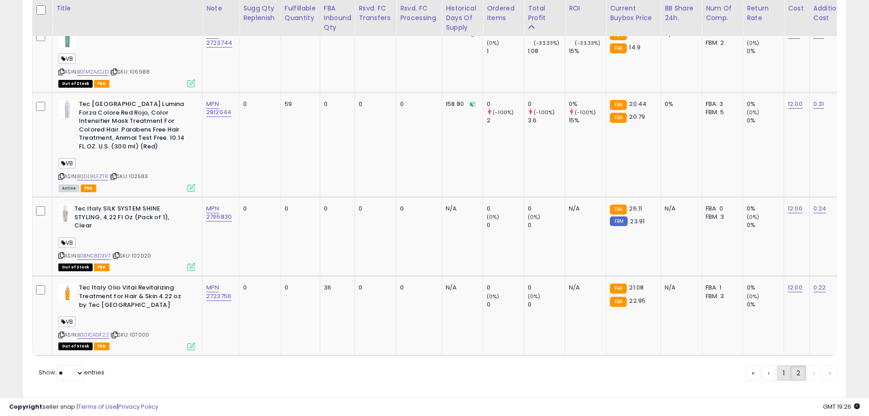
click at [777, 365] on link "1" at bounding box center [784, 373] width 14 height 16
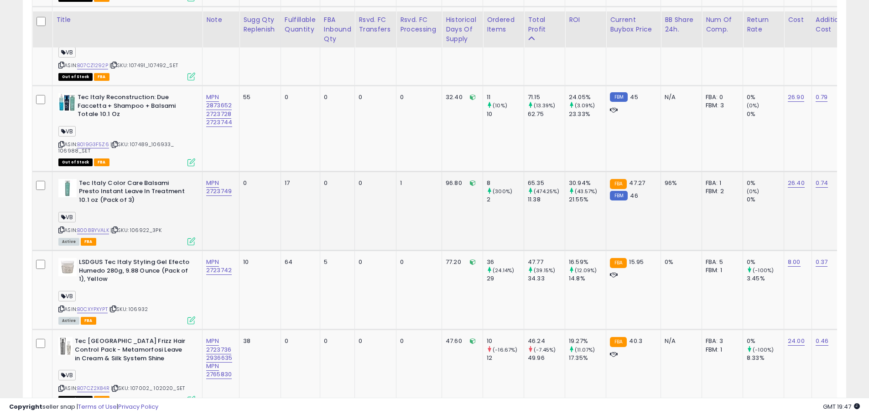
scroll to position [1154, 0]
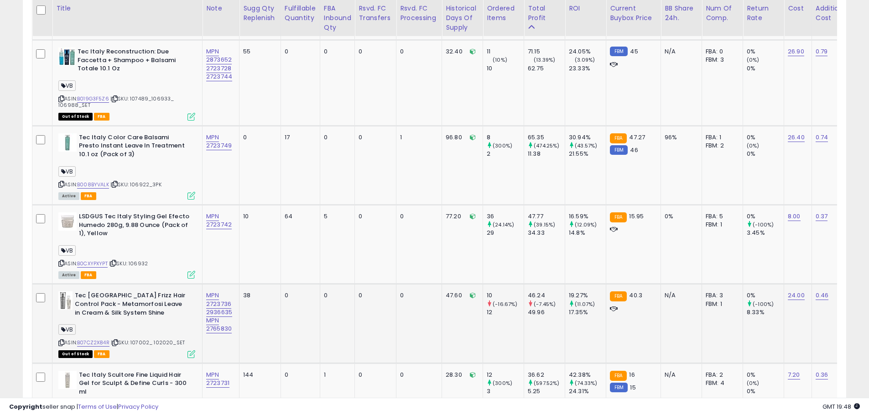
click at [151, 339] on span "| SKU: 107002_ 102020_SET" at bounding box center [148, 342] width 74 height 7
click at [97, 339] on link "B07CZ2X84R" at bounding box center [93, 343] width 32 height 8
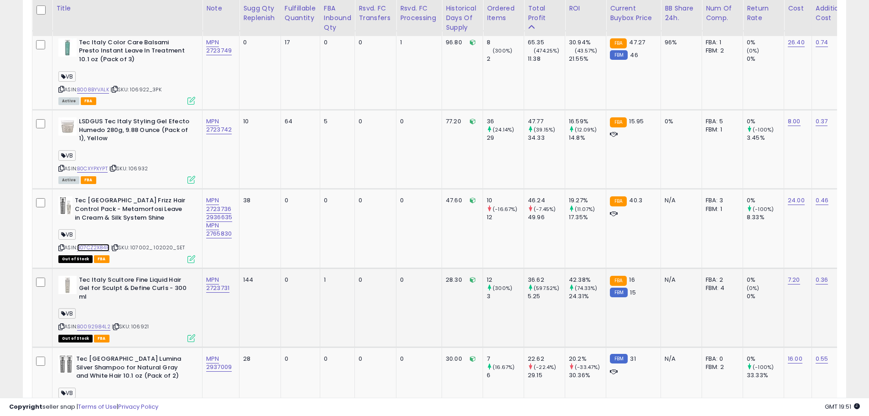
scroll to position [1245, 0]
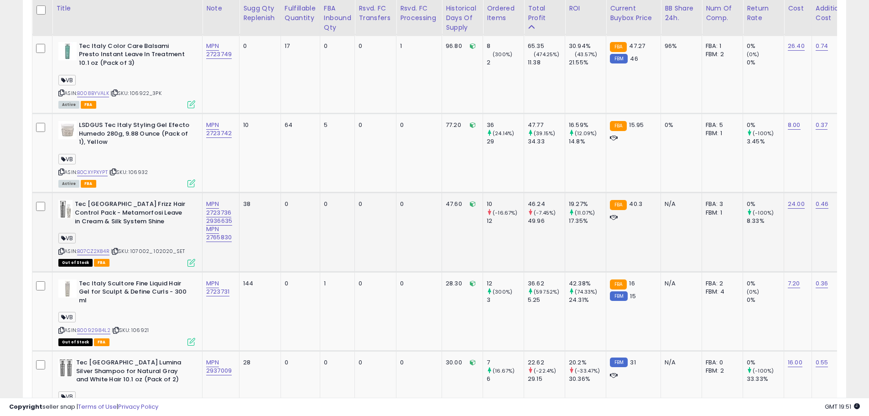
click at [154, 247] on span "| SKU: 107002_ 102020_SET" at bounding box center [148, 250] width 74 height 7
drag, startPoint x: 151, startPoint y: 226, endPoint x: 133, endPoint y: 226, distance: 17.8
click at [133, 247] on span "| SKU: 107002_ 102020_SET" at bounding box center [148, 250] width 74 height 7
drag, startPoint x: 163, startPoint y: 228, endPoint x: 169, endPoint y: 229, distance: 5.5
click at [163, 247] on span "| SKU: 107002_ 102020_SET" at bounding box center [148, 250] width 74 height 7
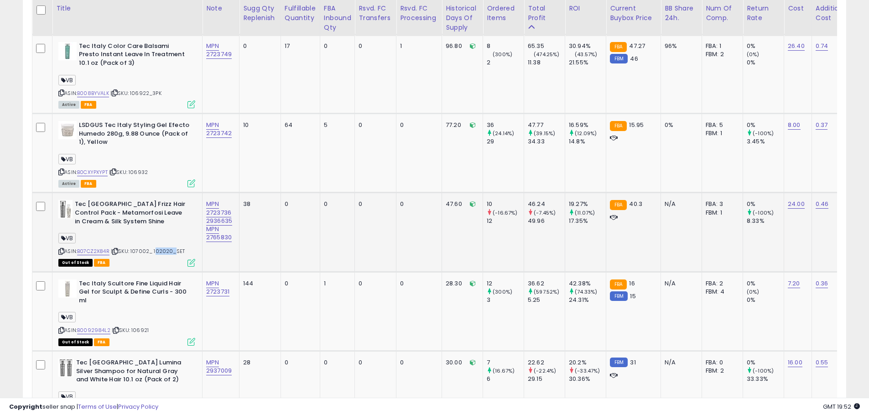
drag, startPoint x: 172, startPoint y: 226, endPoint x: 156, endPoint y: 225, distance: 16.0
click at [156, 247] on span "| SKU: 107002_ 102020_SET" at bounding box center [148, 250] width 74 height 7
